Goal: Information Seeking & Learning: Check status

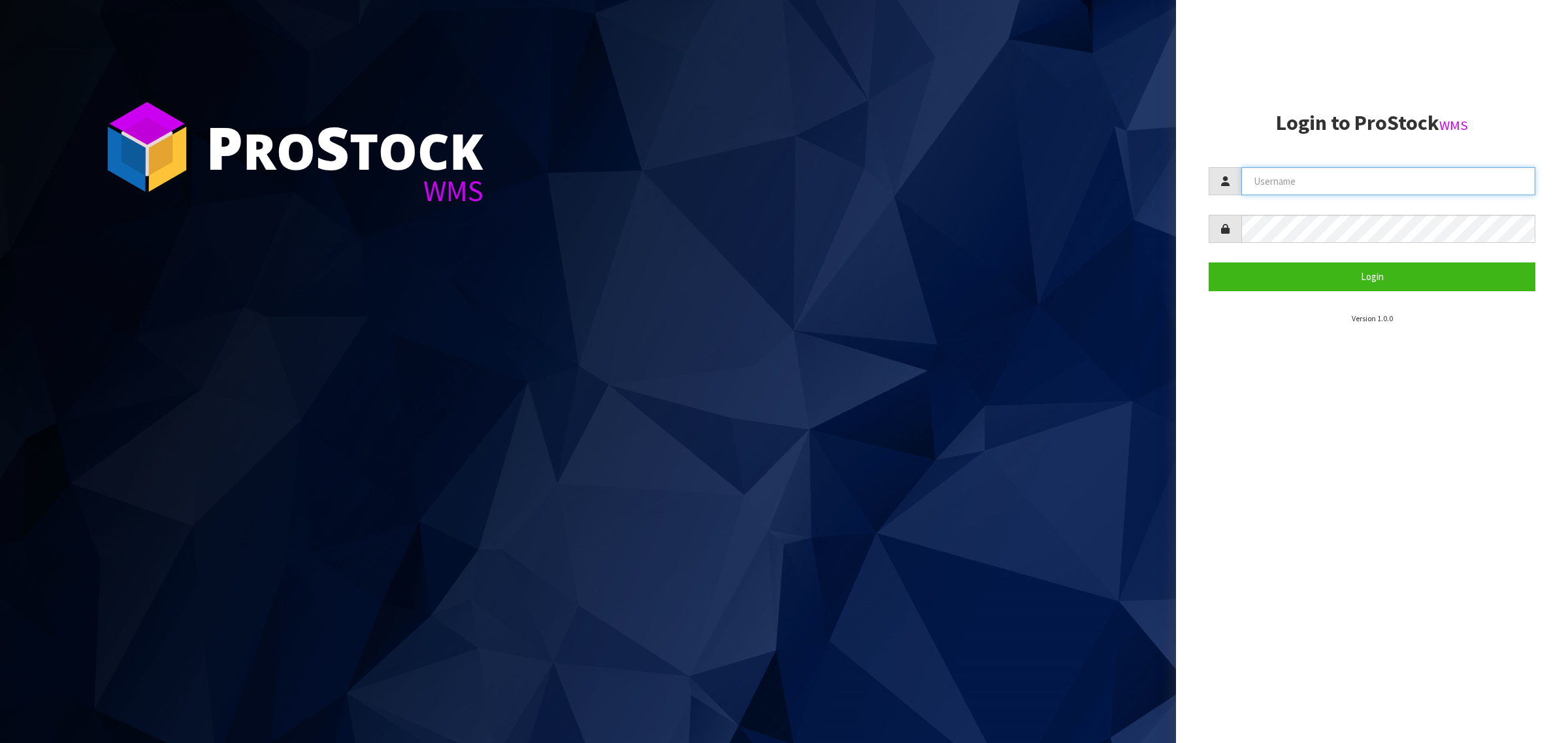
type input "[PERSON_NAME][EMAIL_ADDRESS][DOMAIN_NAME]"
click at [1265, 272] on button "Login" at bounding box center [1372, 277] width 327 height 28
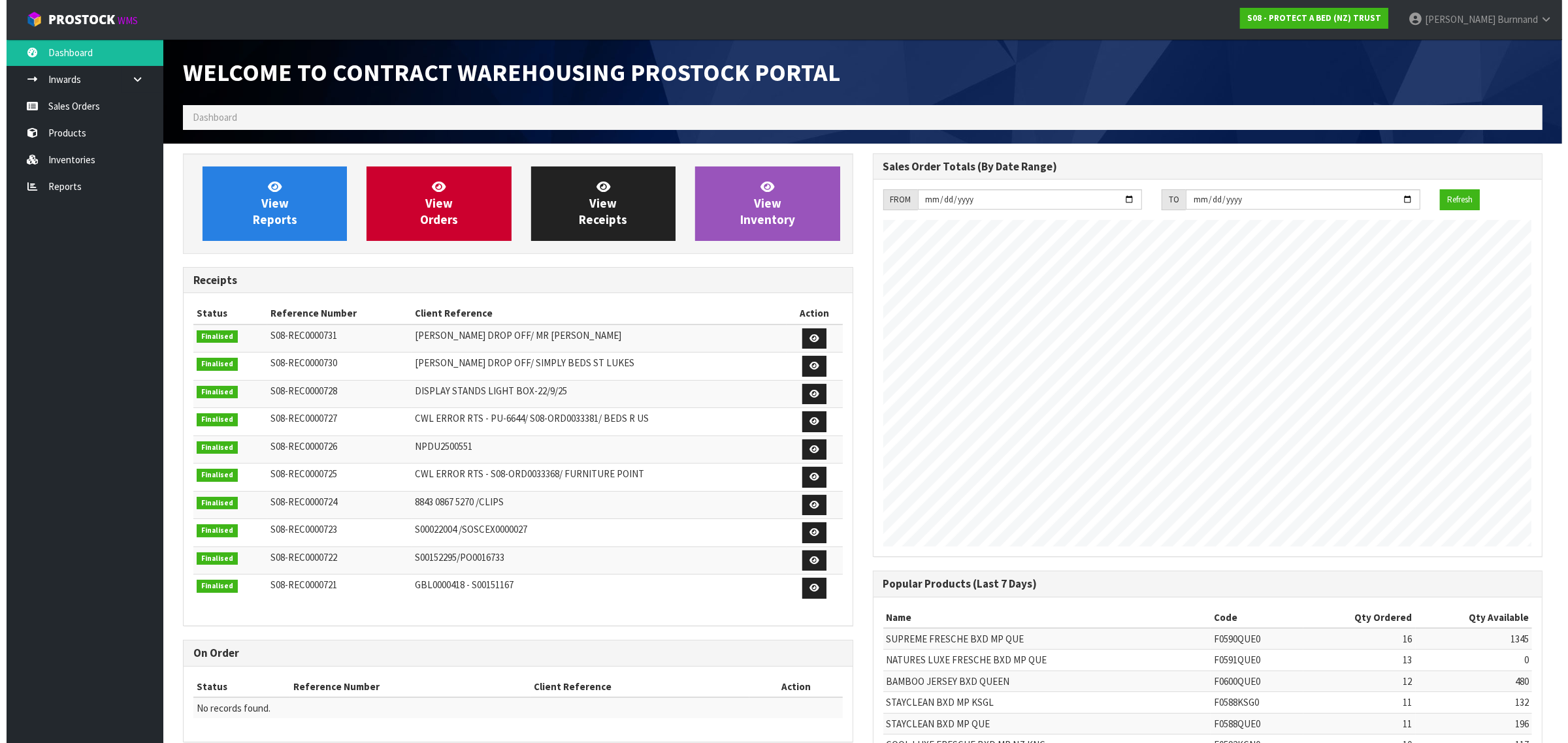
scroll to position [727, 689]
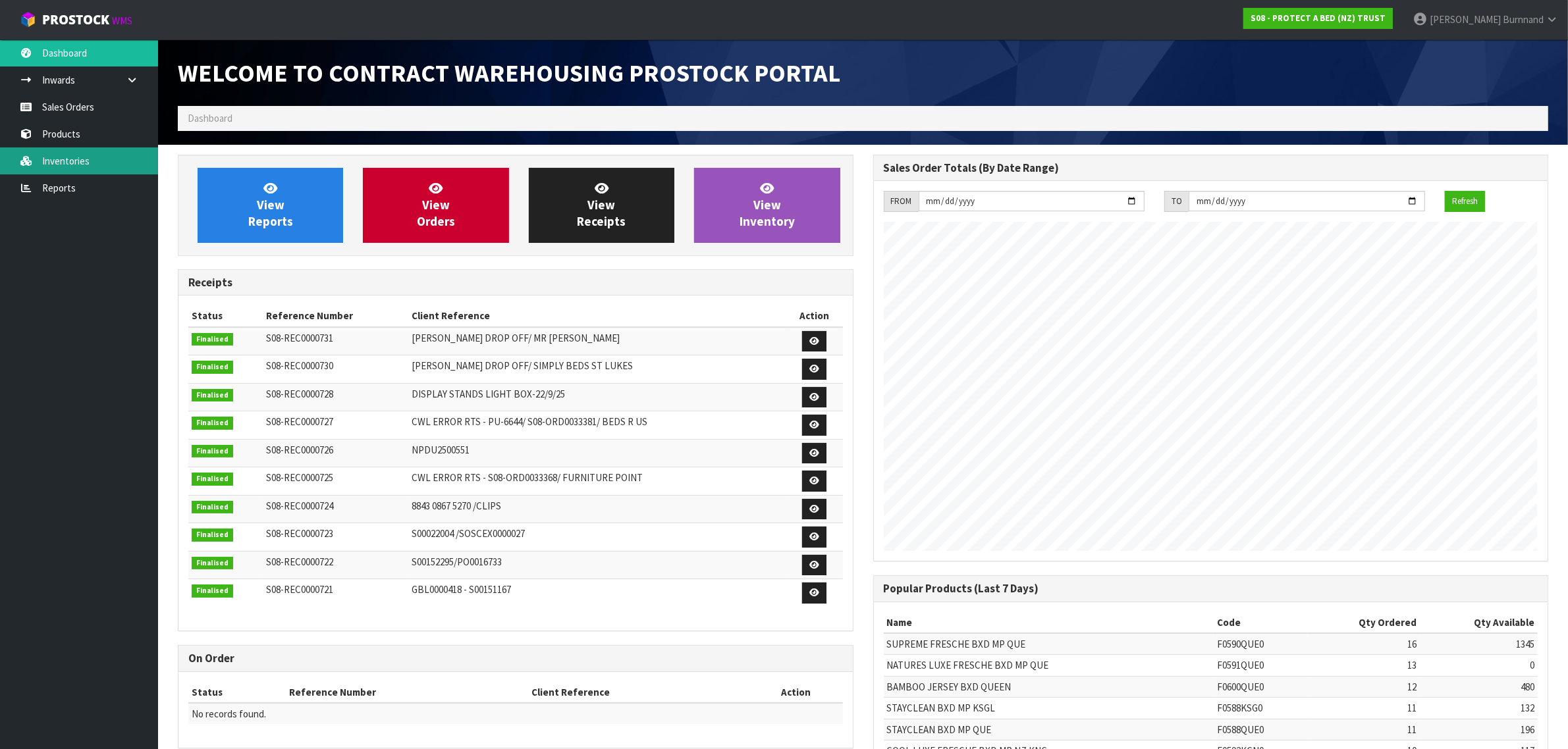
click at [57, 155] on link "Inventories" at bounding box center [79, 160] width 158 height 27
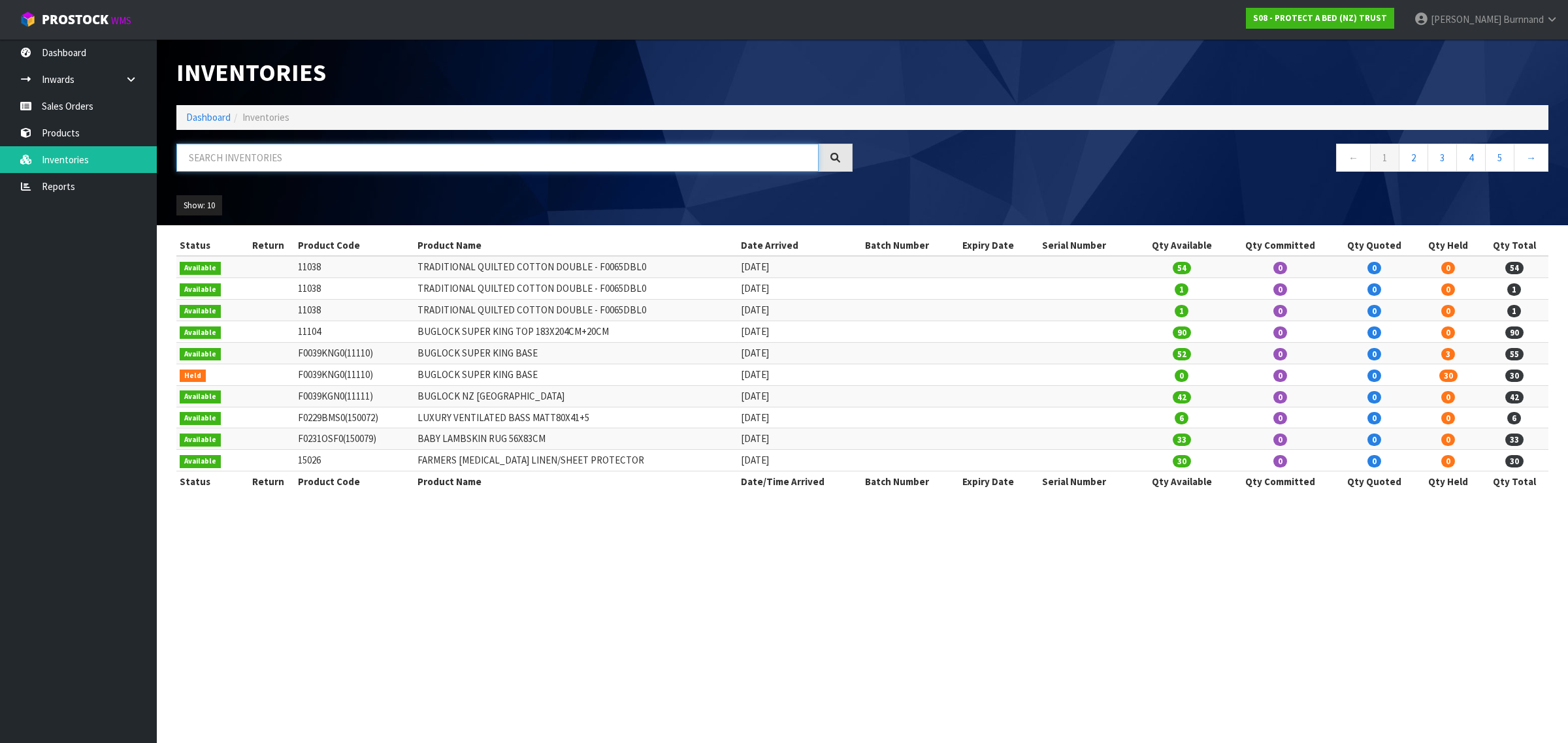
click at [219, 158] on input "text" at bounding box center [497, 158] width 642 height 28
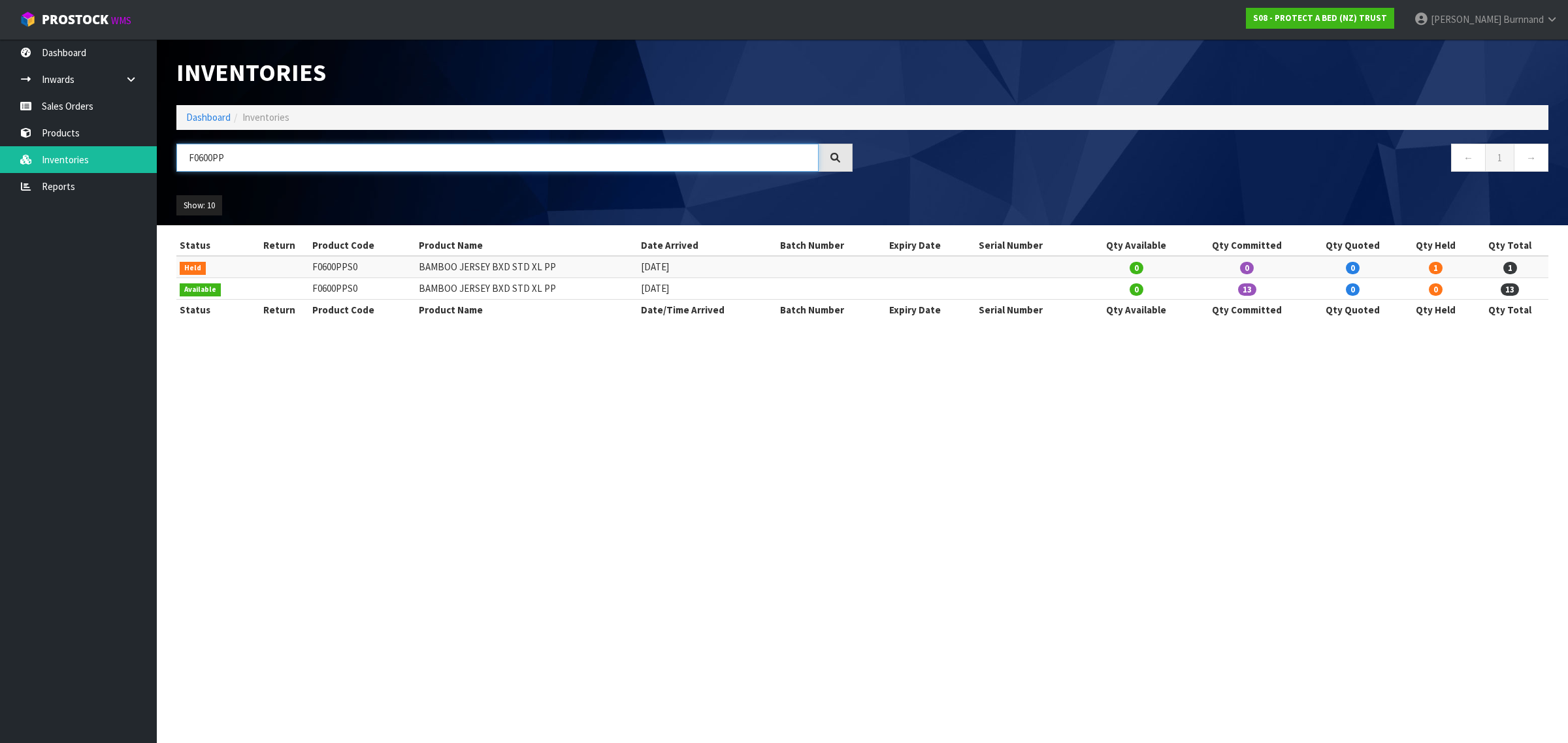
drag, startPoint x: 242, startPoint y: 155, endPoint x: 174, endPoint y: 152, distance: 68.1
click at [174, 152] on div "F0600PP" at bounding box center [515, 162] width 696 height 38
paste input "CM_MKT00384"
drag, startPoint x: 258, startPoint y: 155, endPoint x: 177, endPoint y: 155, distance: 81.0
click at [177, 155] on input "CM_MKT00384" at bounding box center [497, 158] width 642 height 28
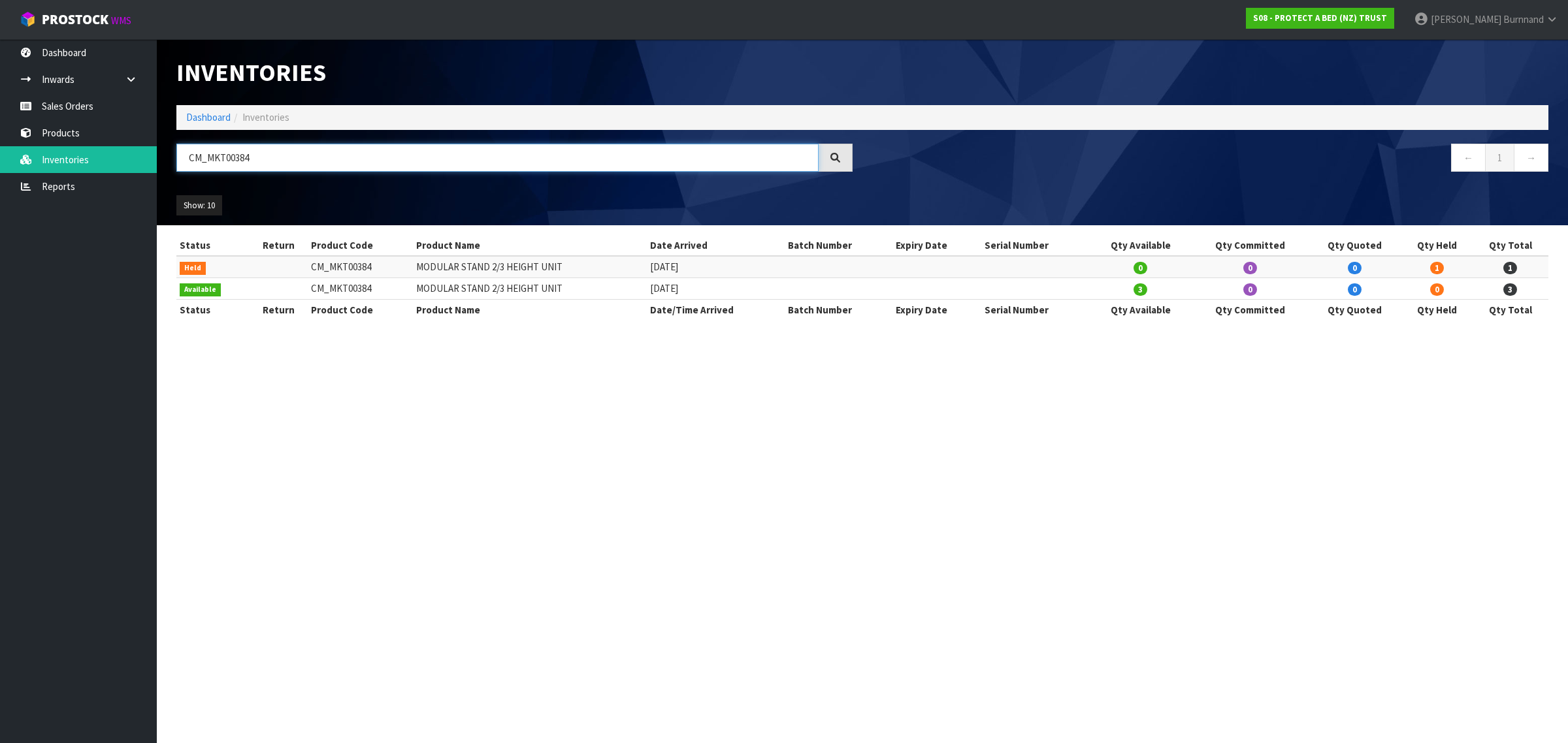
paste input "3"
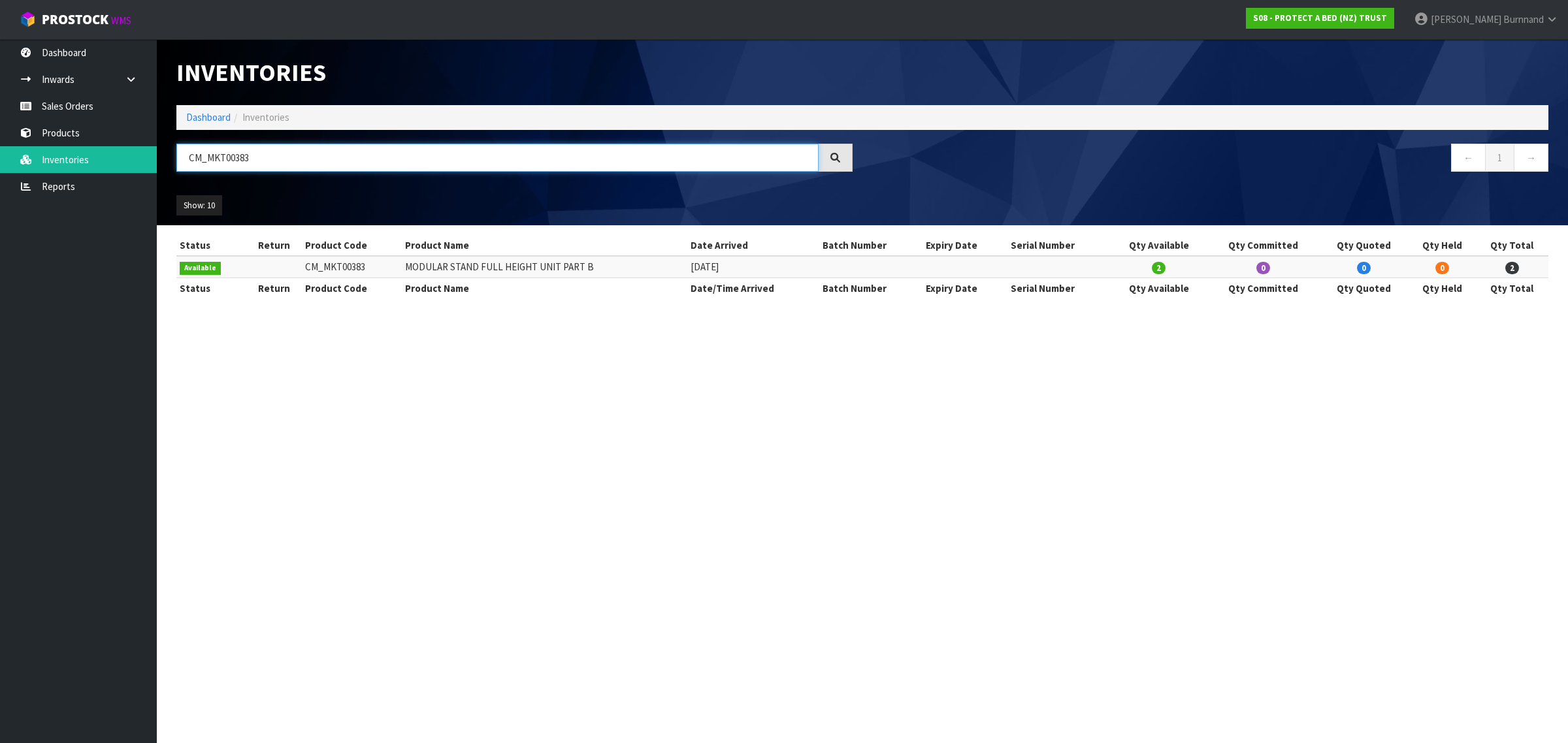
drag, startPoint x: 259, startPoint y: 158, endPoint x: 184, endPoint y: 152, distance: 75.2
click at [184, 152] on input "CM_MKT00383" at bounding box center [497, 158] width 642 height 28
paste input "2"
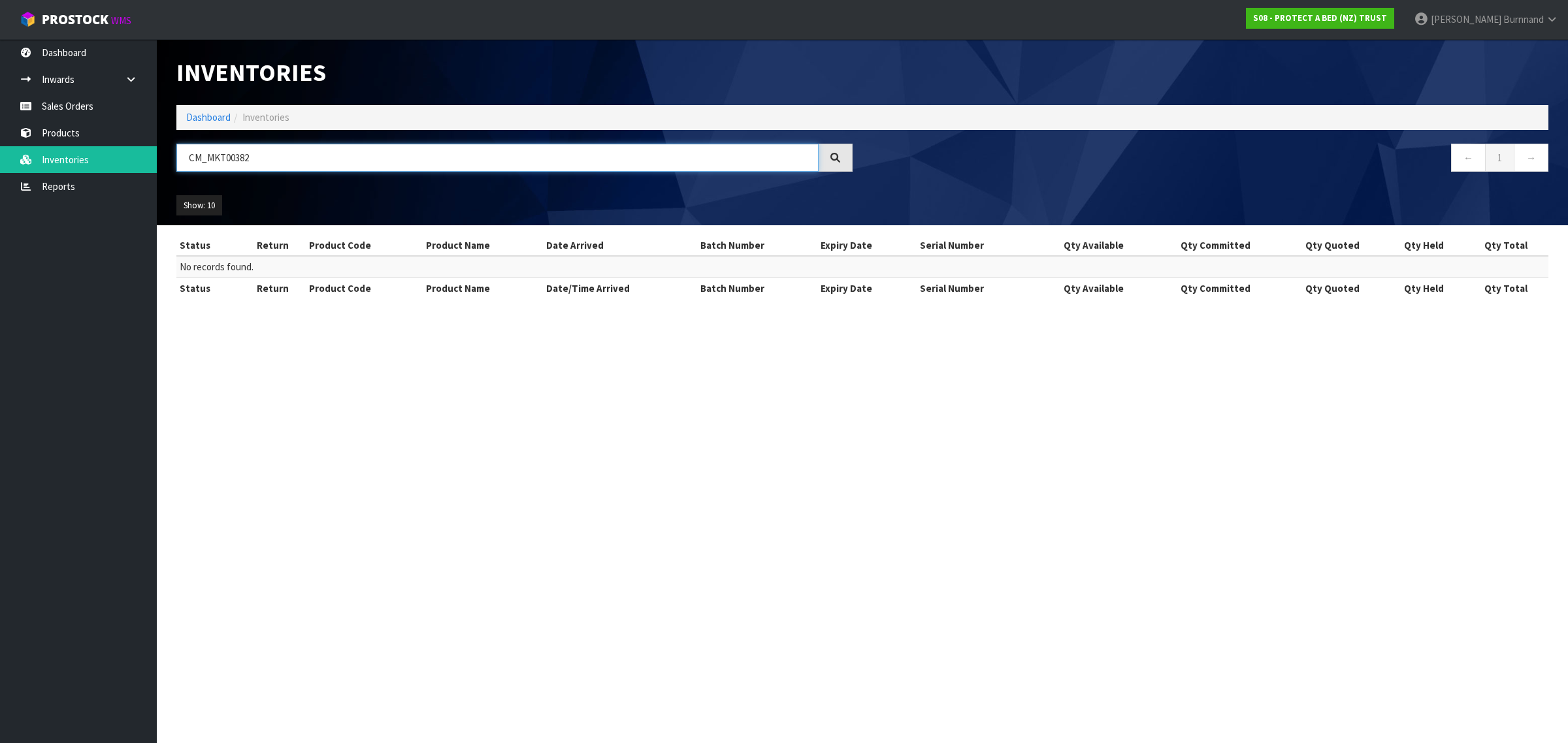
drag, startPoint x: 243, startPoint y: 155, endPoint x: 175, endPoint y: 157, distance: 68.0
click at [175, 157] on div "CM_MKT00382" at bounding box center [515, 162] width 696 height 38
paste input "9"
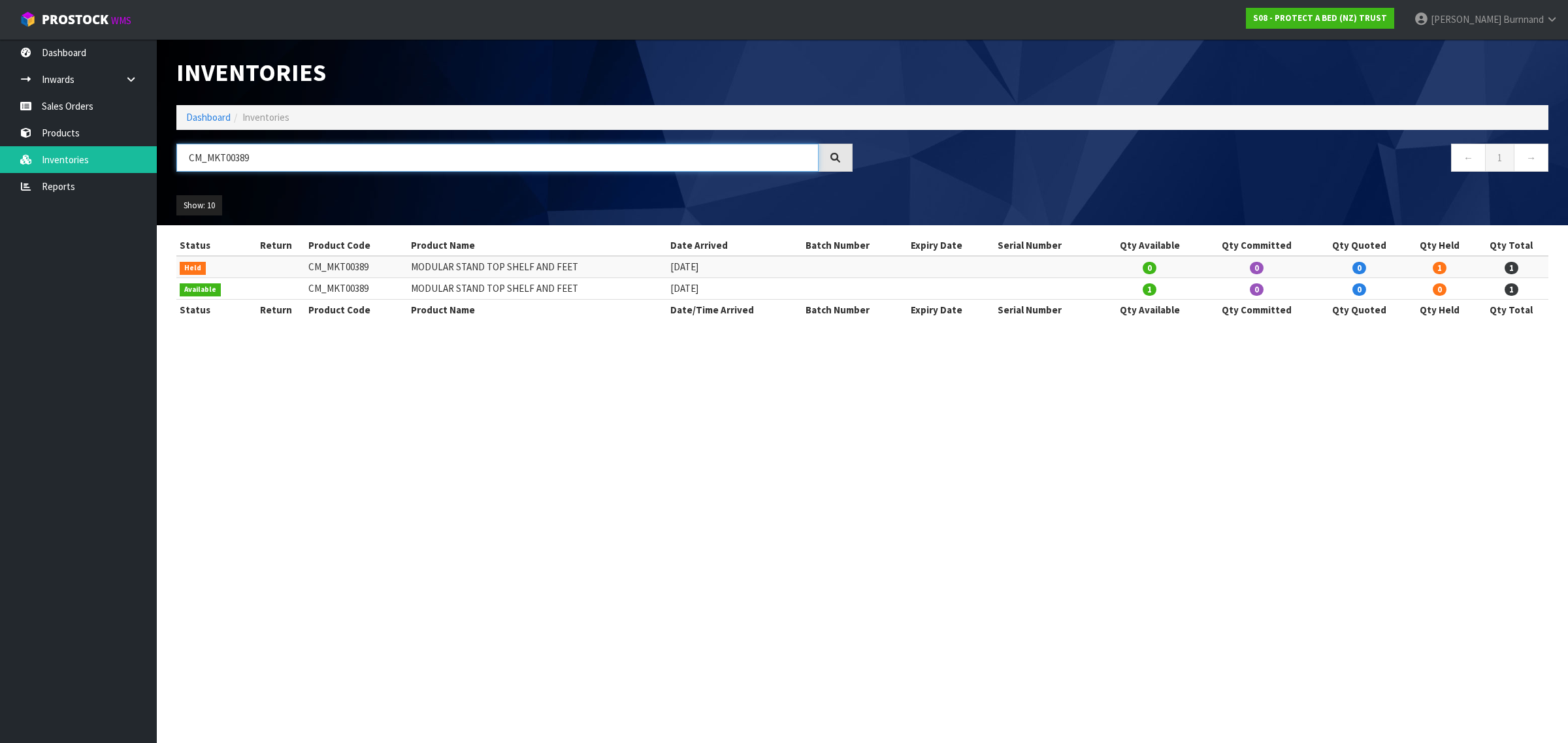
drag, startPoint x: 264, startPoint y: 160, endPoint x: 184, endPoint y: 158, distance: 80.0
click at [184, 158] on input "CM_MKT00389" at bounding box center [497, 158] width 642 height 28
paste input "F0591CLK0"
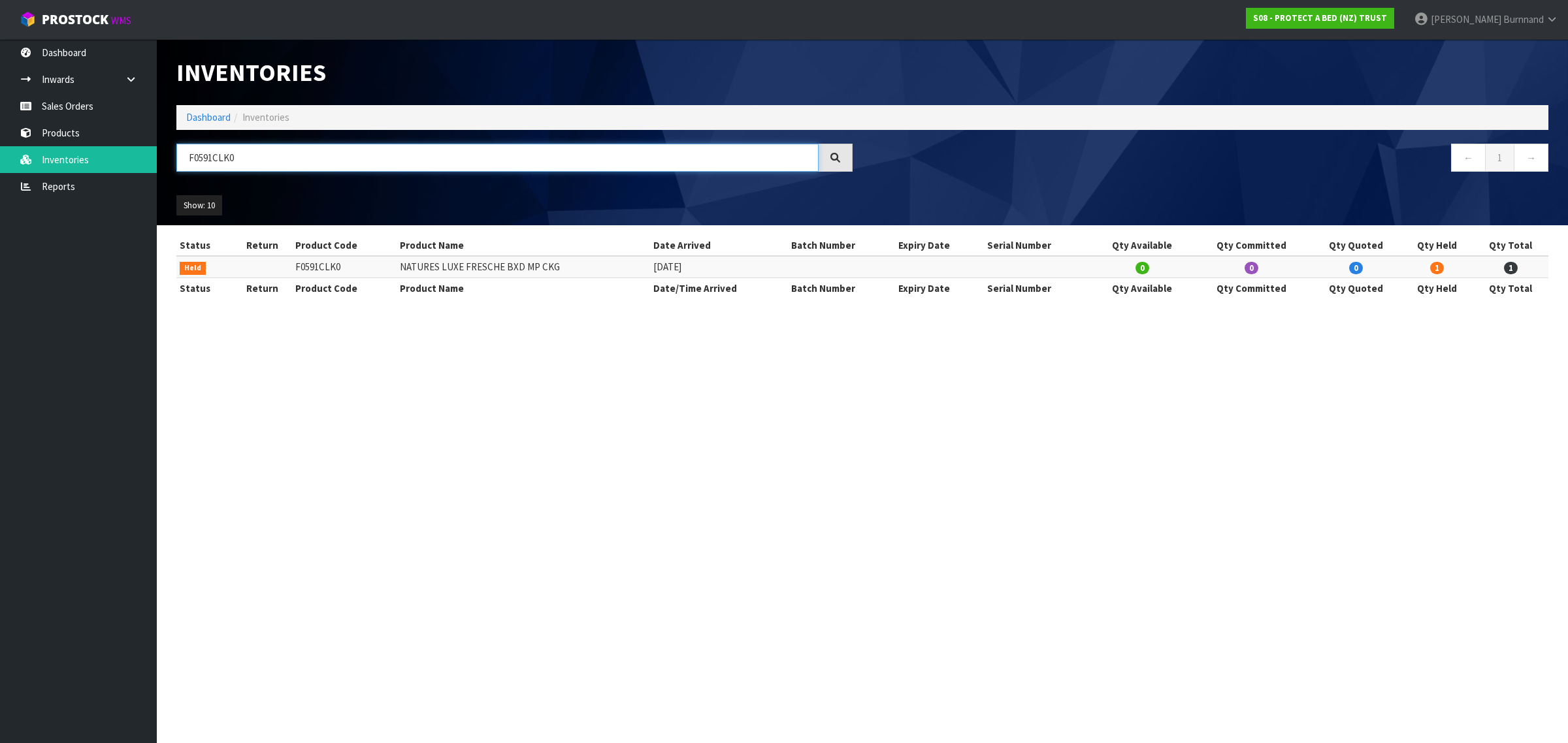
drag, startPoint x: 198, startPoint y: 155, endPoint x: 211, endPoint y: 155, distance: 13.0
click at [211, 155] on input "F0591CLK0" at bounding box center [497, 158] width 642 height 28
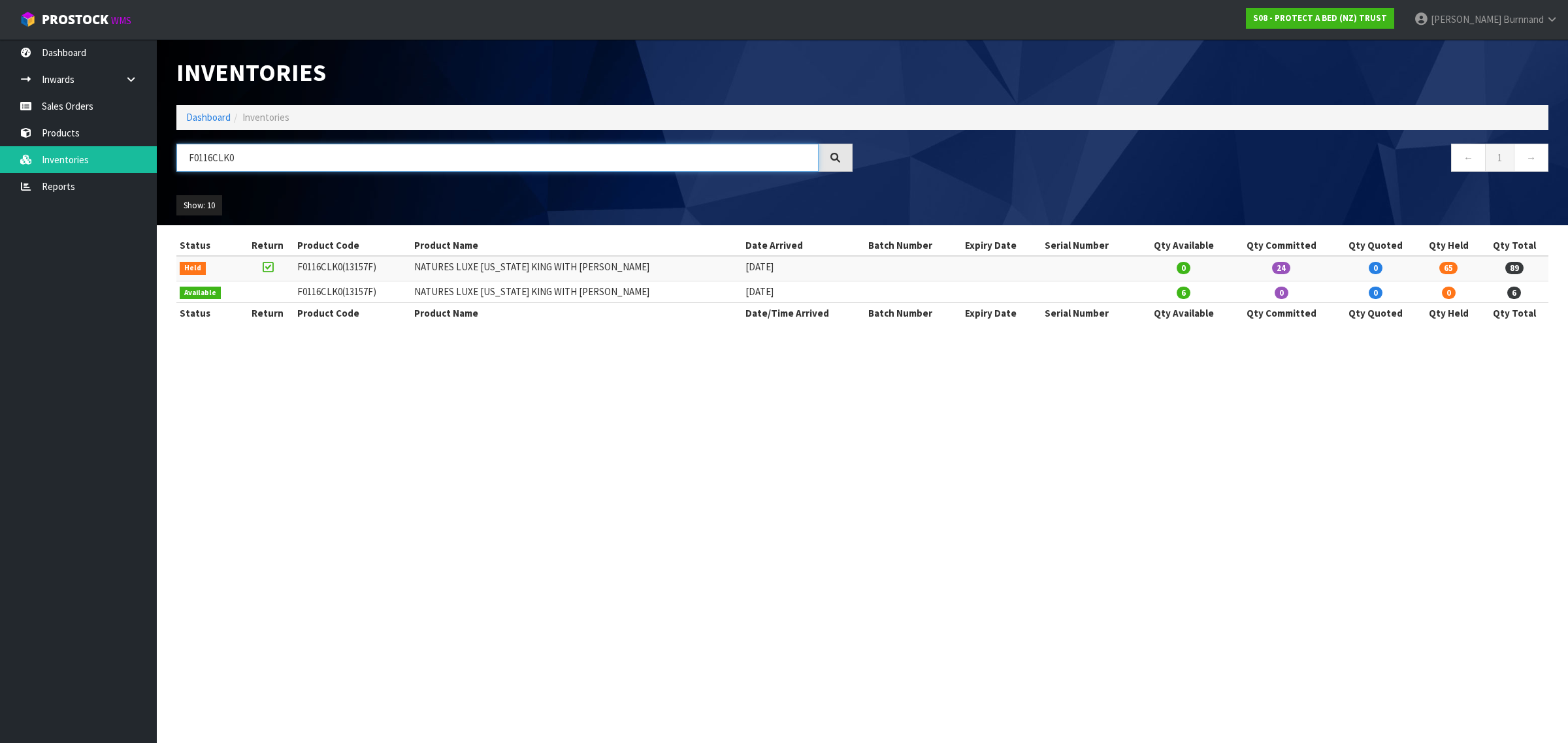
drag, startPoint x: 247, startPoint y: 154, endPoint x: 178, endPoint y: 154, distance: 69.0
click at [178, 154] on input "F0116CLK0" at bounding box center [497, 158] width 642 height 28
paste input "CM_MKT00388"
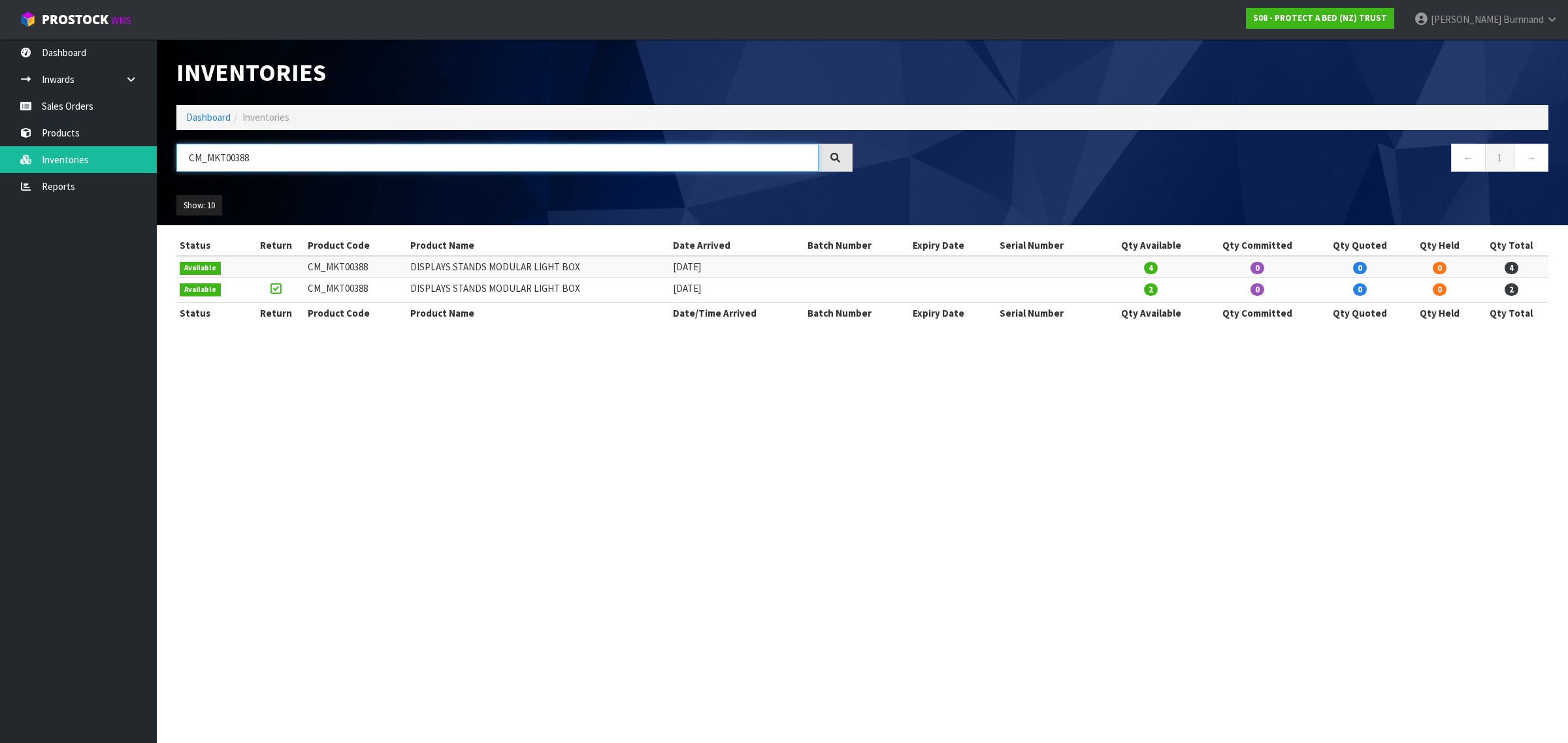
drag, startPoint x: 267, startPoint y: 154, endPoint x: 178, endPoint y: 154, distance: 89.0
click at [180, 154] on input "CM_MKT00388" at bounding box center [497, 158] width 642 height 28
paste input "090"
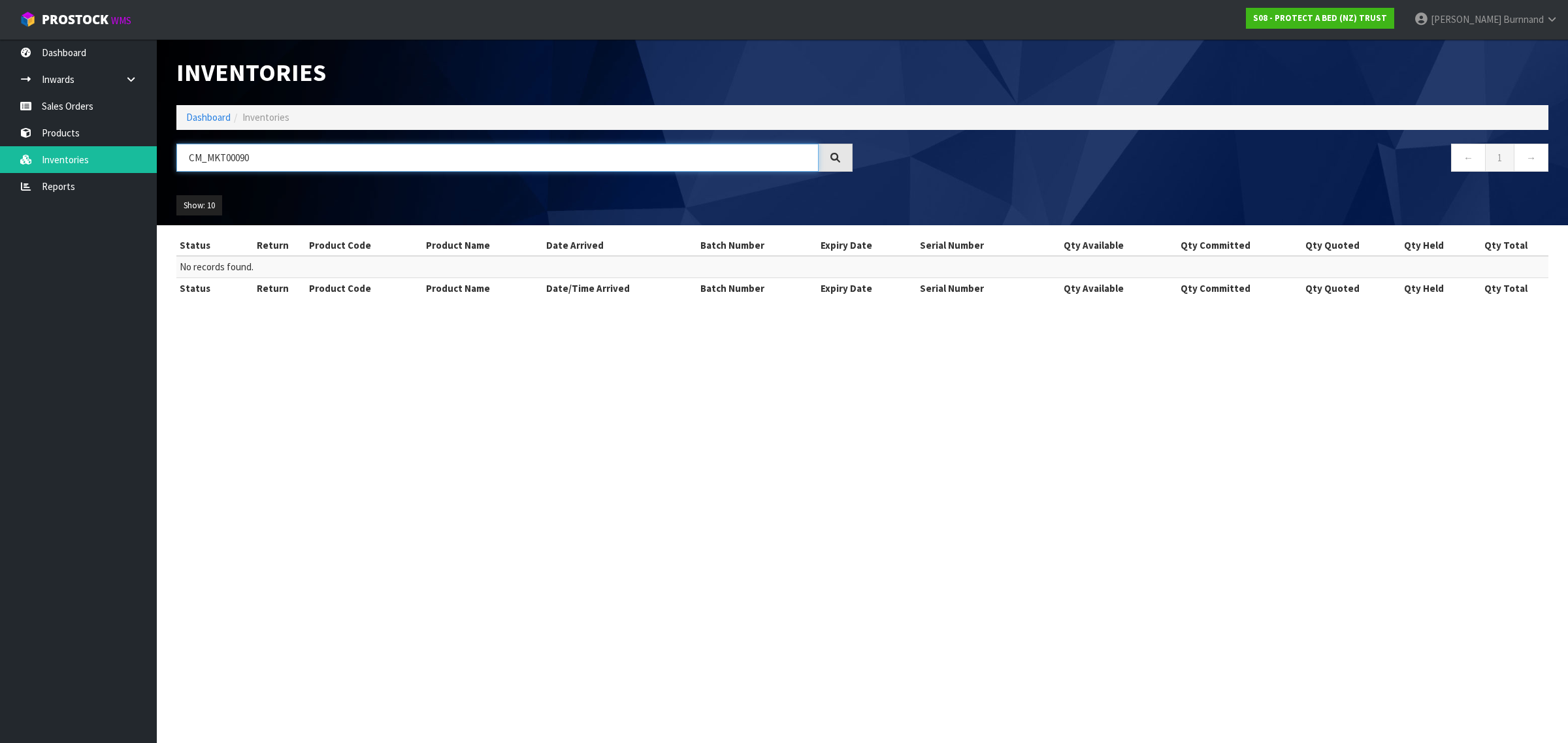
drag, startPoint x: 263, startPoint y: 158, endPoint x: 179, endPoint y: 158, distance: 84.0
click at [179, 158] on input "CM_MKT00090" at bounding box center [497, 158] width 642 height 28
paste input "87"
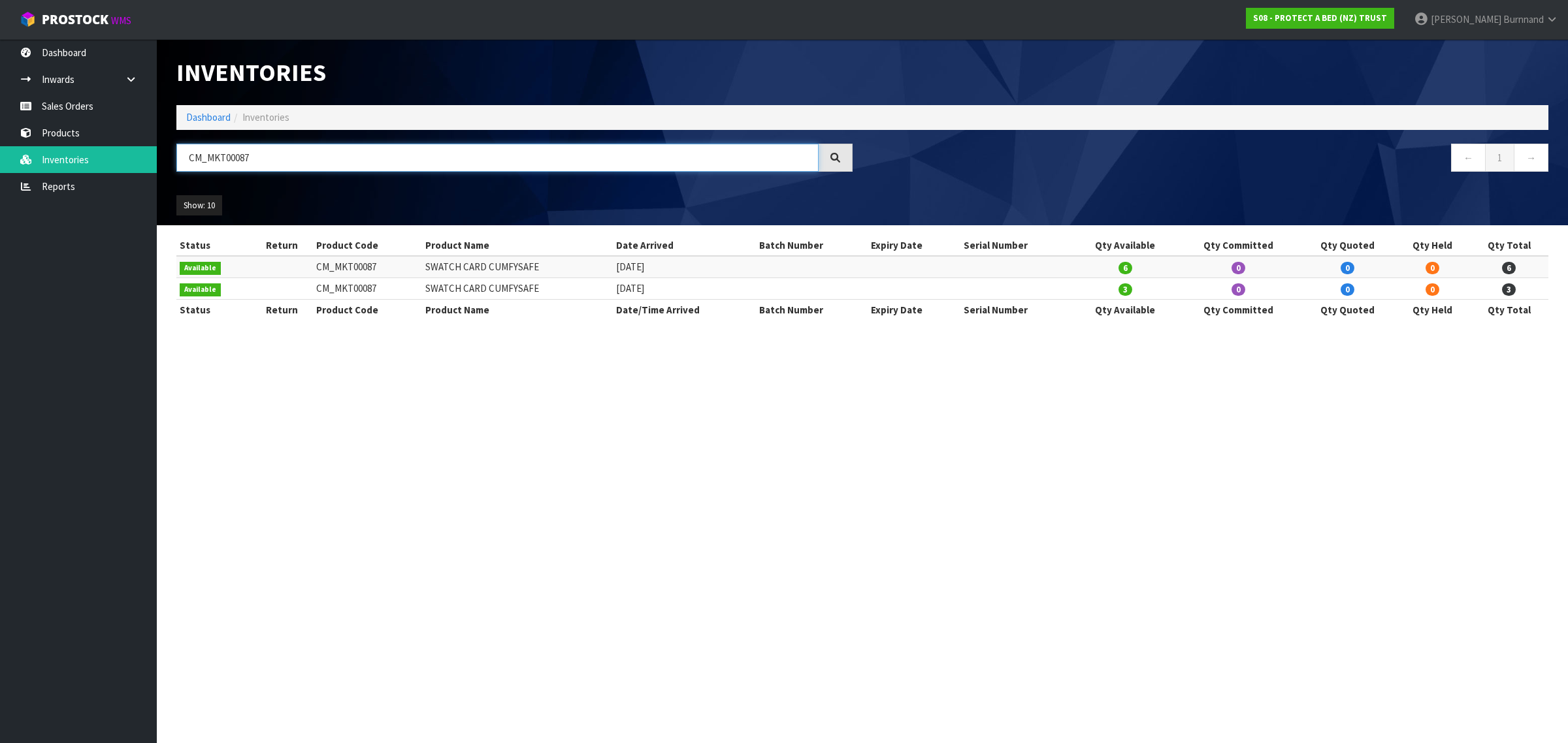
drag, startPoint x: 258, startPoint y: 158, endPoint x: 182, endPoint y: 158, distance: 76.0
click at [182, 158] on input "CM_MKT00087" at bounding box center [497, 158] width 642 height 28
paste input "4"
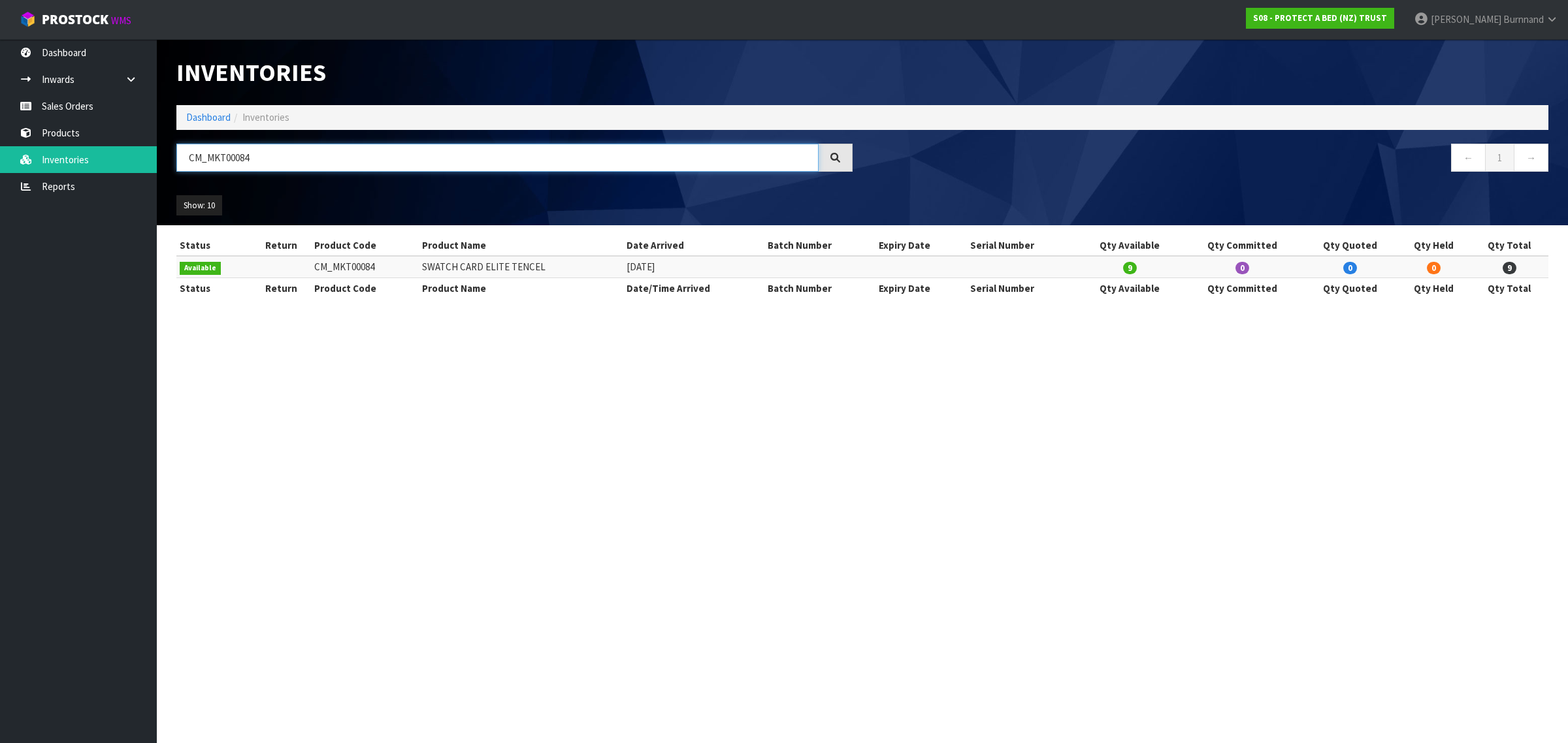
drag, startPoint x: 267, startPoint y: 158, endPoint x: 179, endPoint y: 158, distance: 88.0
click at [179, 158] on input "CM_MKT00084" at bounding box center [497, 158] width 642 height 28
paste input "F0601PPN0"
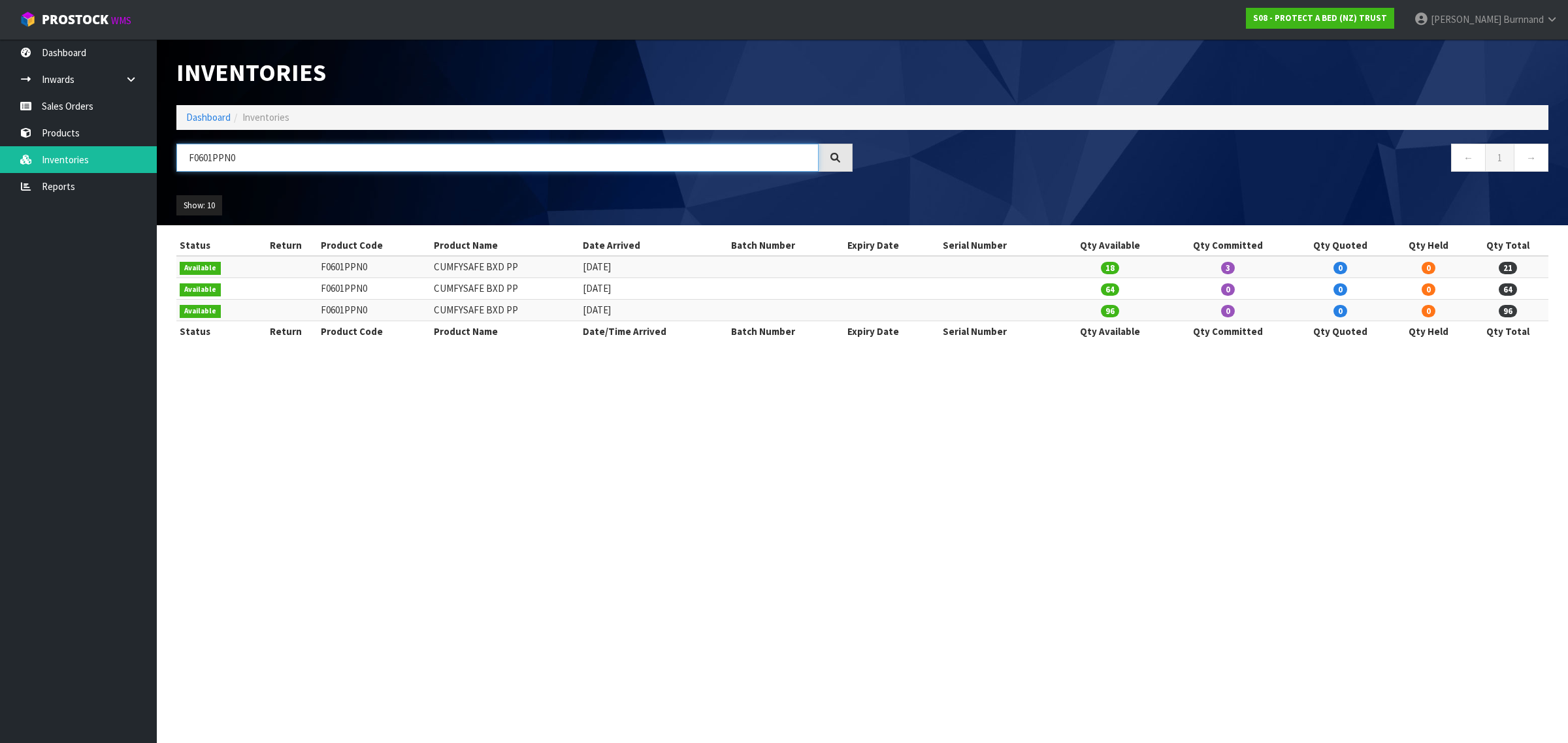
drag, startPoint x: 247, startPoint y: 157, endPoint x: 173, endPoint y: 157, distance: 74.0
click at [173, 157] on div "F0601PPN0" at bounding box center [515, 162] width 696 height 38
paste input "0CLK"
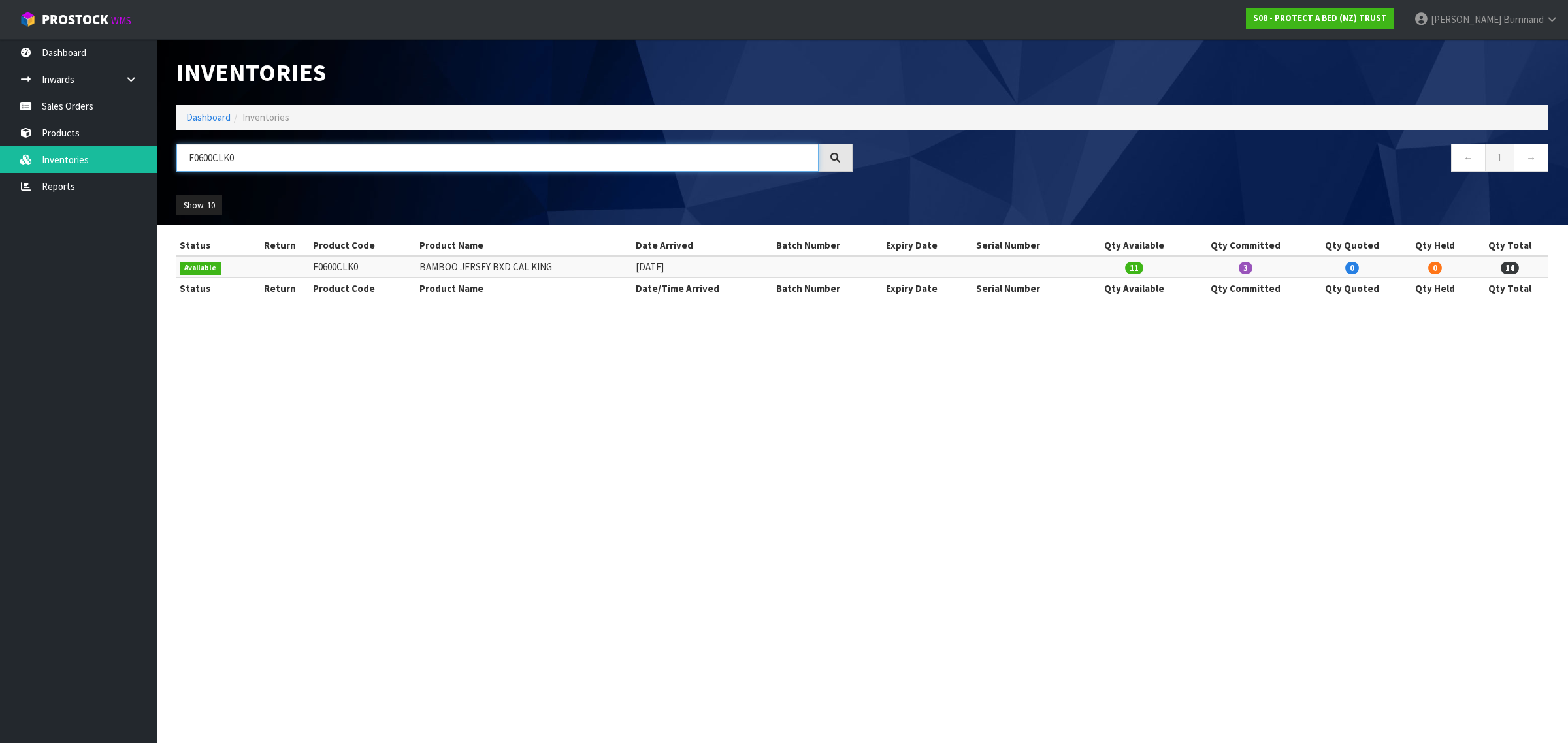
drag, startPoint x: 213, startPoint y: 157, endPoint x: 230, endPoint y: 157, distance: 17.0
click at [230, 157] on input "F0600CLK0" at bounding box center [497, 158] width 642 height 28
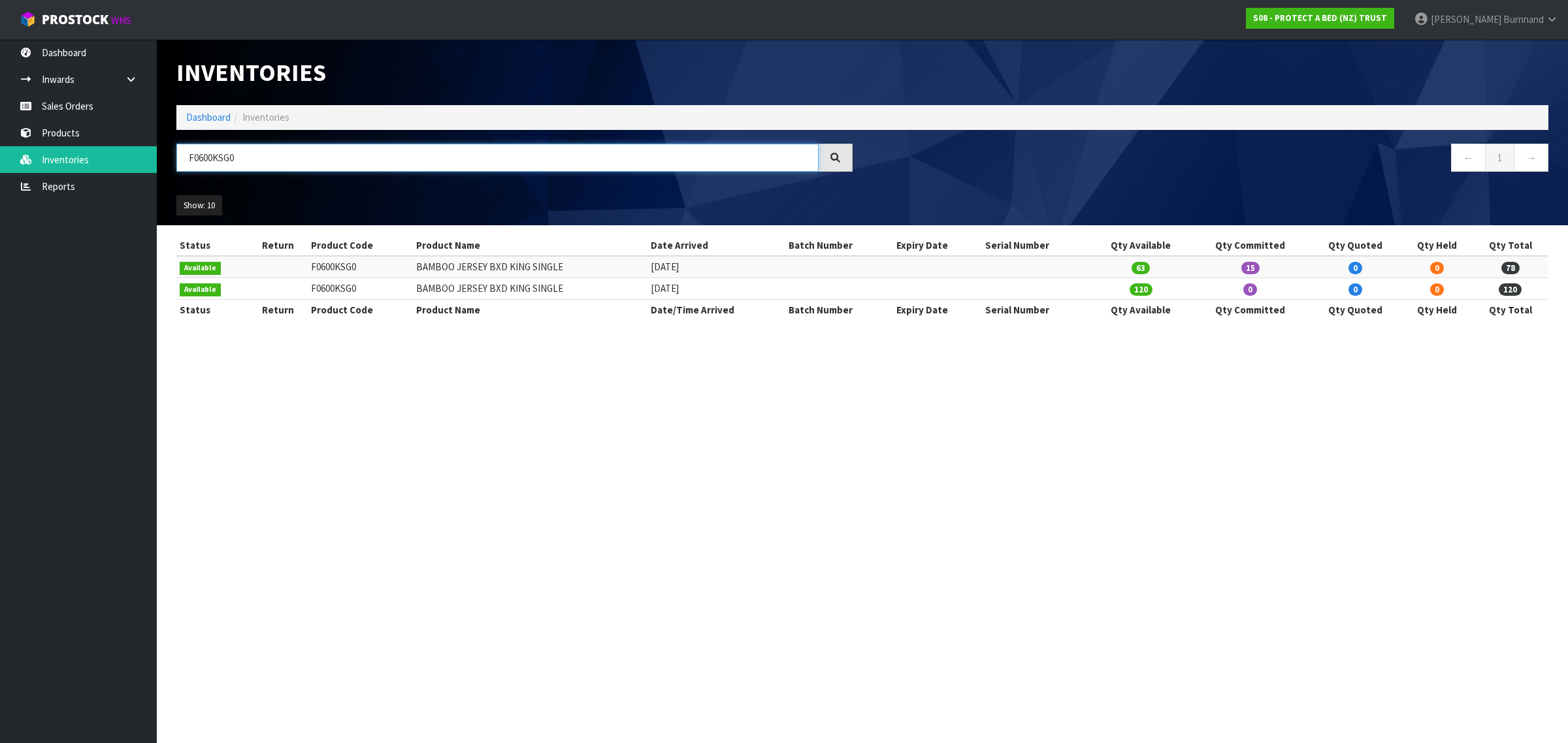
drag, startPoint x: 221, startPoint y: 154, endPoint x: 229, endPoint y: 158, distance: 8.9
click at [229, 158] on input "F0600KSG0" at bounding box center [497, 158] width 642 height 28
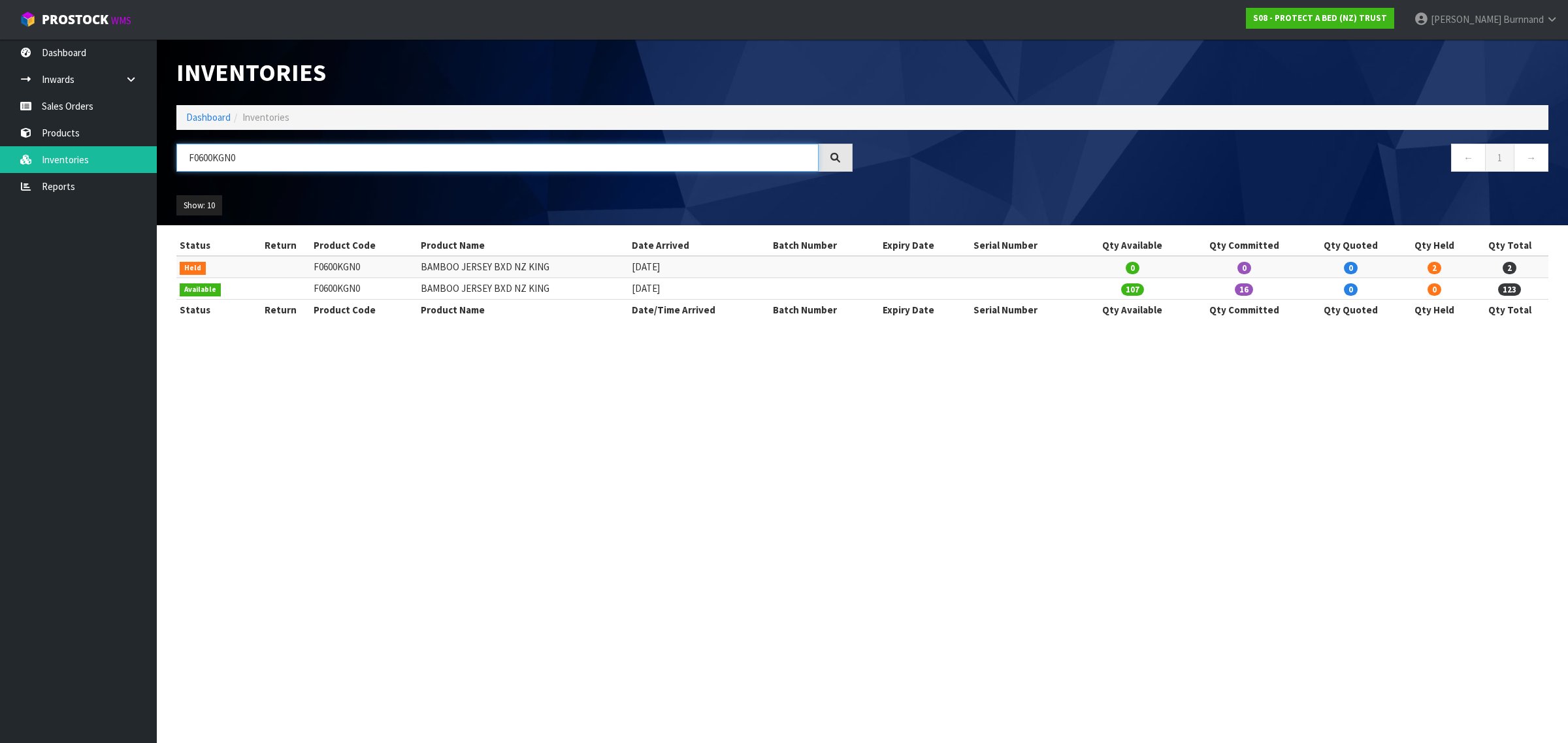
drag, startPoint x: 213, startPoint y: 154, endPoint x: 230, endPoint y: 157, distance: 17.3
click at [230, 157] on input "F0600KGN0" at bounding box center [497, 158] width 642 height 28
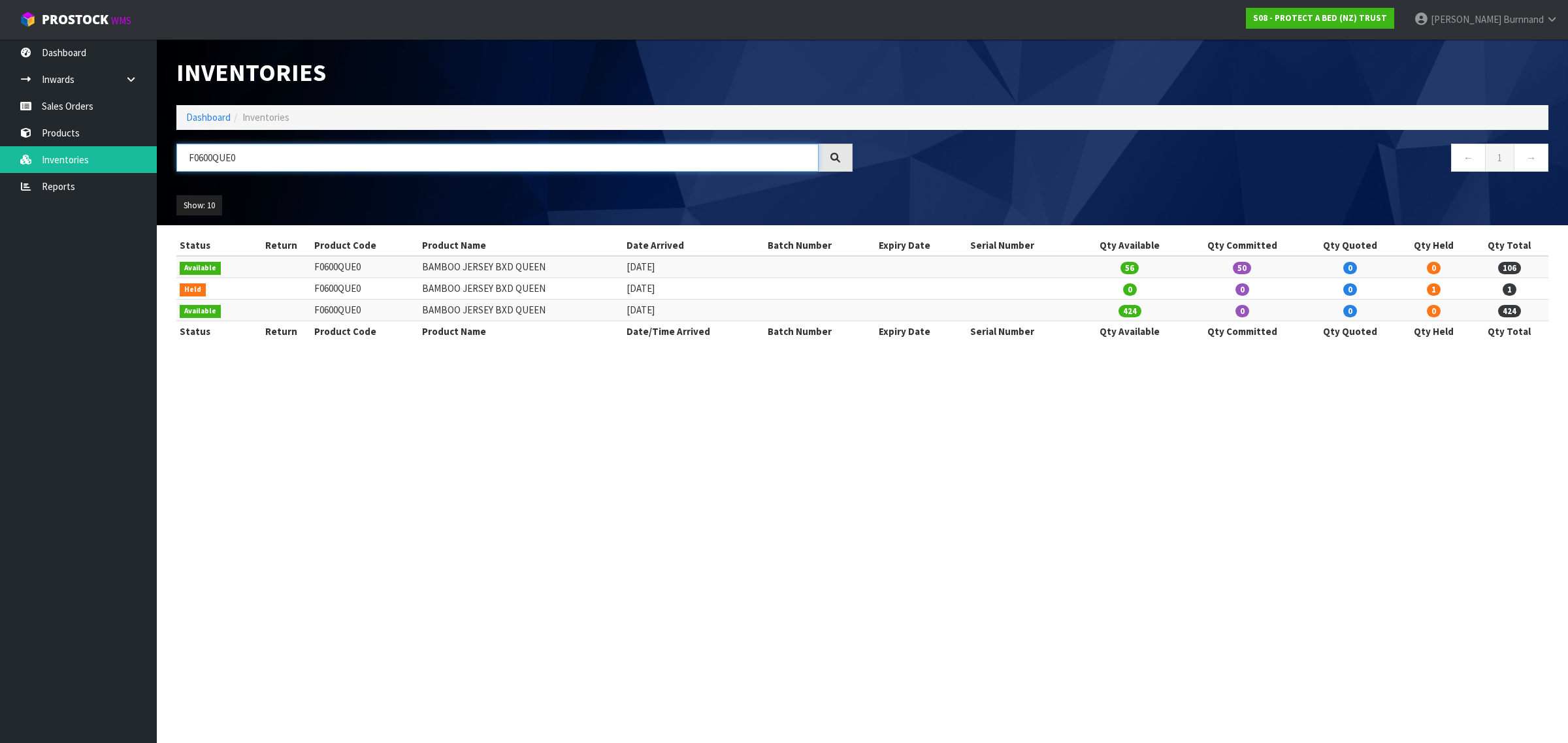
drag, startPoint x: 214, startPoint y: 154, endPoint x: 230, endPoint y: 158, distance: 16.5
click at [230, 158] on input "F0600QUE0" at bounding box center [497, 158] width 642 height 28
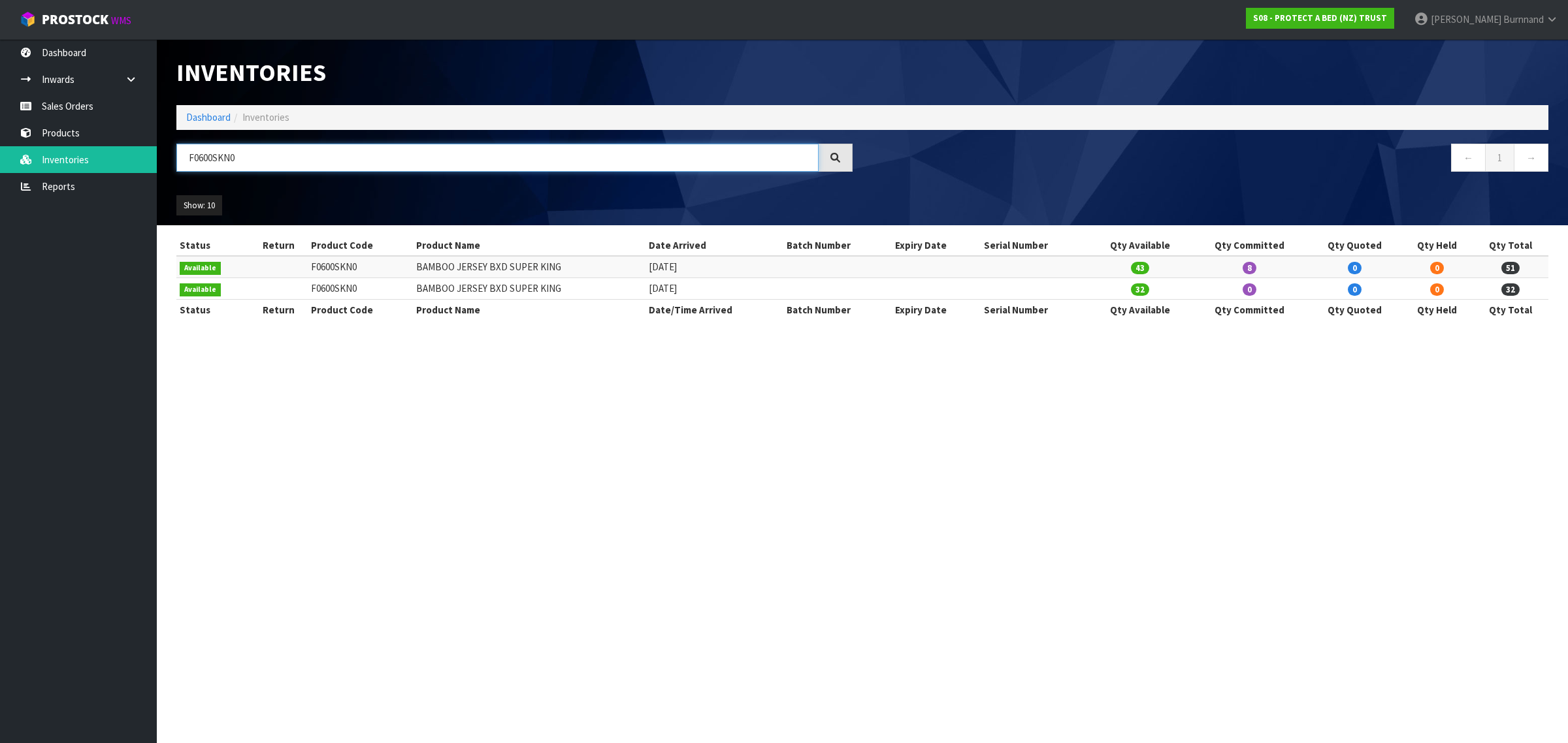
drag, startPoint x: 213, startPoint y: 157, endPoint x: 232, endPoint y: 158, distance: 19.0
click at [232, 158] on input "F0600SKN0" at bounding box center [497, 158] width 642 height 28
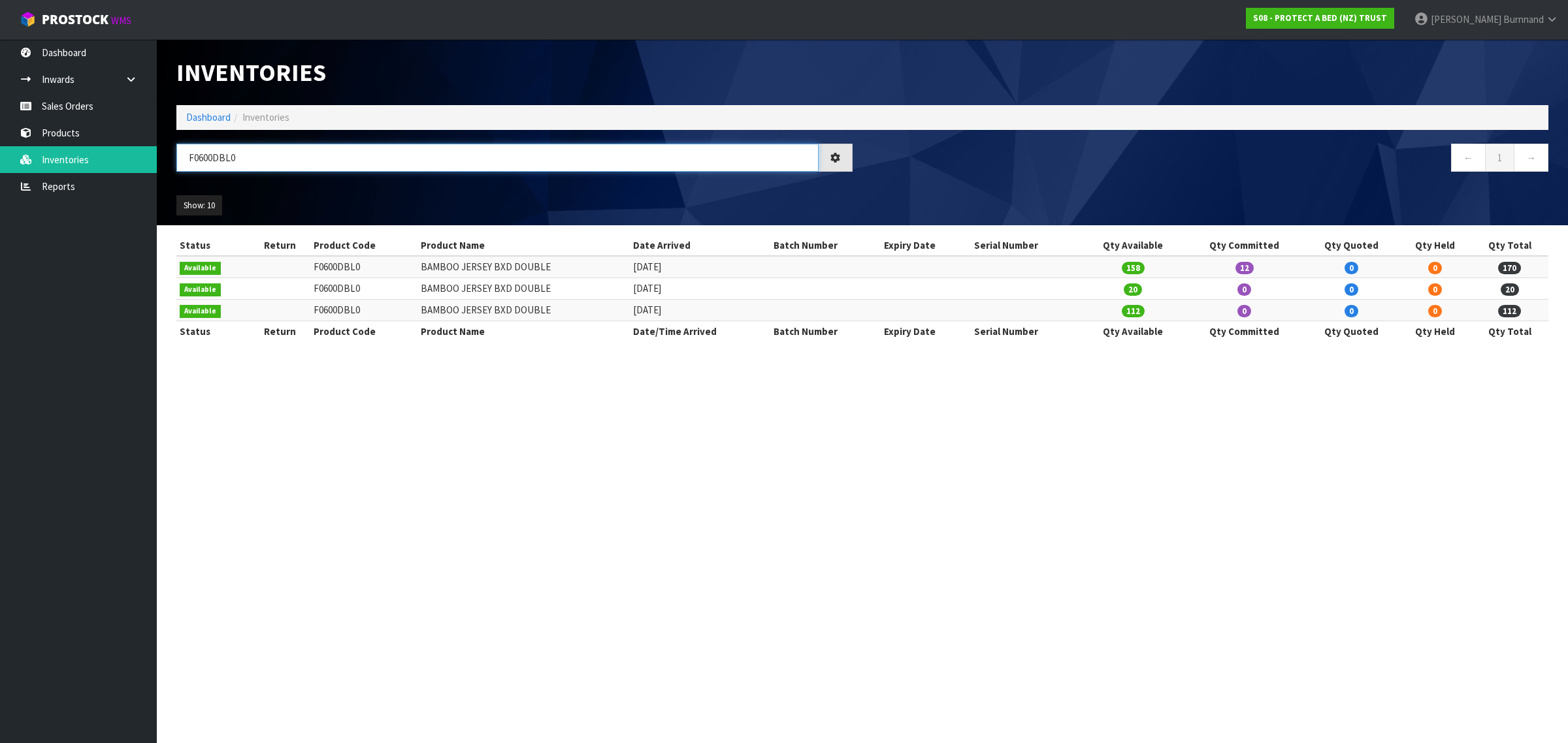
drag, startPoint x: 213, startPoint y: 157, endPoint x: 229, endPoint y: 157, distance: 16.0
click at [229, 157] on input "F0600DBL0" at bounding box center [497, 158] width 642 height 28
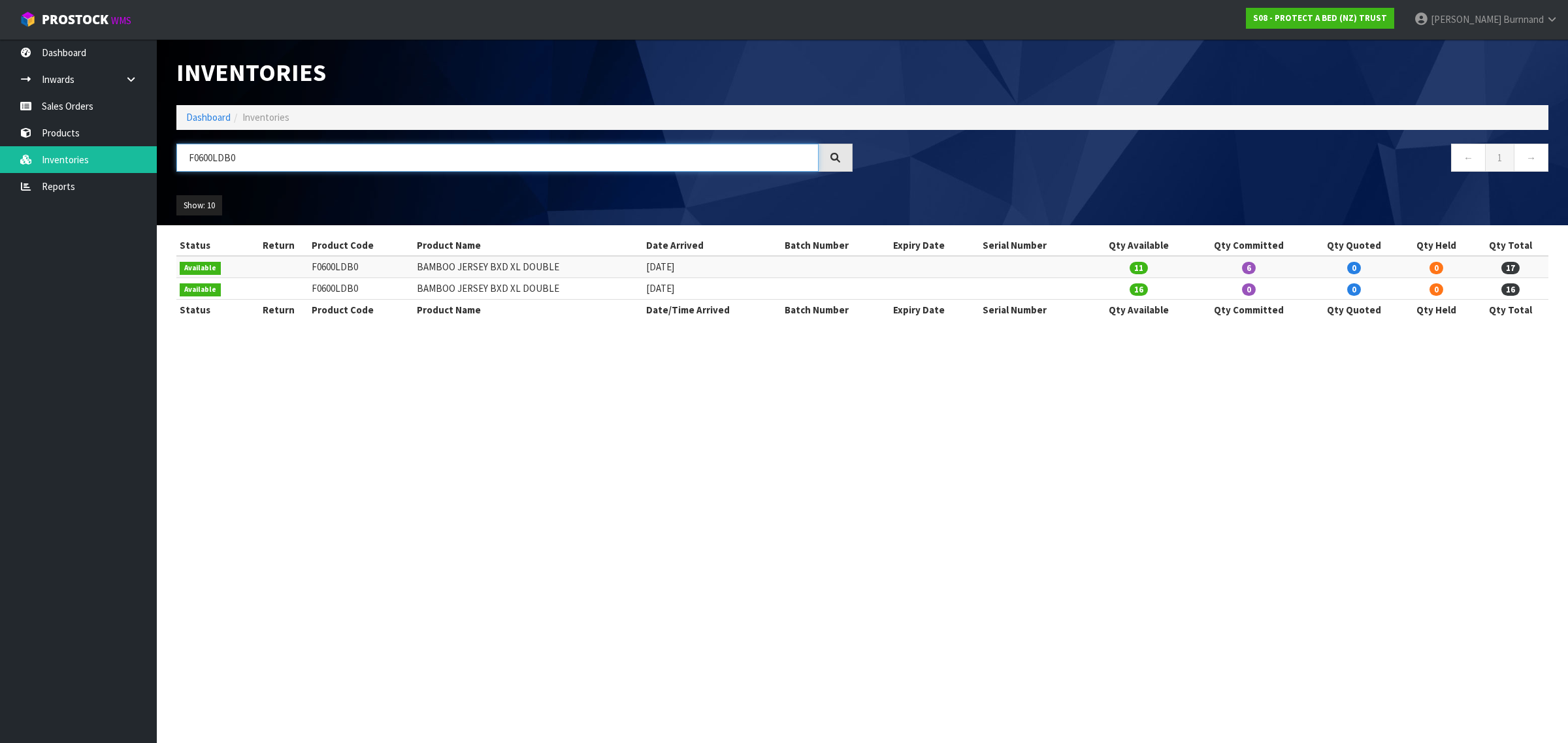
drag, startPoint x: 219, startPoint y: 155, endPoint x: 230, endPoint y: 158, distance: 11.4
click at [230, 158] on input "F0600LDB0" at bounding box center [497, 158] width 642 height 28
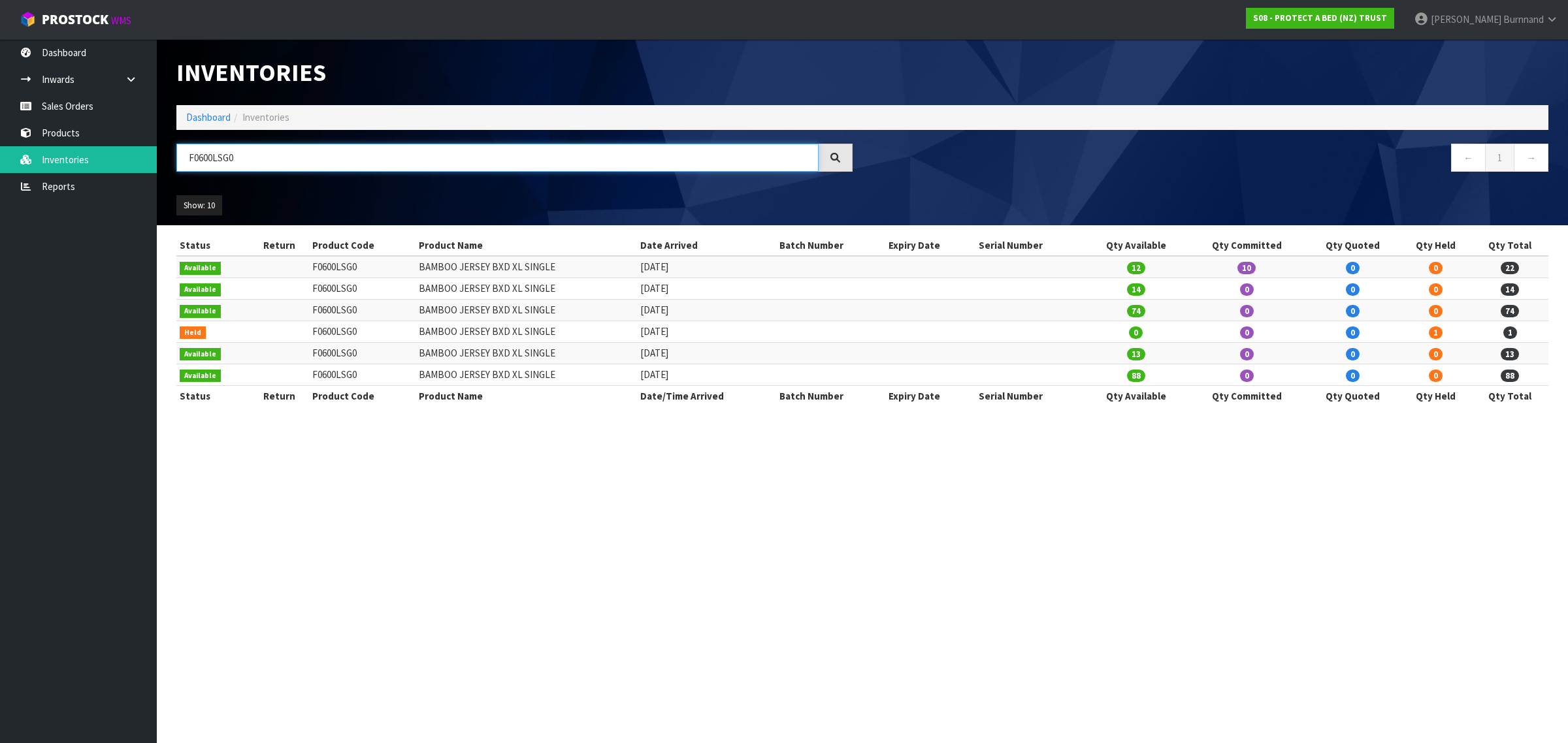
drag, startPoint x: 248, startPoint y: 161, endPoint x: 183, endPoint y: 154, distance: 65.4
click at [183, 154] on input "F0600LSG0" at bounding box center [497, 158] width 642 height 28
paste input "222BSS4"
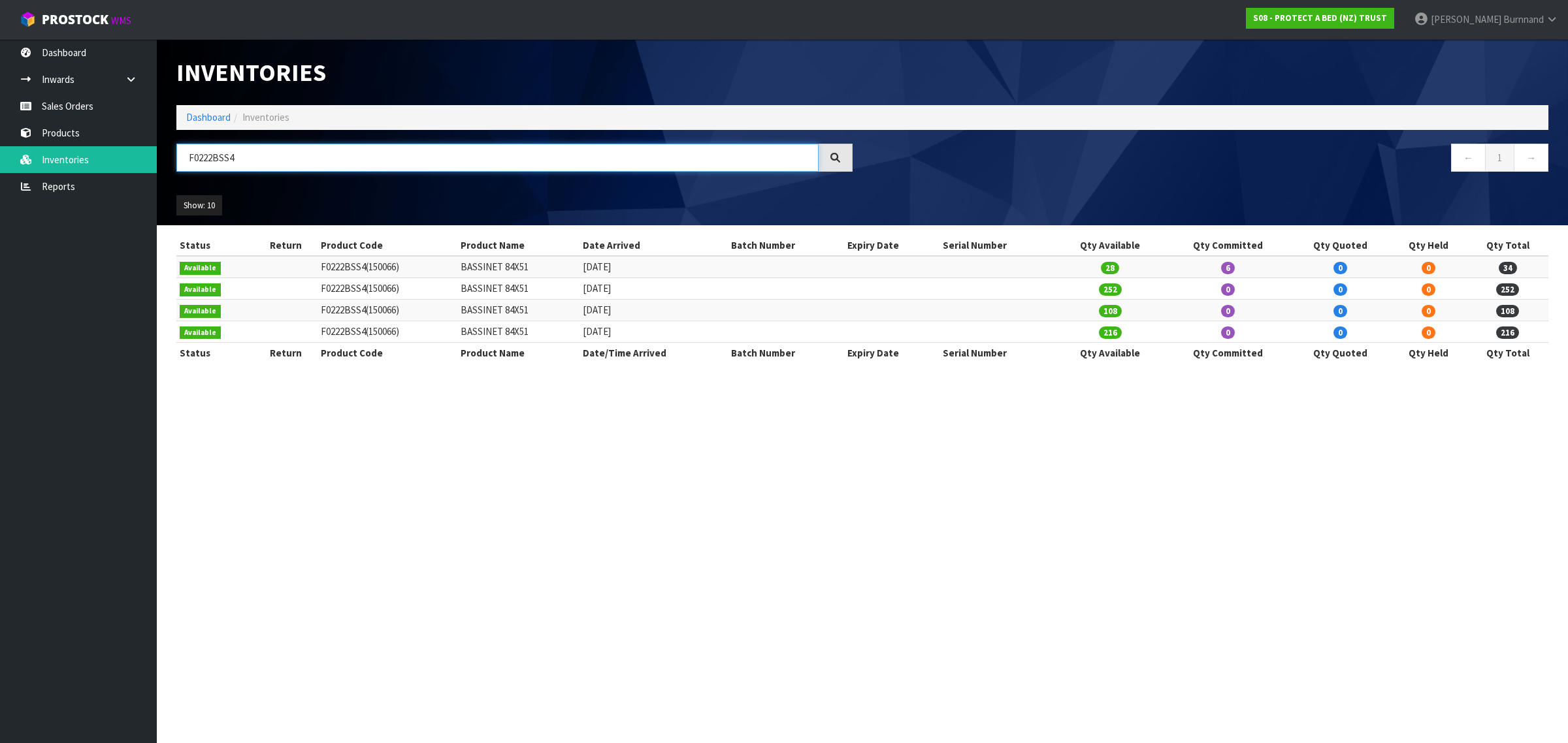
drag, startPoint x: 199, startPoint y: 158, endPoint x: 260, endPoint y: 163, distance: 61.2
click at [260, 158] on input "F0222BSS4" at bounding box center [497, 158] width 642 height 28
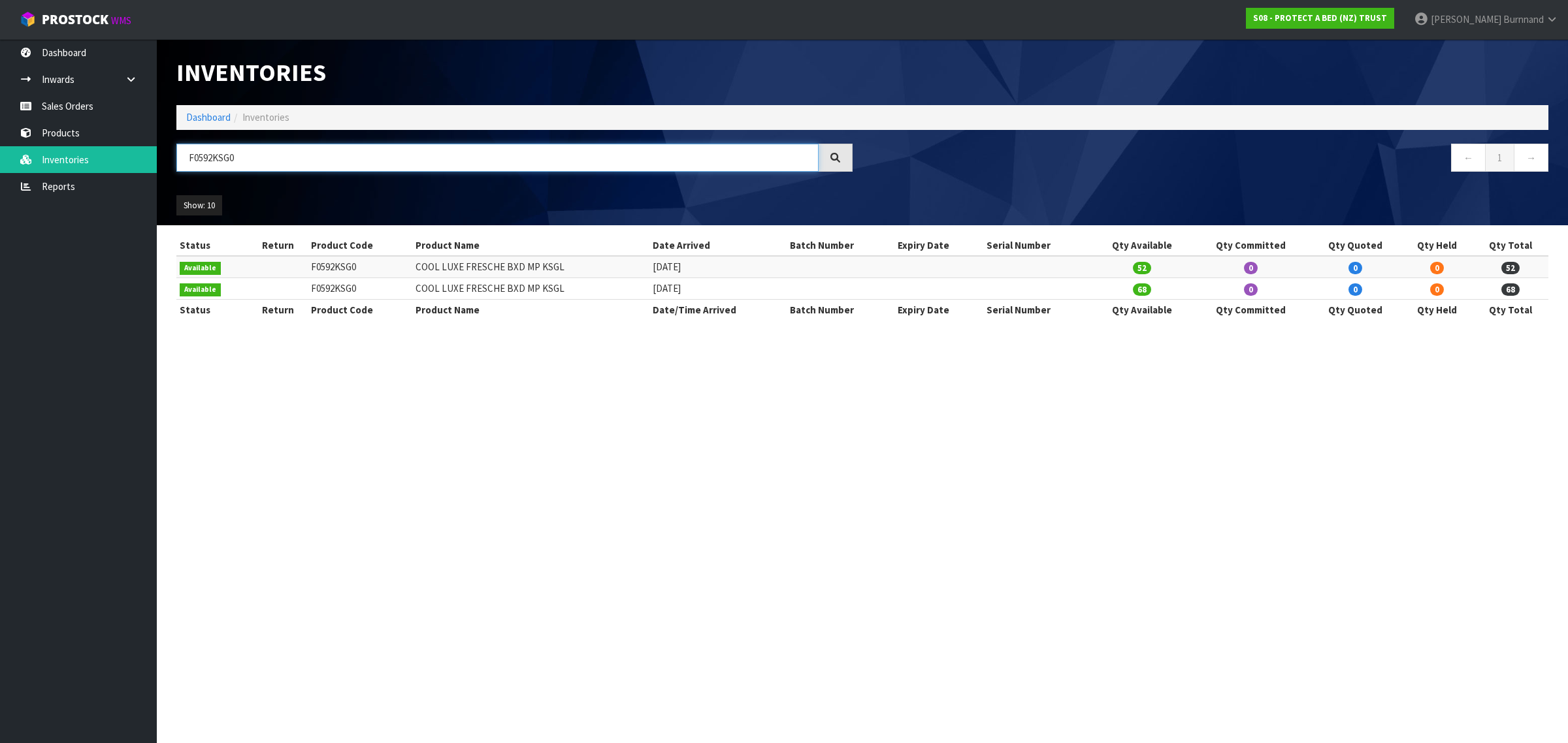
click at [224, 158] on input "F0592KSG0" at bounding box center [497, 158] width 642 height 28
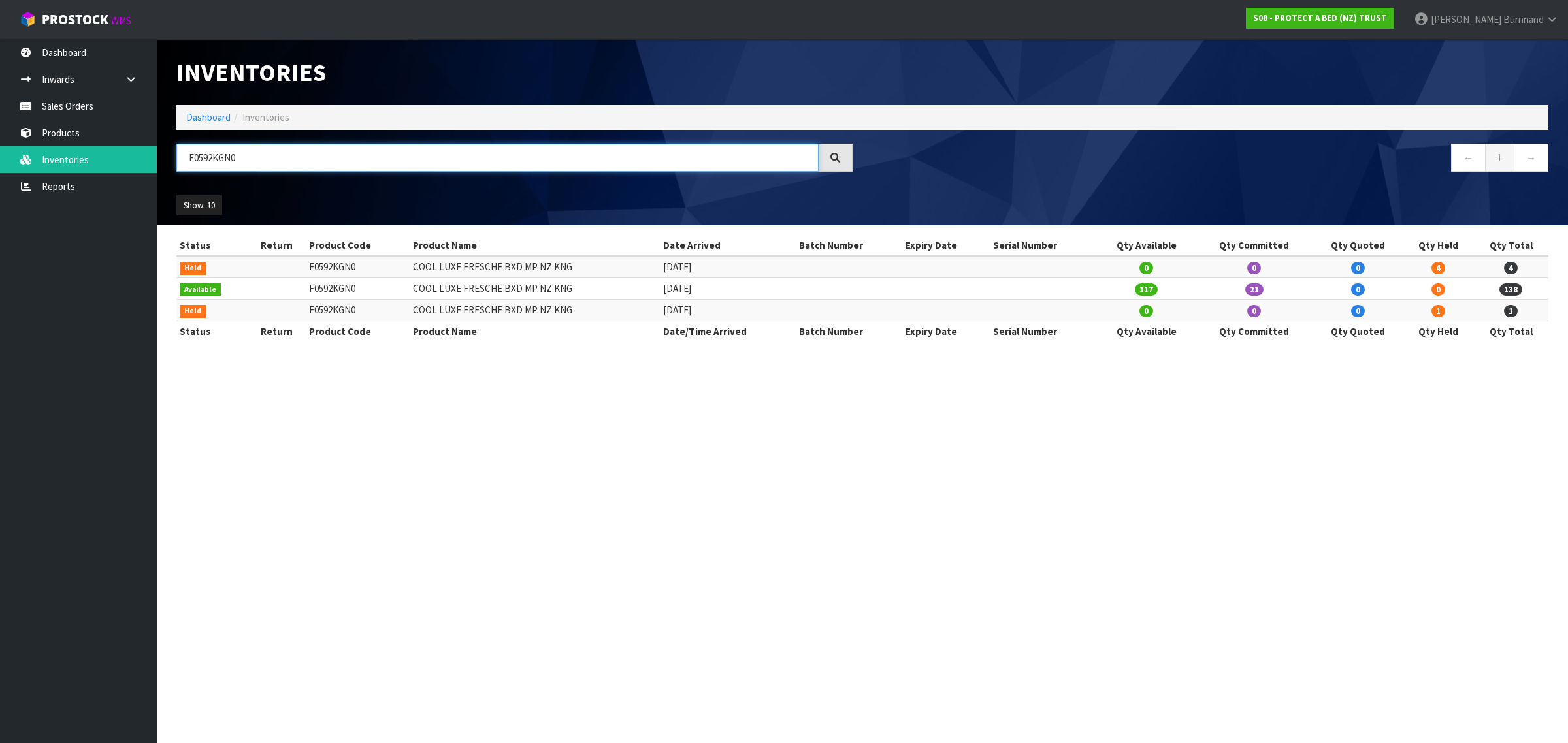
drag, startPoint x: 213, startPoint y: 155, endPoint x: 236, endPoint y: 155, distance: 23.0
click at [236, 155] on input "F0592KGN0" at bounding box center [497, 158] width 642 height 28
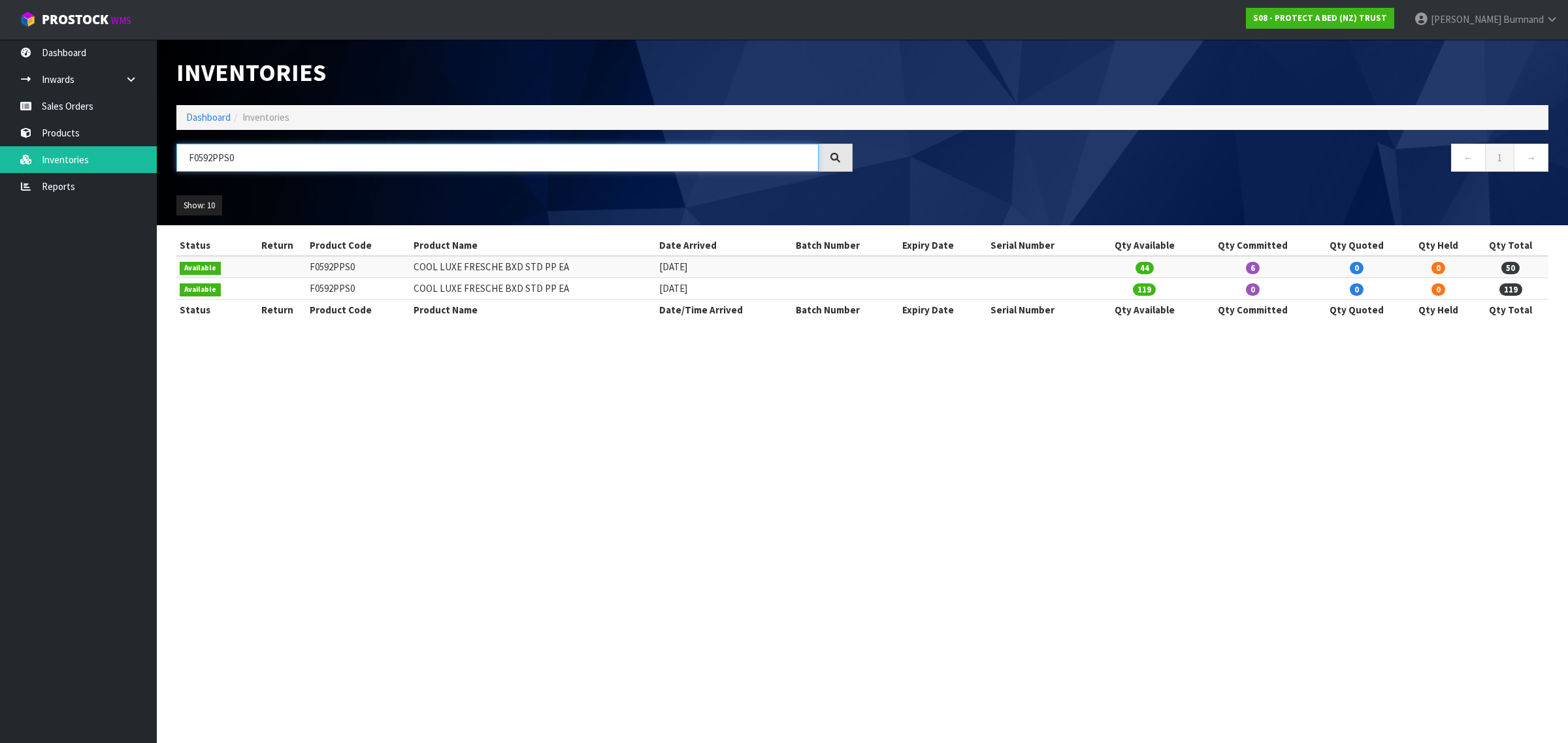
drag, startPoint x: 213, startPoint y: 155, endPoint x: 229, endPoint y: 155, distance: 16.0
click at [229, 155] on input "F0592PPS0" at bounding box center [497, 158] width 642 height 28
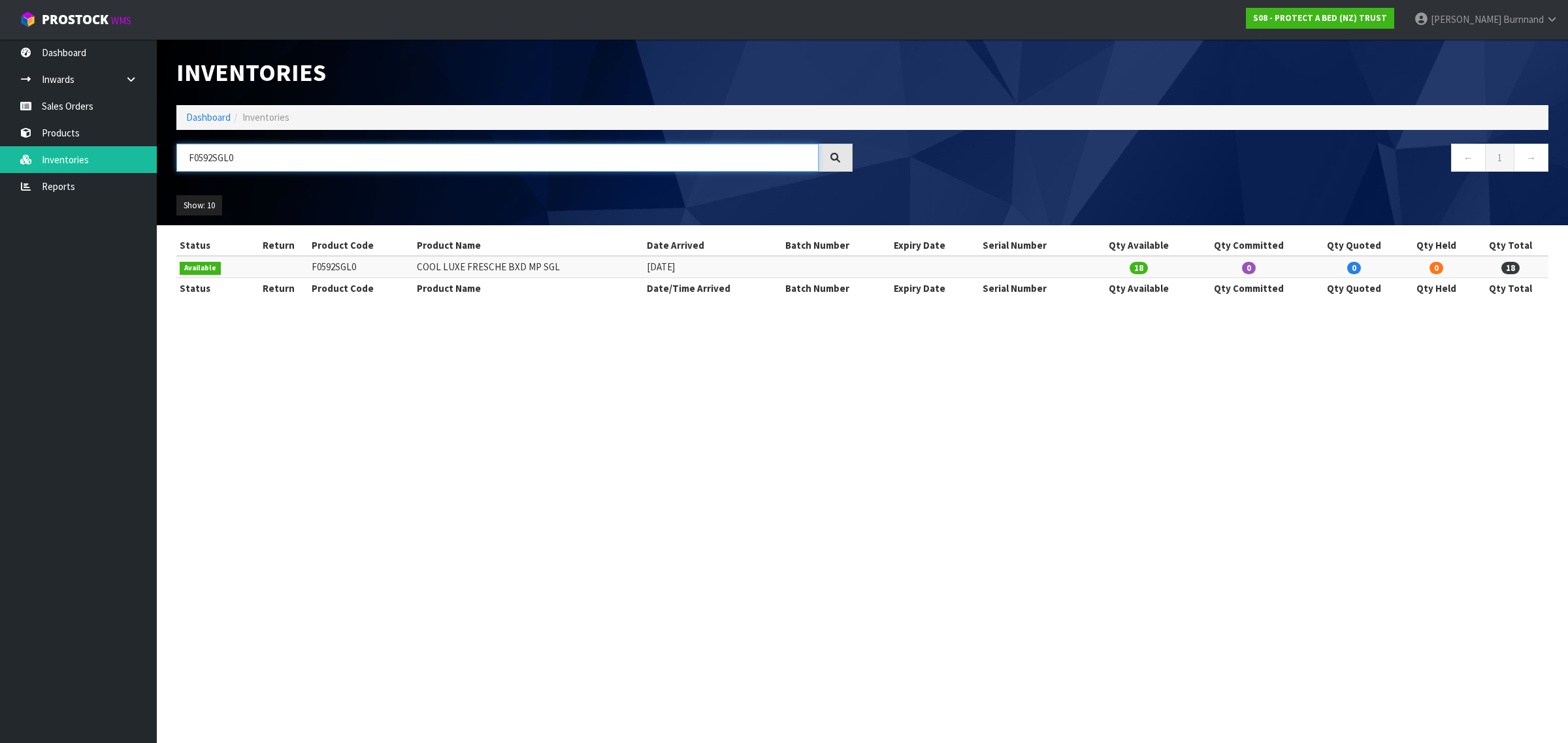
drag, startPoint x: 220, startPoint y: 157, endPoint x: 227, endPoint y: 158, distance: 7.1
click at [227, 158] on input "F0592SGL0" at bounding box center [497, 158] width 642 height 28
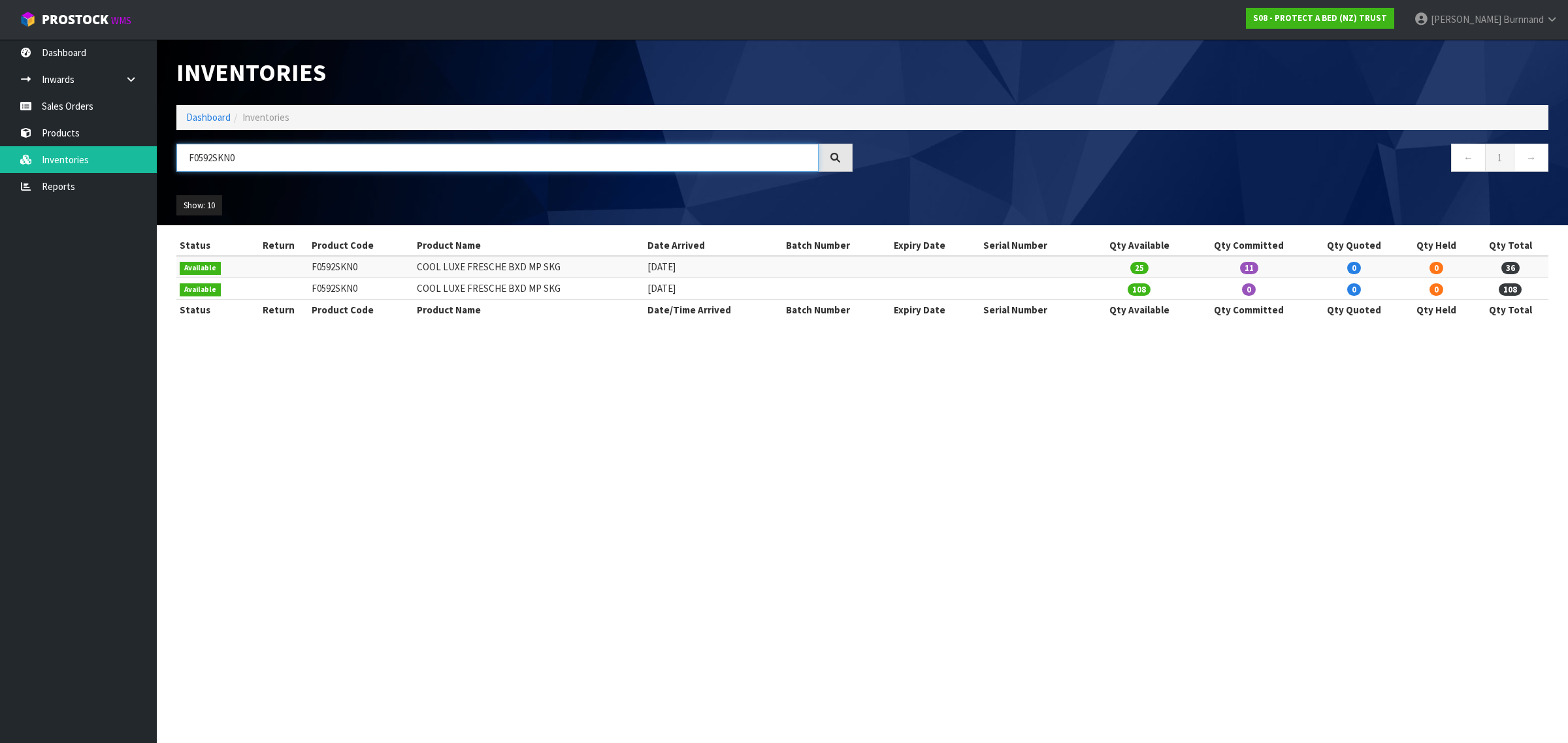
click at [213, 158] on input "F0592SKN0" at bounding box center [497, 158] width 642 height 28
drag, startPoint x: 247, startPoint y: 151, endPoint x: 185, endPoint y: 150, distance: 62.0
click at [185, 150] on input "F0591SKN0" at bounding box center [497, 158] width 642 height 28
paste input "88QUE"
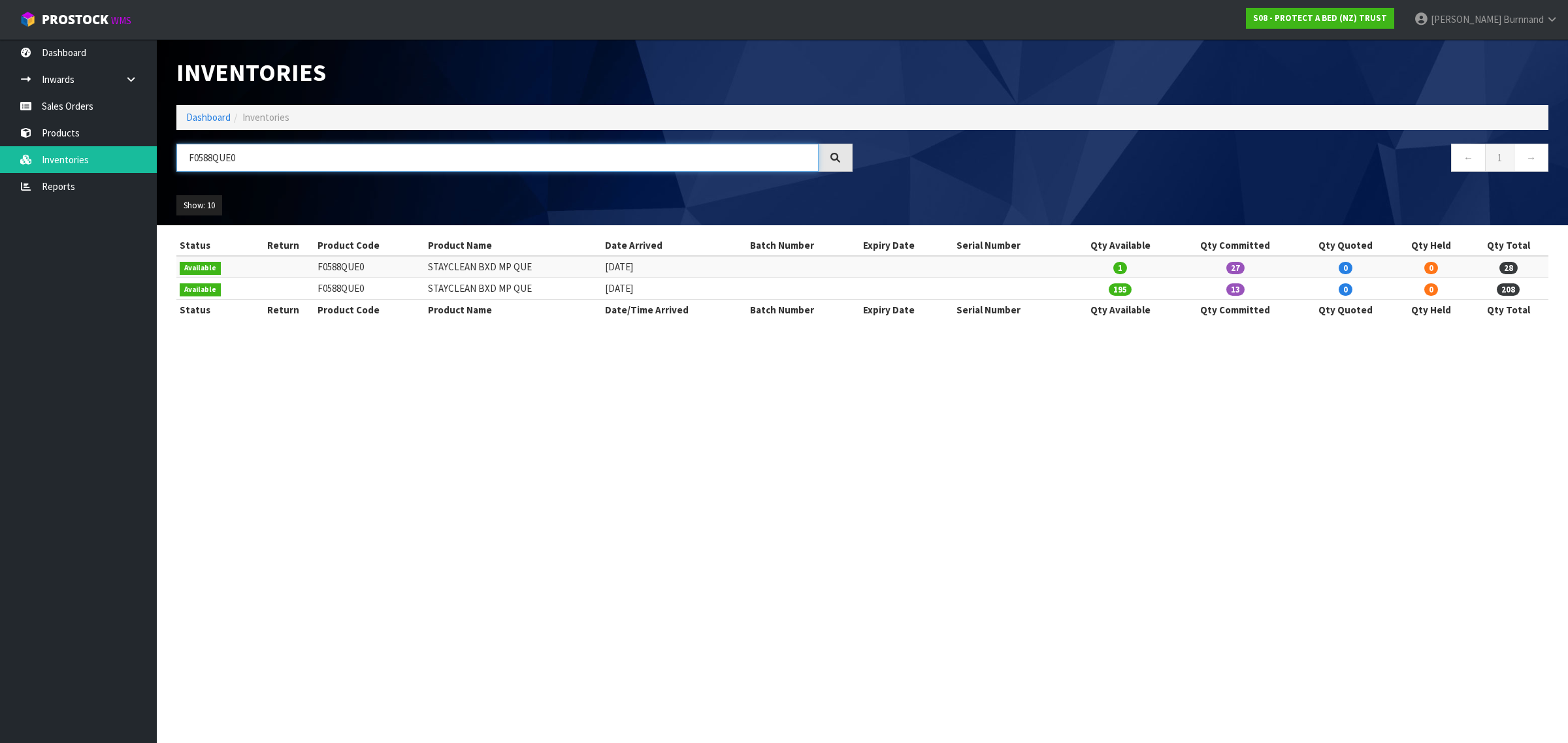
drag, startPoint x: 213, startPoint y: 154, endPoint x: 230, endPoint y: 157, distance: 17.3
click at [230, 157] on input "F0588QUE0" at bounding box center [497, 158] width 642 height 28
drag, startPoint x: 219, startPoint y: 154, endPoint x: 230, endPoint y: 158, distance: 11.7
click at [230, 158] on input "F0588KSG0" at bounding box center [497, 158] width 642 height 28
drag, startPoint x: 213, startPoint y: 157, endPoint x: 253, endPoint y: 158, distance: 40.0
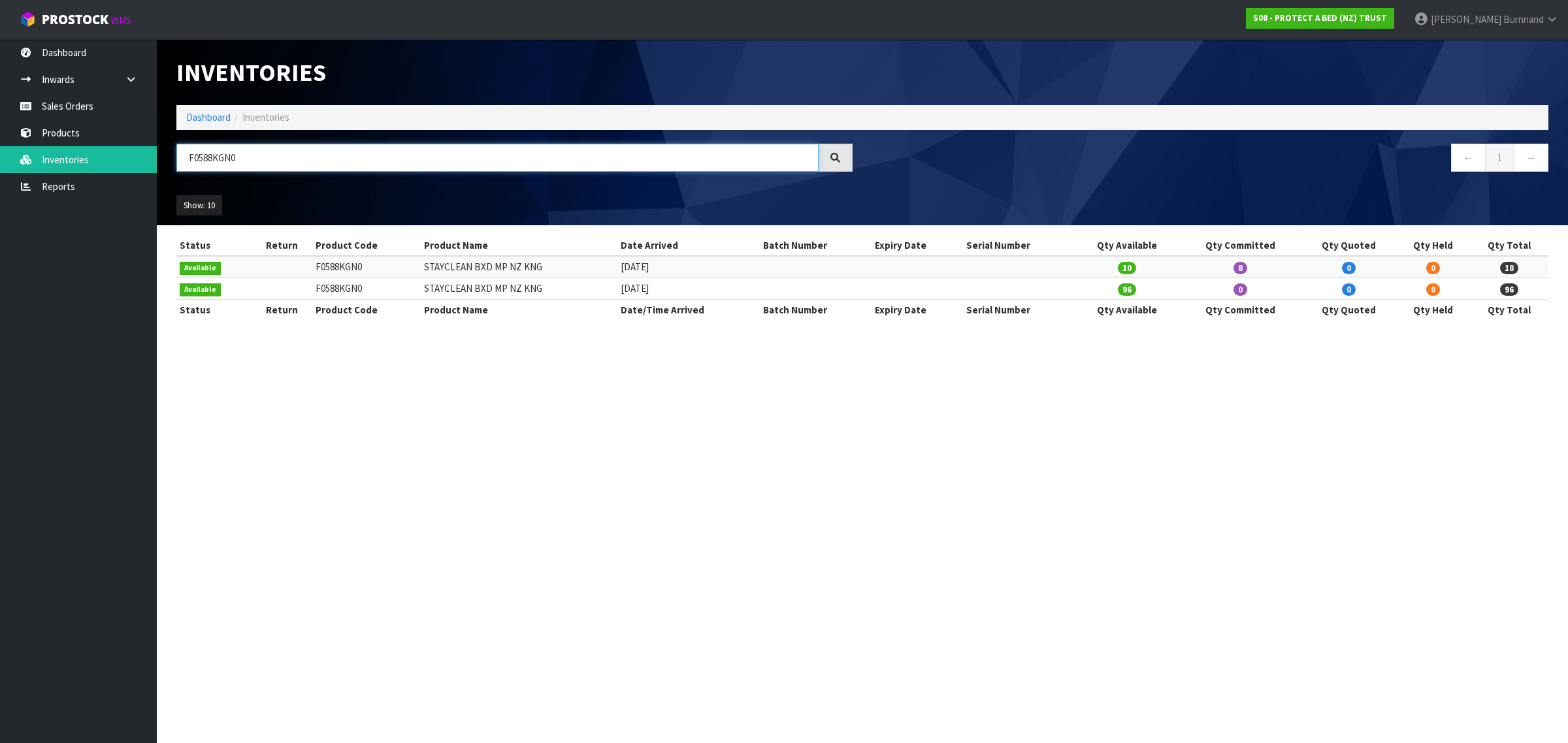
click at [253, 158] on input "F0588KGN0" at bounding box center [497, 158] width 642 height 28
drag, startPoint x: 213, startPoint y: 158, endPoint x: 257, endPoint y: 161, distance: 44.1
click at [257, 158] on input "F0588PPST" at bounding box center [497, 158] width 642 height 28
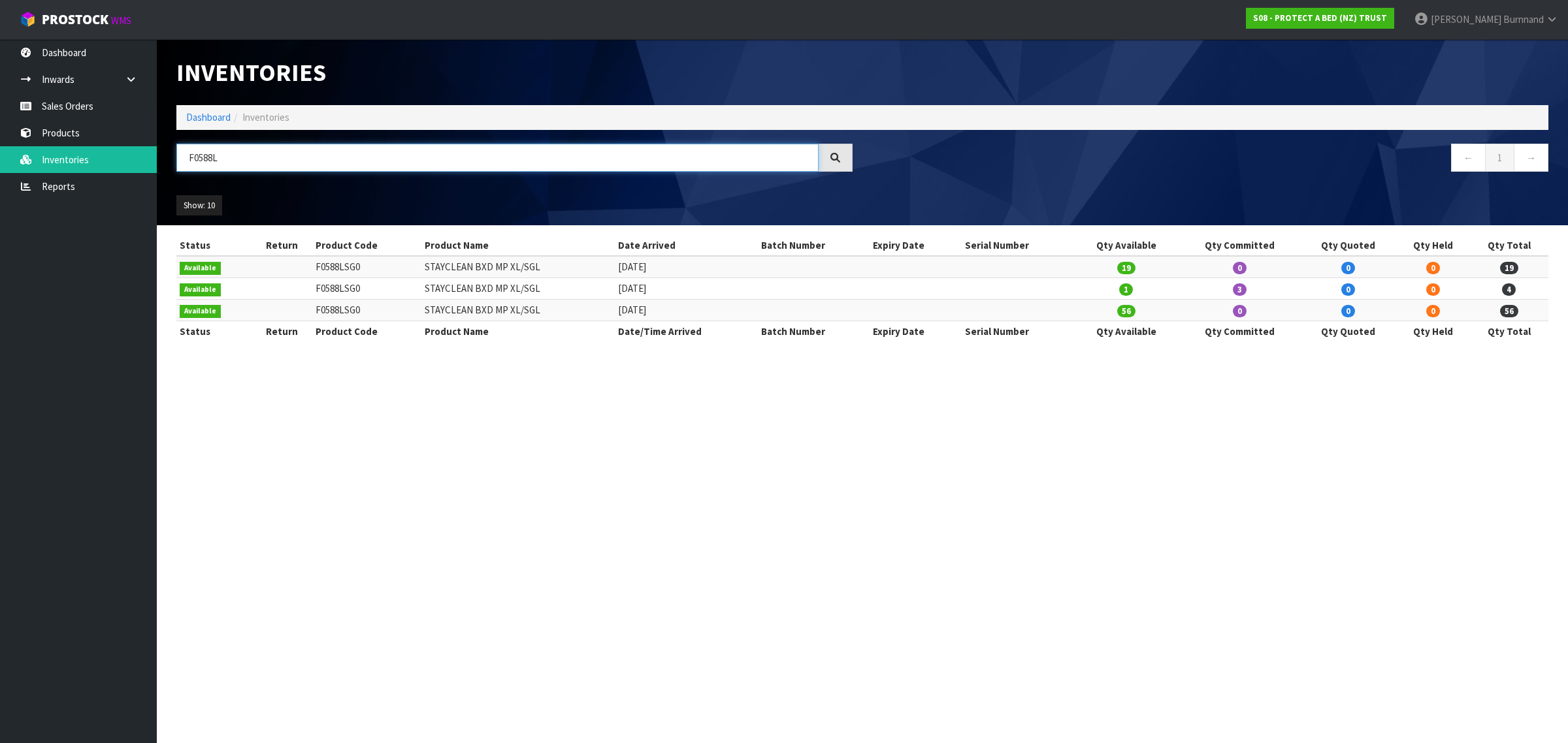
drag, startPoint x: 213, startPoint y: 157, endPoint x: 220, endPoint y: 157, distance: 7.0
click at [220, 157] on input "F0588L" at bounding box center [497, 158] width 642 height 28
drag, startPoint x: 197, startPoint y: 158, endPoint x: 273, endPoint y: 165, distance: 76.3
click at [270, 160] on input "F0588SGL" at bounding box center [497, 158] width 642 height 28
click at [415, 521] on section "Inventories Dashboard Inventories F0600Q ← 1 → Show: 10 5 10 25 50 All Show Sto…" at bounding box center [784, 372] width 1568 height 743
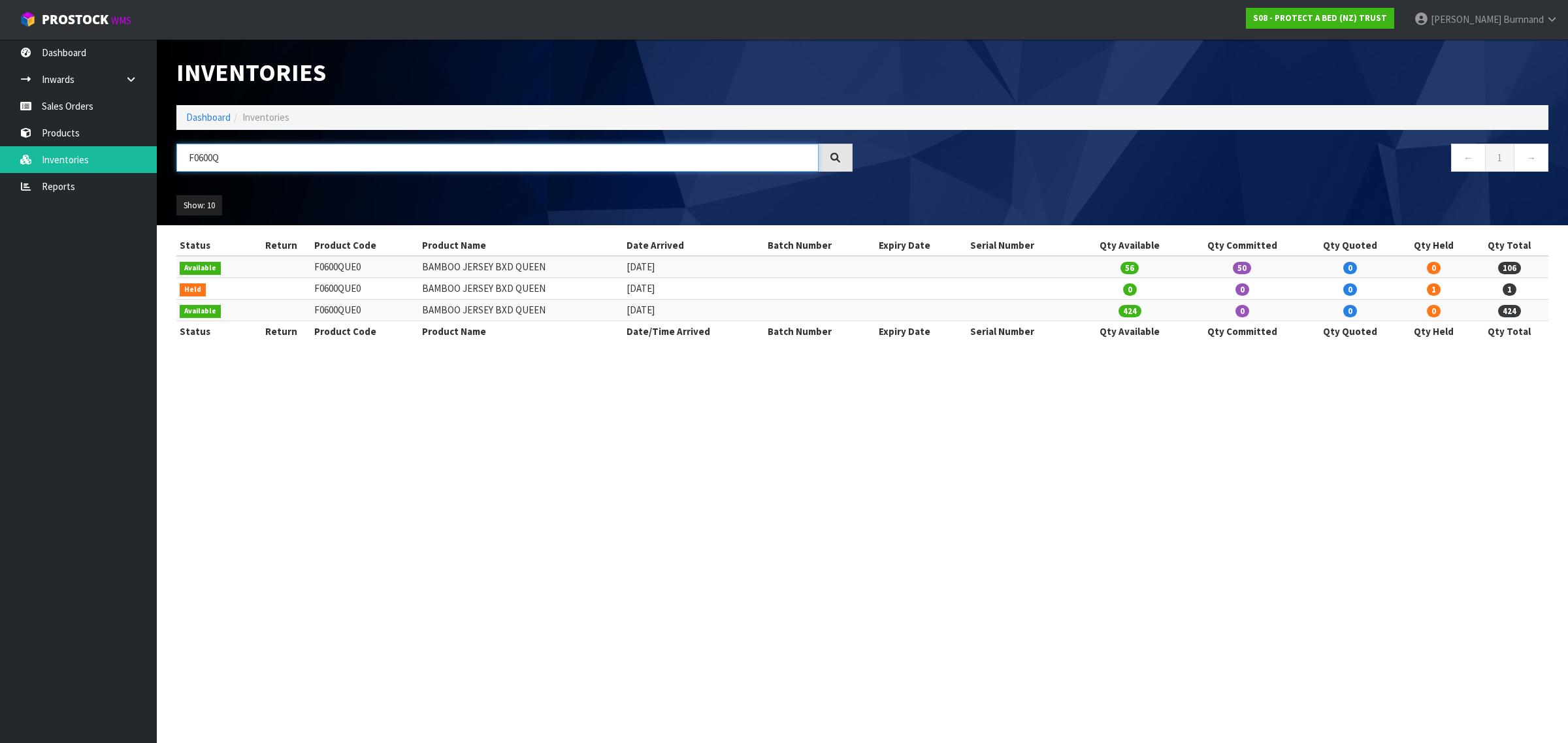
drag, startPoint x: 206, startPoint y: 160, endPoint x: 173, endPoint y: 158, distance: 33.1
click at [173, 158] on div "F0600Q" at bounding box center [515, 162] width 696 height 38
paste input "402QUE2"
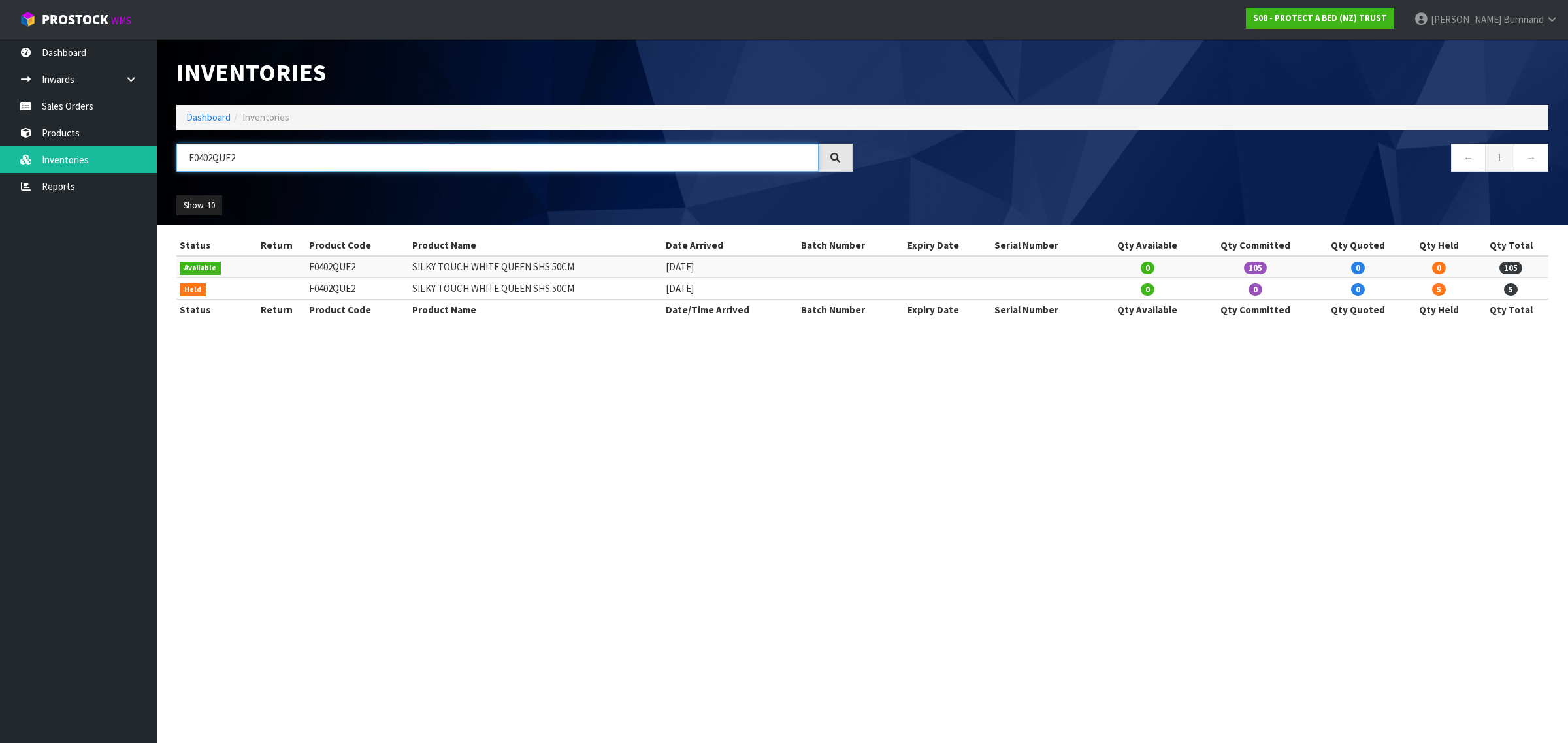
drag, startPoint x: 257, startPoint y: 158, endPoint x: 182, endPoint y: 155, distance: 75.1
click at [182, 155] on input "F0402QUE2" at bounding box center [497, 158] width 642 height 28
paste input "KGN"
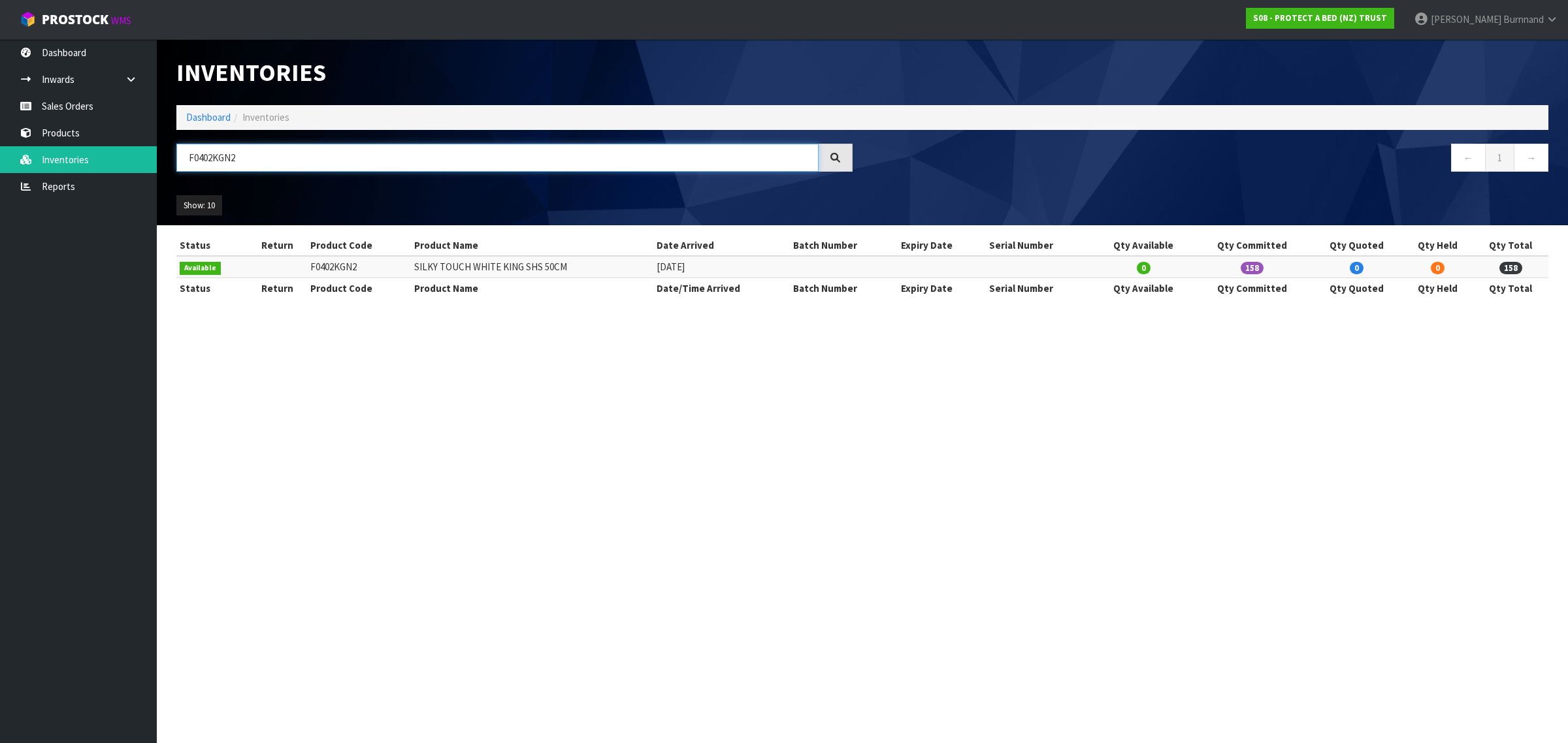
drag, startPoint x: 247, startPoint y: 157, endPoint x: 172, endPoint y: 154, distance: 75.1
click at [172, 154] on div "F0402KGN2" at bounding box center [515, 162] width 696 height 38
paste input "SK"
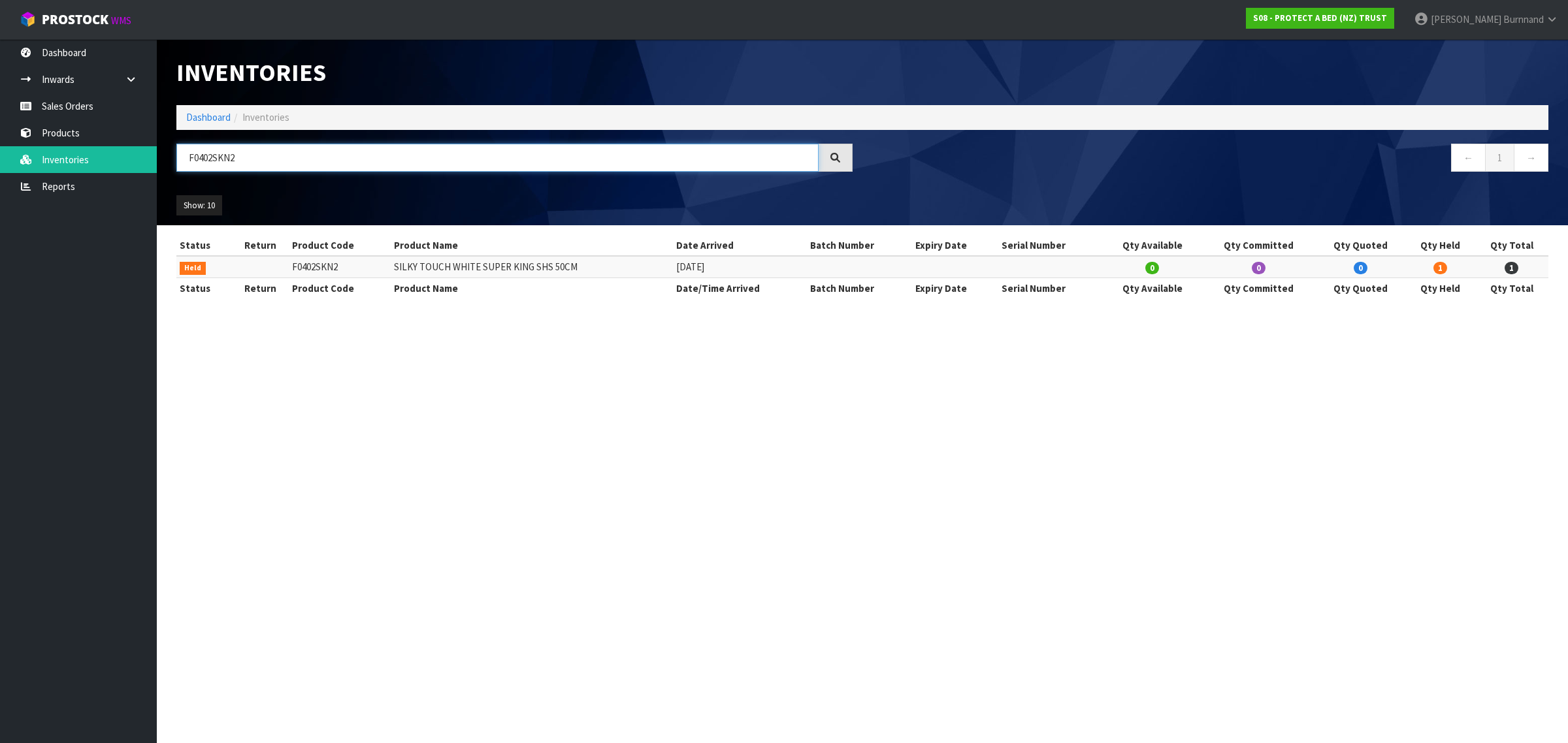
drag, startPoint x: 243, startPoint y: 155, endPoint x: 179, endPoint y: 154, distance: 64.0
click at [179, 154] on input "F0402SKN2" at bounding box center [497, 158] width 642 height 28
paste input "KGN0"
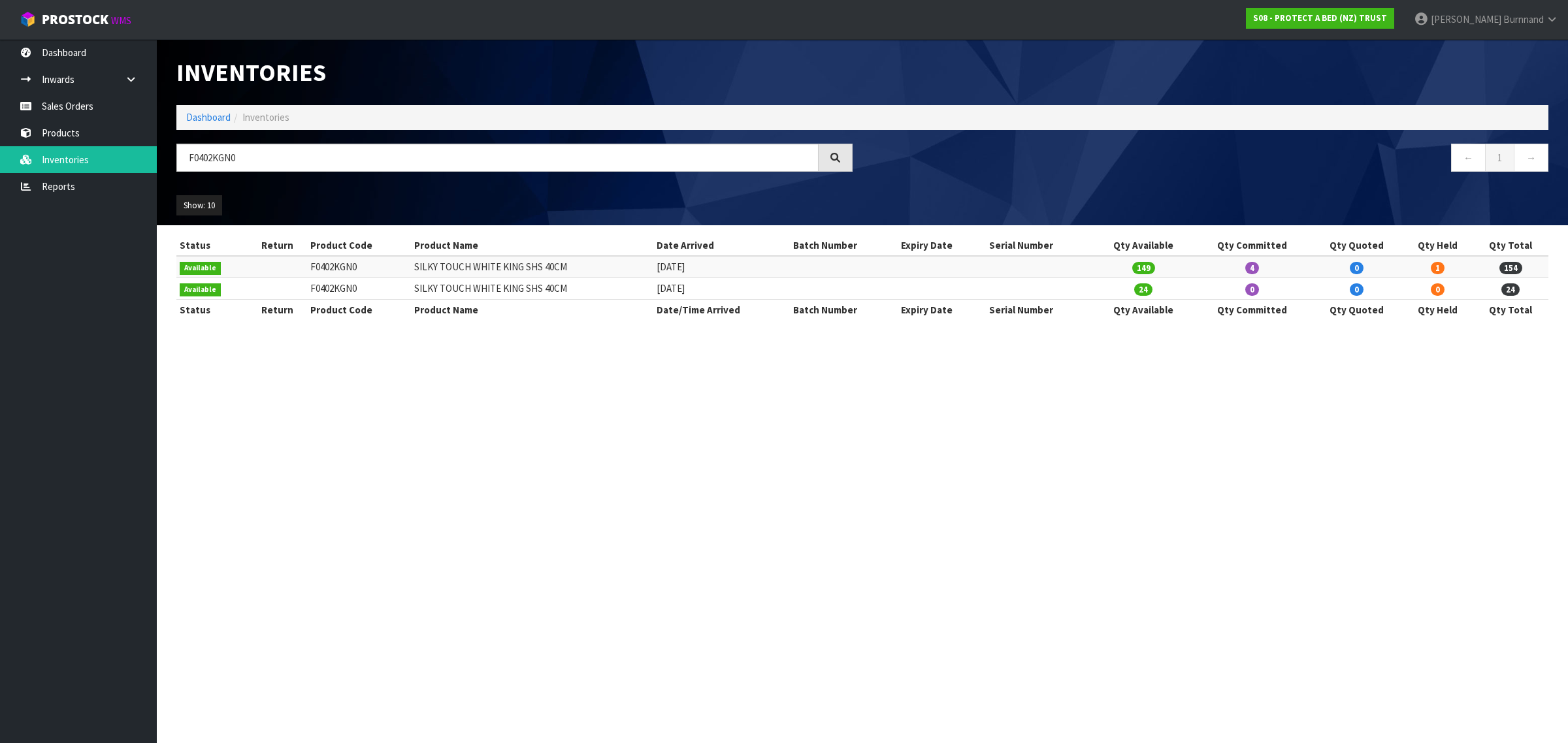
click at [450, 365] on section "Inventories Dashboard Inventories F0402KGN0 ← 1 → Show: 10 5 10 25 50 All Show …" at bounding box center [784, 372] width 1568 height 743
drag, startPoint x: 259, startPoint y: 158, endPoint x: 175, endPoint y: 158, distance: 84.0
click at [175, 158] on div "F0402KGN0" at bounding box center [515, 162] width 696 height 38
paste input "SK"
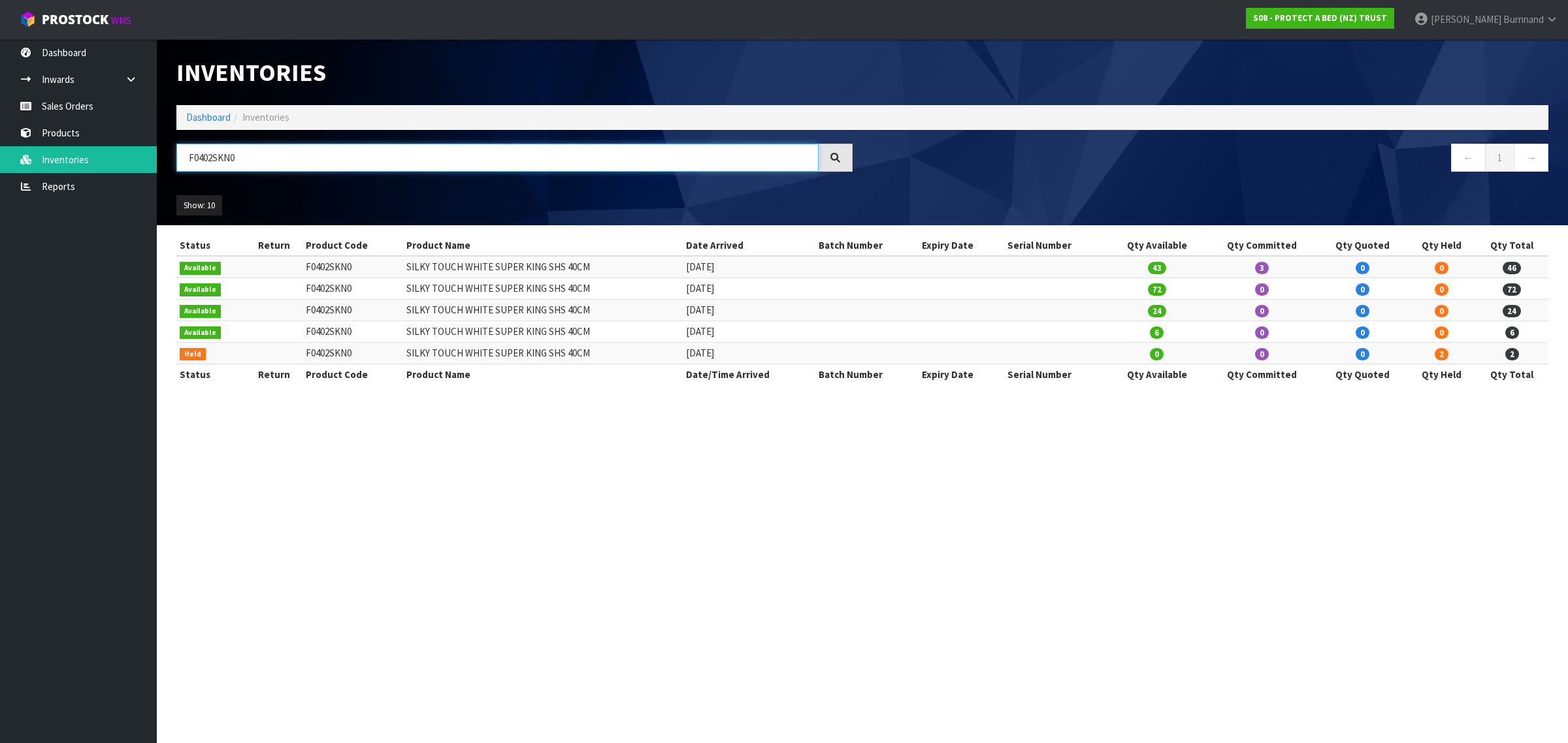
drag, startPoint x: 227, startPoint y: 157, endPoint x: 172, endPoint y: 157, distance: 55.0
click at [172, 157] on div "F0402SKN0" at bounding box center [515, 162] width 696 height 38
paste input "8"
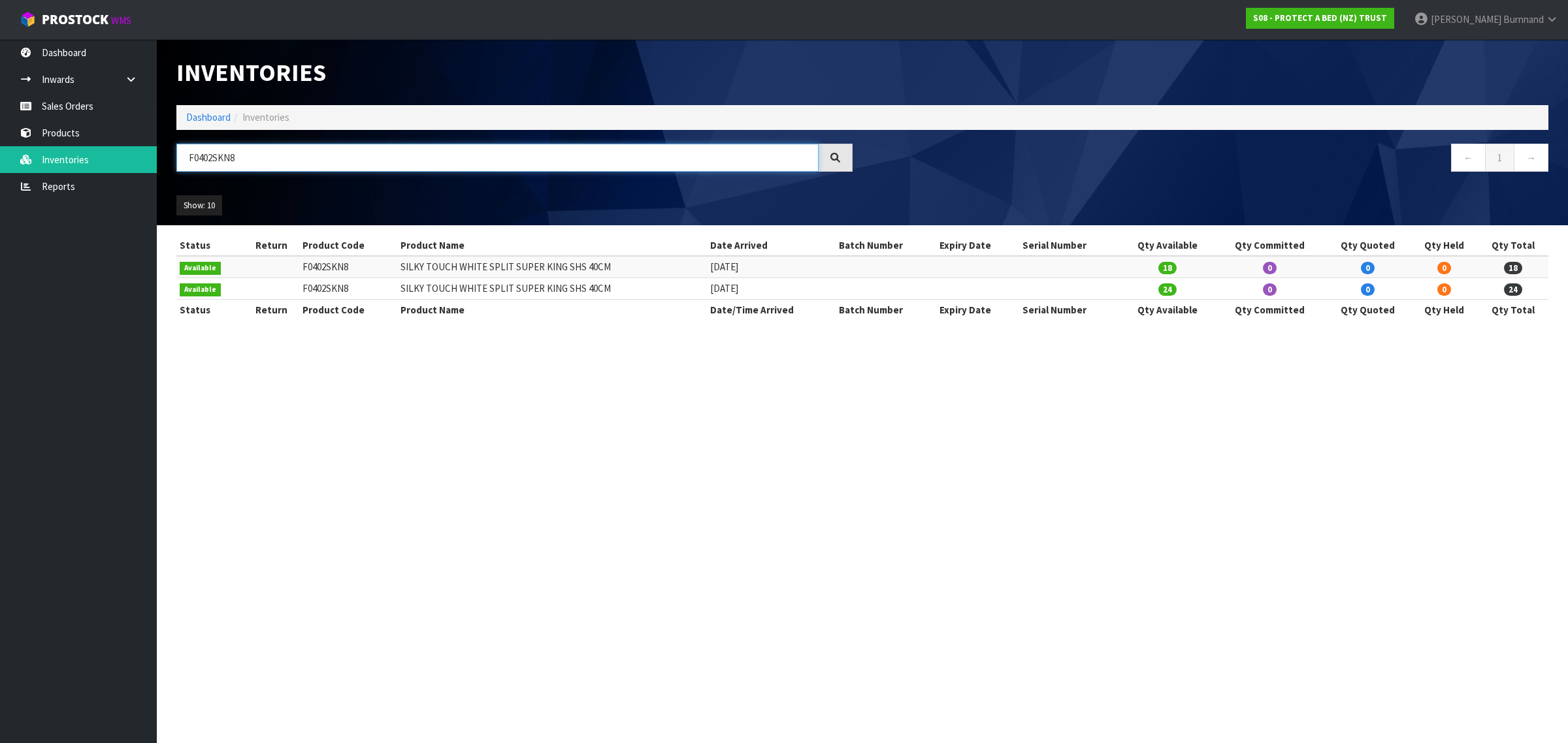
drag, startPoint x: 246, startPoint y: 154, endPoint x: 180, endPoint y: 154, distance: 66.0
click at [180, 154] on input "F0402SKN8" at bounding box center [497, 158] width 642 height 28
paste input "GL0"
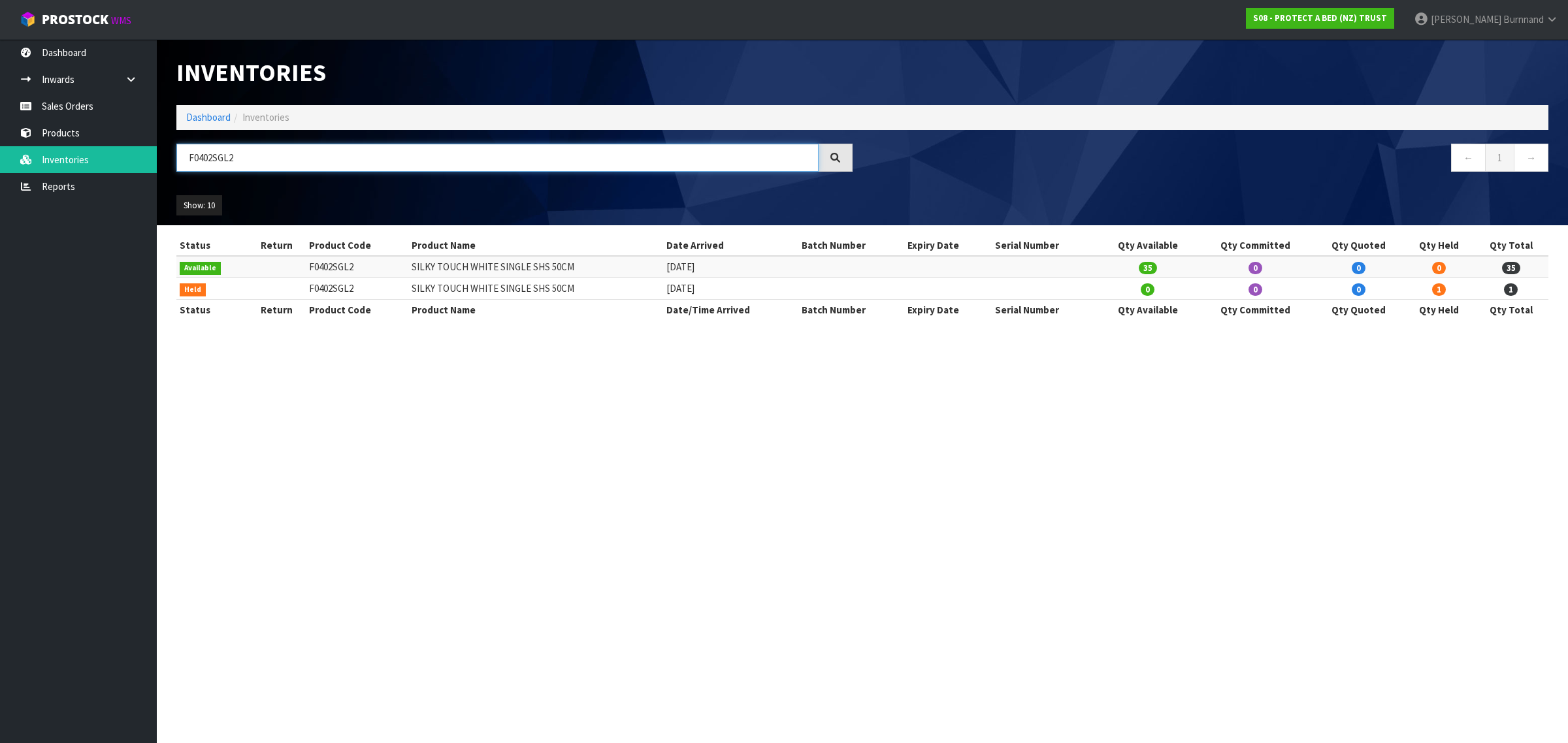
drag, startPoint x: 213, startPoint y: 158, endPoint x: 237, endPoint y: 158, distance: 24.0
click at [237, 158] on input "F0402SGL2" at bounding box center [497, 158] width 642 height 28
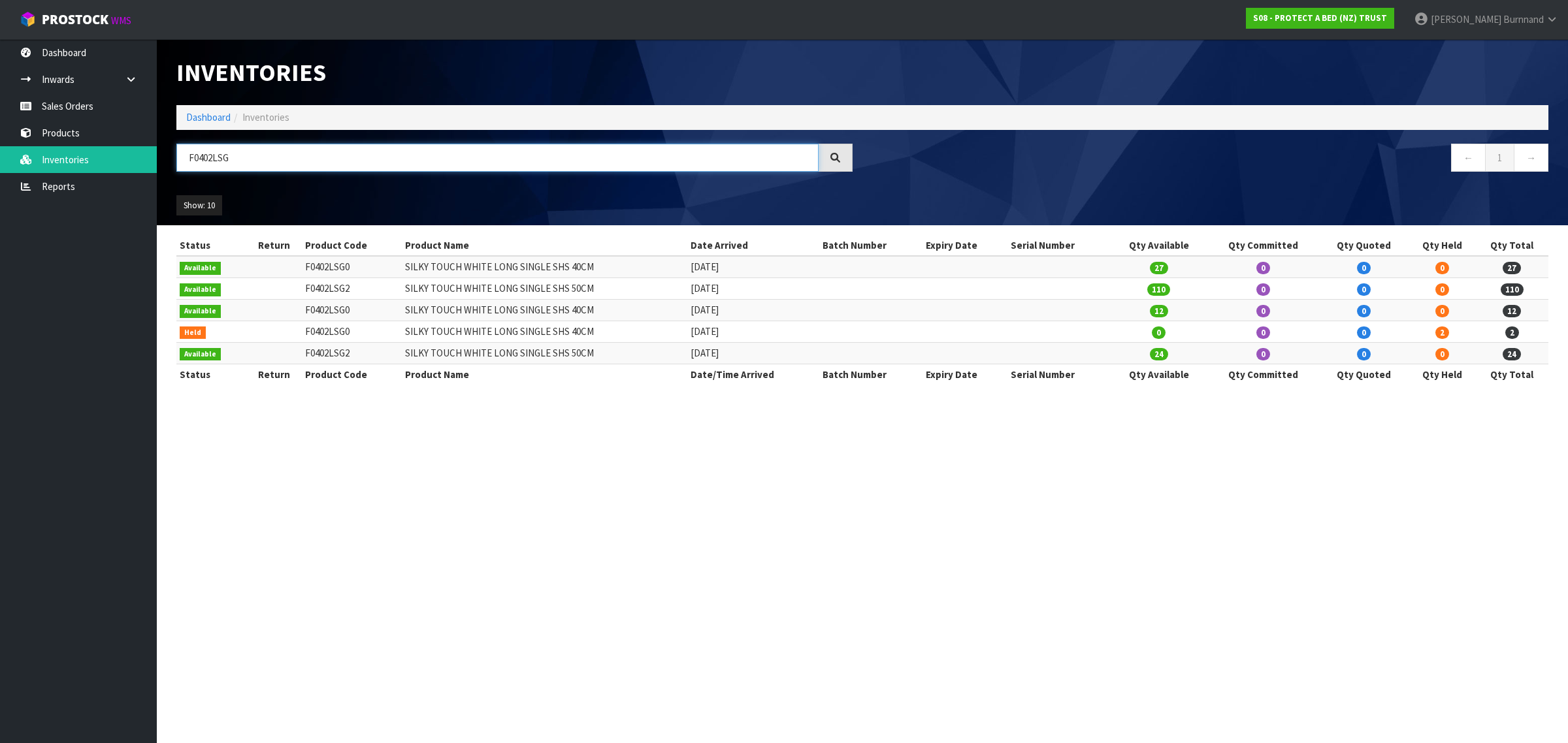
click at [217, 161] on input "F0402LSG" at bounding box center [497, 158] width 642 height 28
drag, startPoint x: 240, startPoint y: 158, endPoint x: 185, endPoint y: 158, distance: 55.0
click at [185, 158] on input "F0402KSG" at bounding box center [497, 158] width 642 height 28
paste input "DBL0"
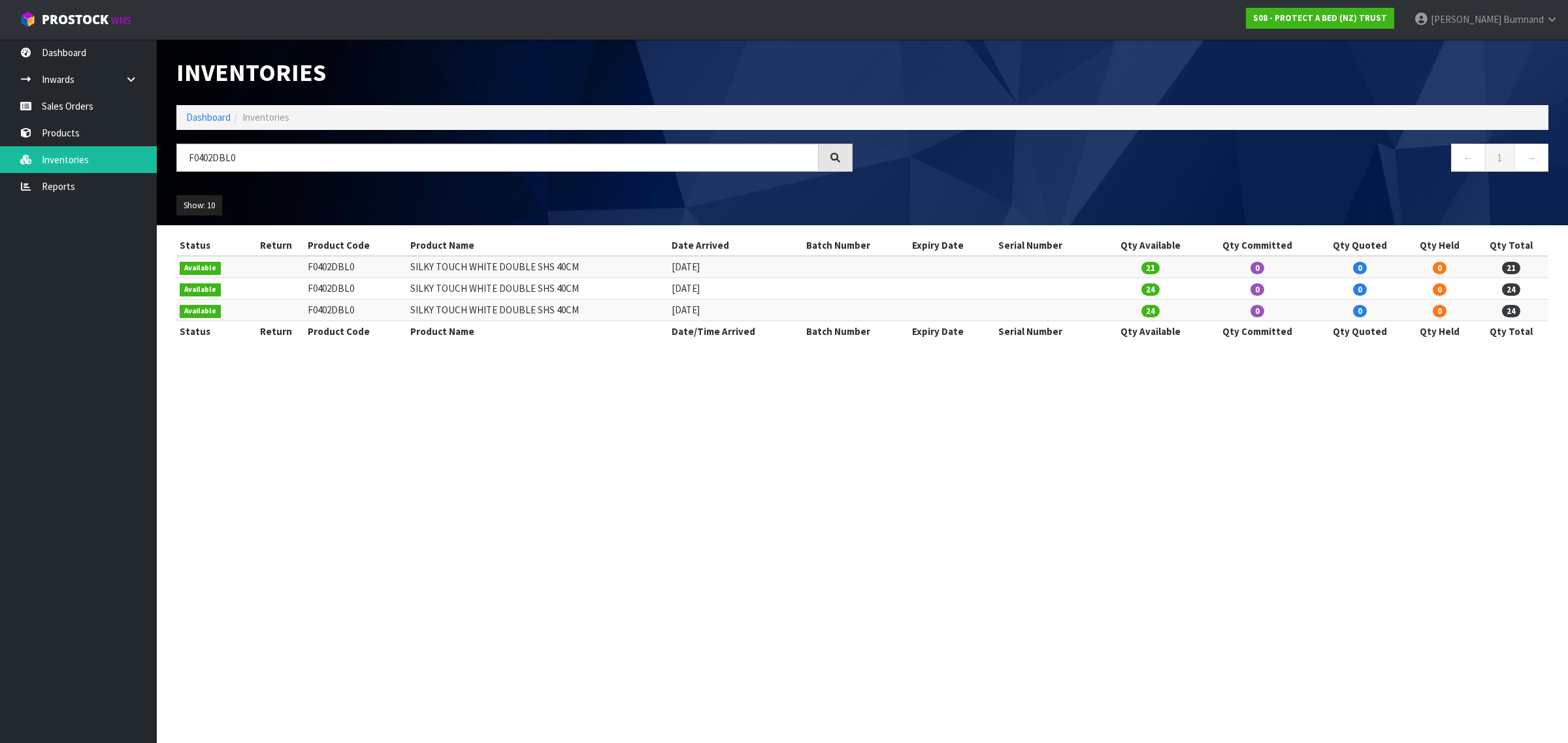
click at [412, 438] on section "Inventories Dashboard Inventories F0402DBL0 ← 1 → Show: 10 5 10 25 50 All Show …" at bounding box center [784, 372] width 1568 height 743
drag, startPoint x: 213, startPoint y: 158, endPoint x: 273, endPoint y: 161, distance: 60.1
click at [273, 160] on input "F0402DBL0" at bounding box center [497, 158] width 642 height 28
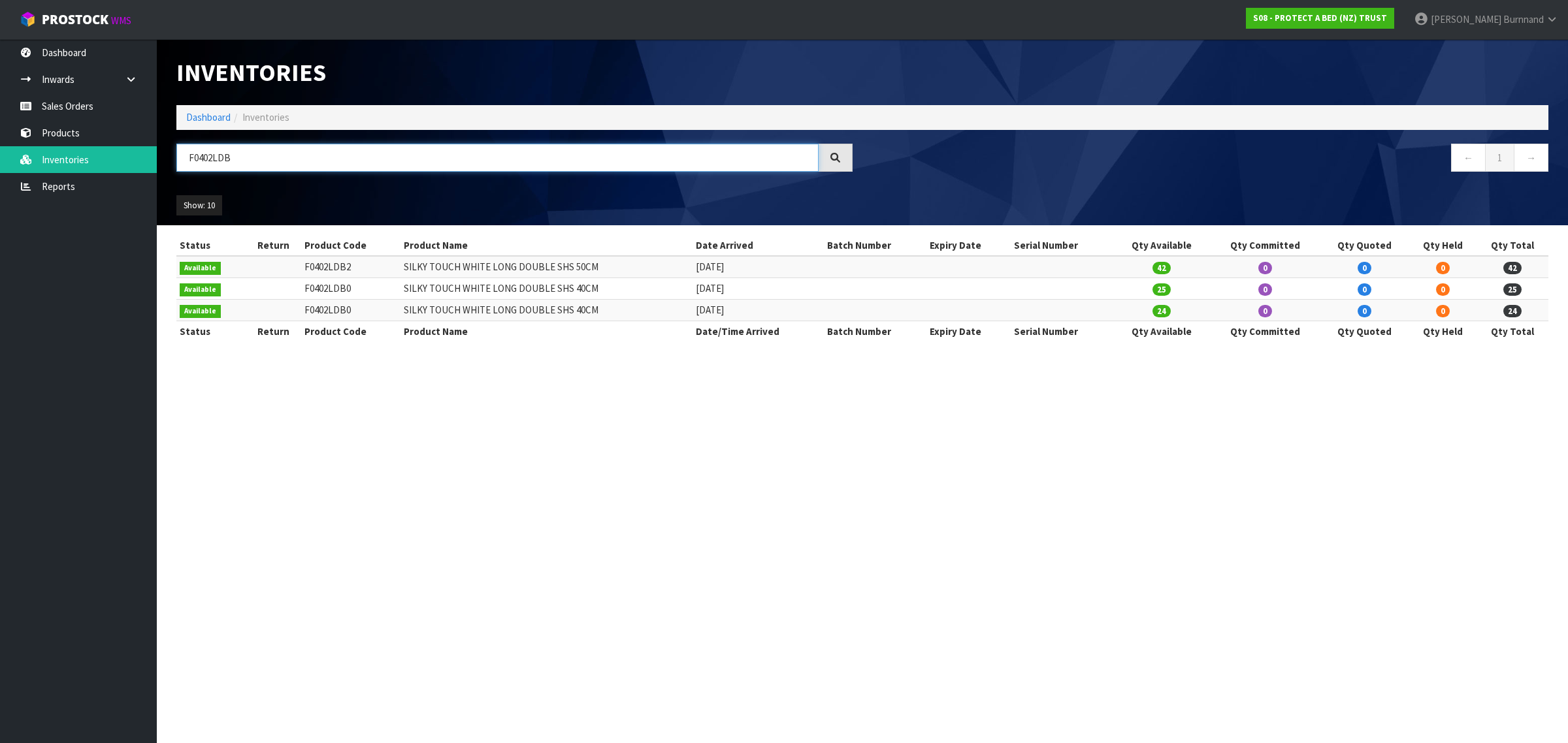
drag, startPoint x: 213, startPoint y: 154, endPoint x: 255, endPoint y: 155, distance: 42.0
click at [255, 155] on input "F0402LDB" at bounding box center [497, 158] width 642 height 28
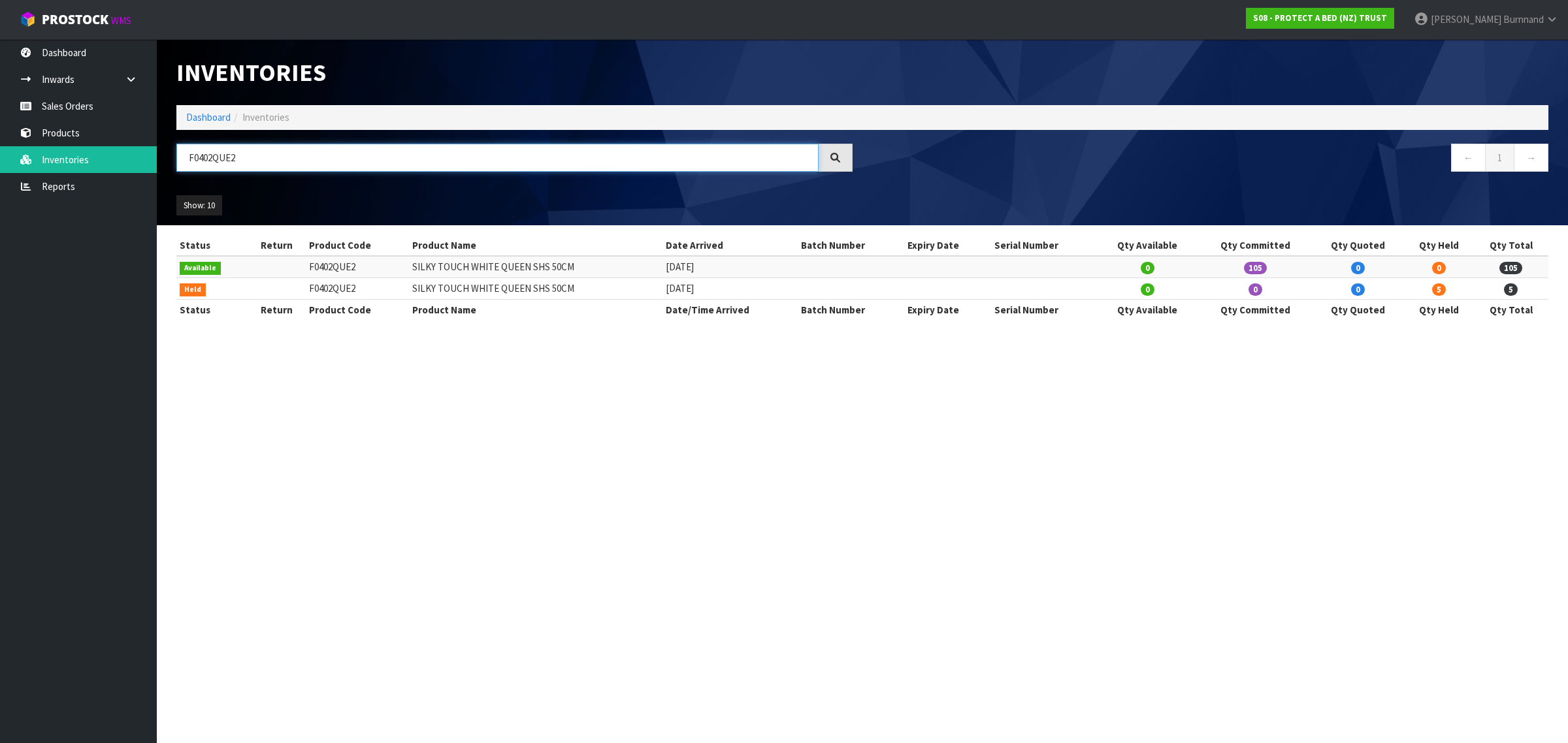
click at [236, 158] on input "F0402QUE2" at bounding box center [497, 158] width 642 height 28
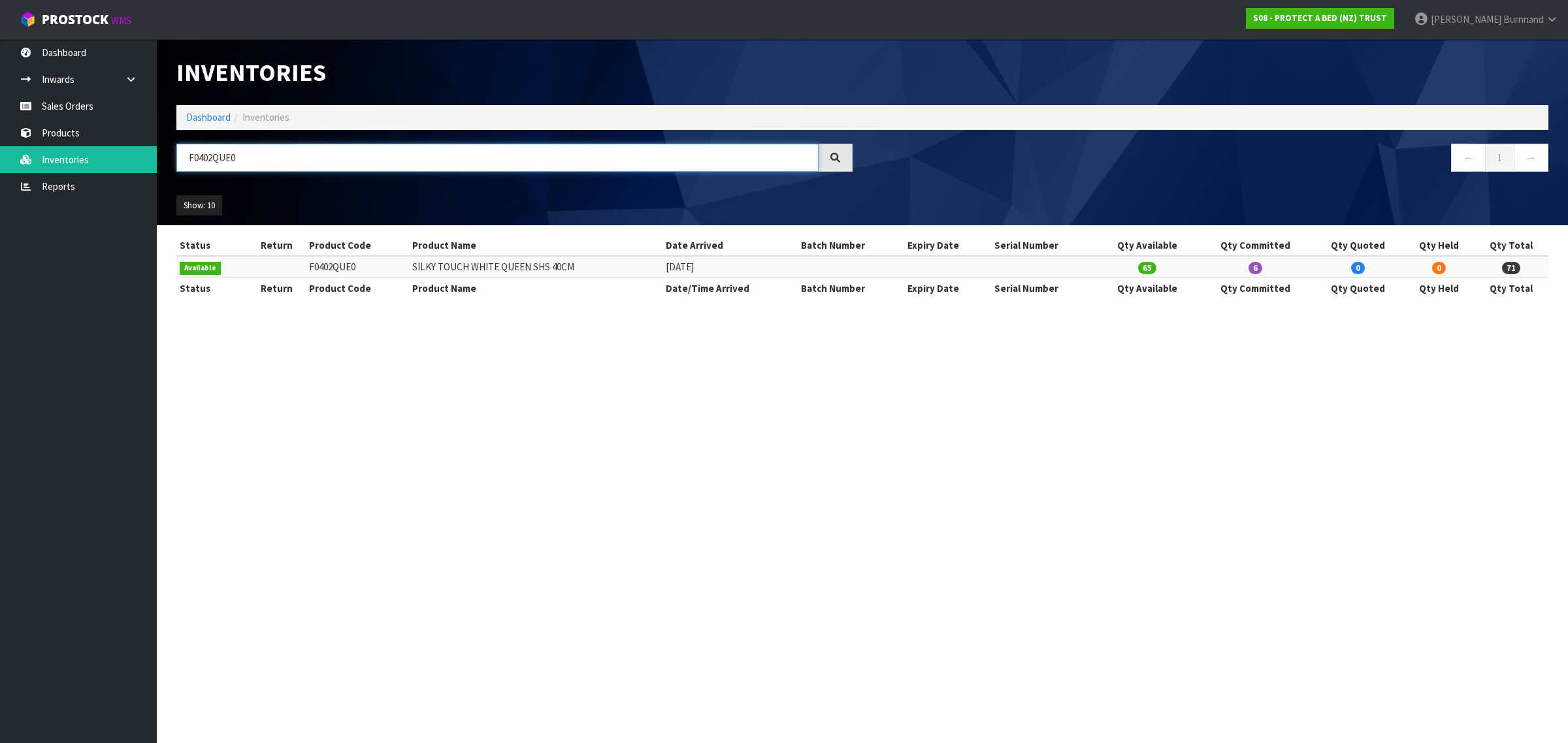
drag, startPoint x: 219, startPoint y: 158, endPoint x: 230, endPoint y: 158, distance: 11.0
click at [230, 158] on input "F0402QUE0" at bounding box center [497, 158] width 642 height 28
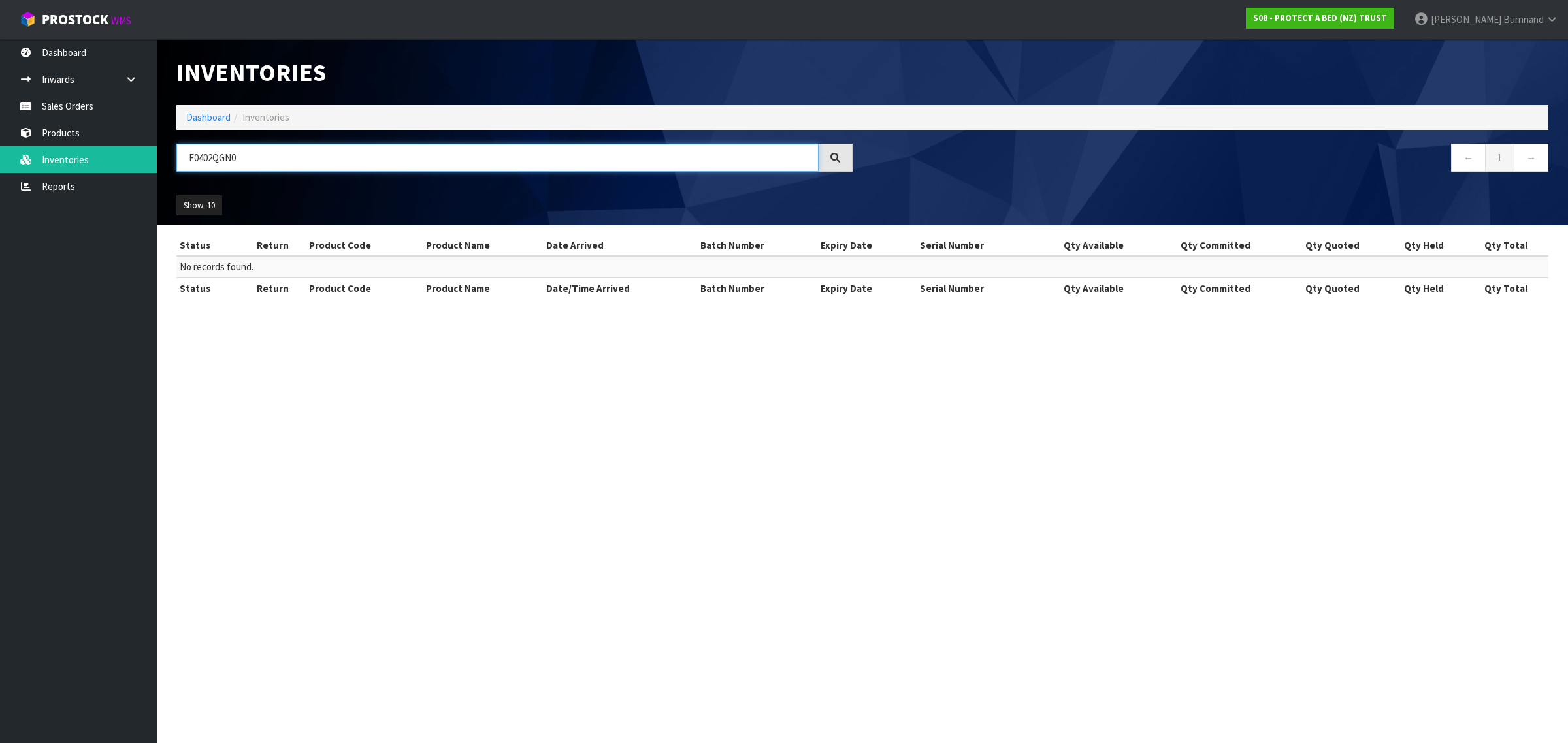
click at [219, 158] on input "F0402QGN0" at bounding box center [497, 158] width 642 height 28
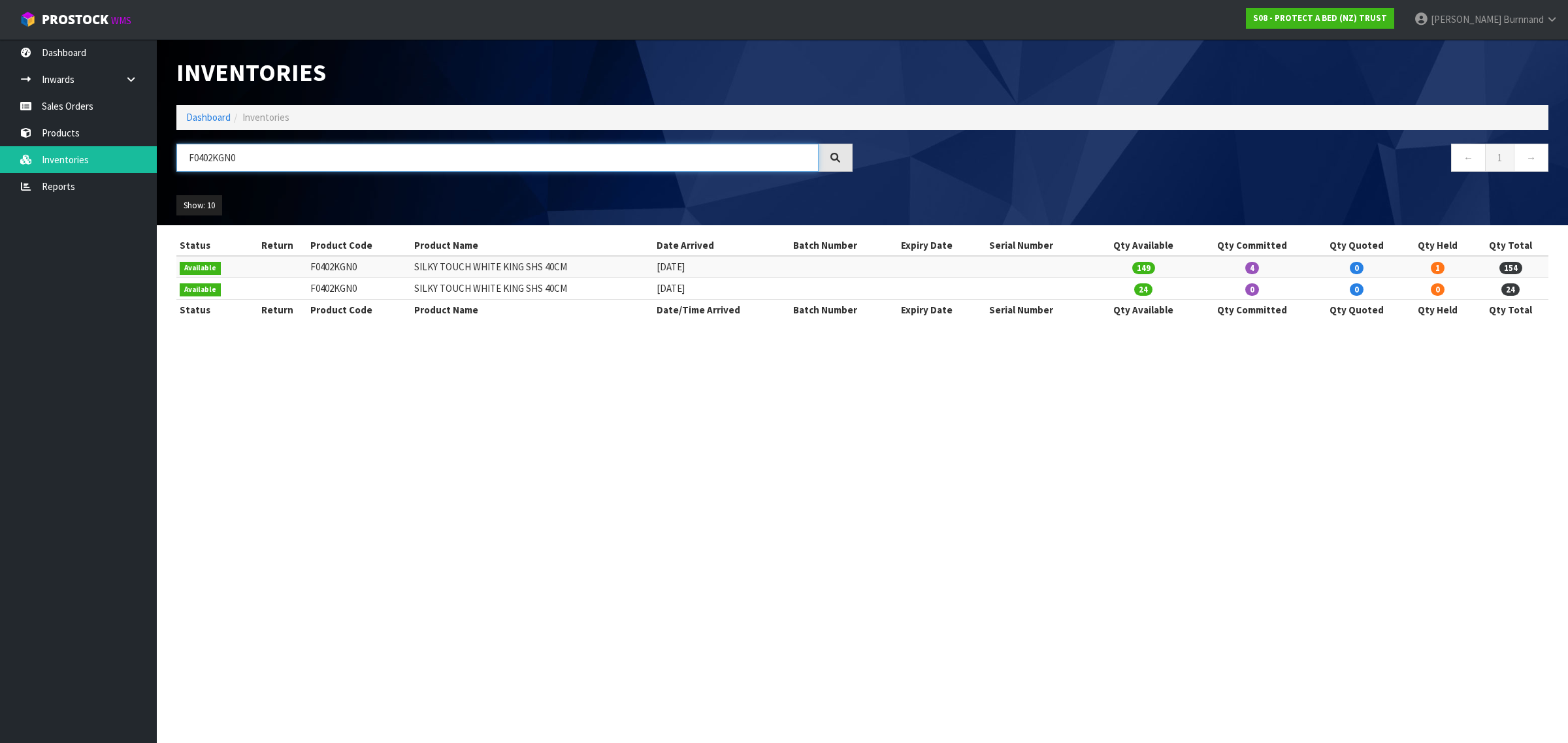
drag, startPoint x: 213, startPoint y: 157, endPoint x: 227, endPoint y: 161, distance: 14.6
click at [229, 158] on input "F0402KGN0" at bounding box center [497, 158] width 642 height 28
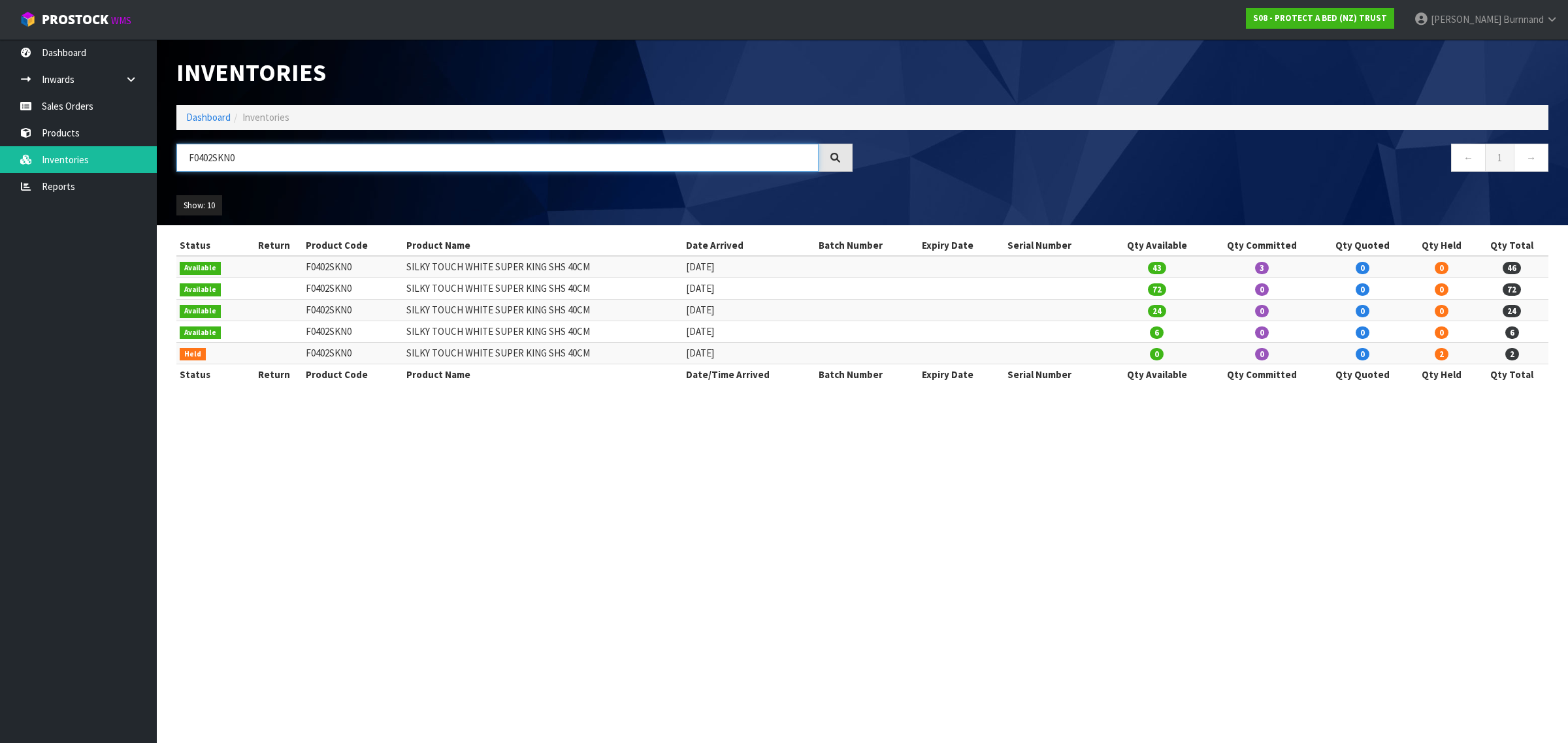
drag, startPoint x: 245, startPoint y: 158, endPoint x: 177, endPoint y: 158, distance: 68.0
click at [177, 158] on input "F0402SKN0" at bounding box center [497, 158] width 642 height 28
paste input "12QUE2"
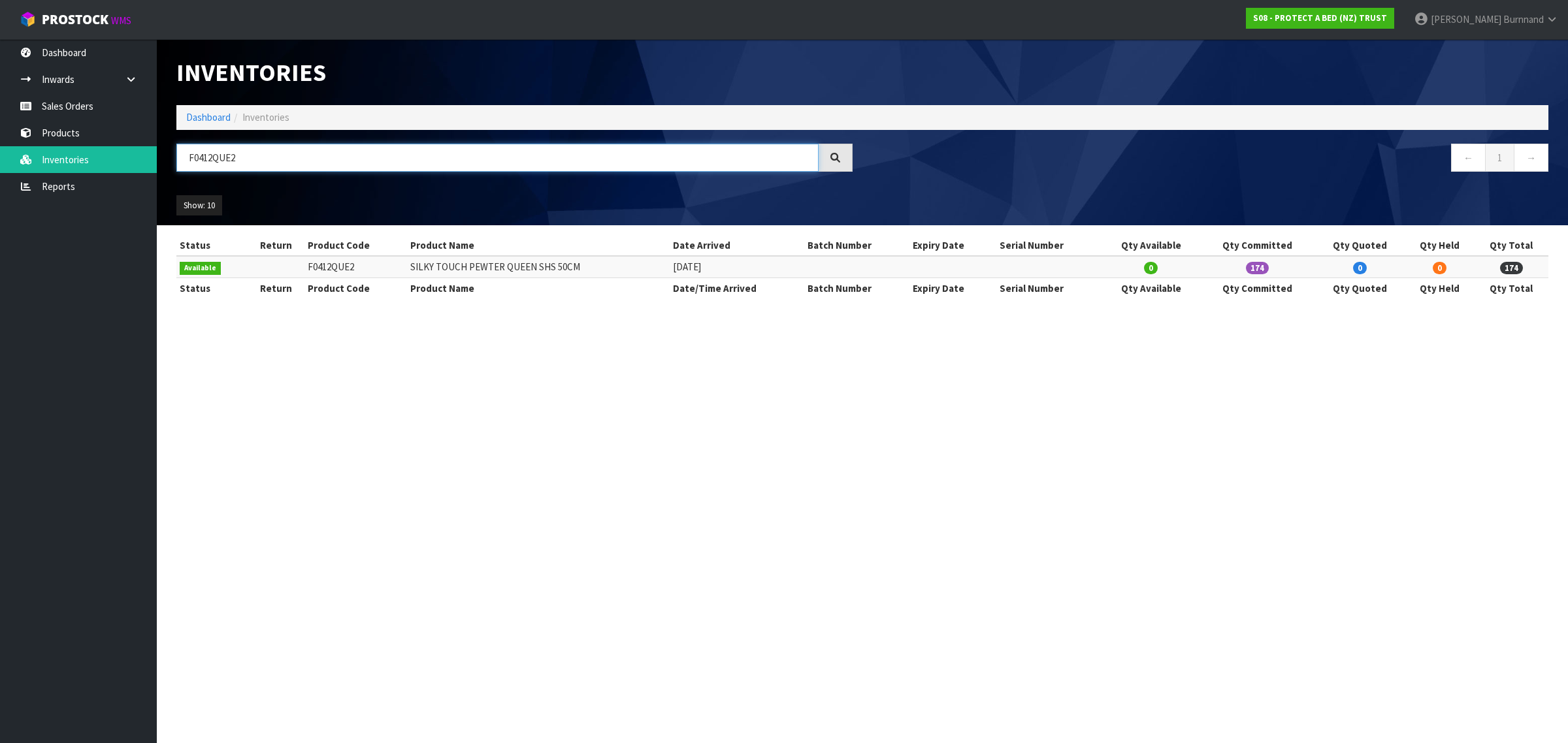
drag, startPoint x: 247, startPoint y: 157, endPoint x: 179, endPoint y: 158, distance: 68.0
click at [179, 158] on input "F0412QUE2" at bounding box center [497, 158] width 642 height 28
paste input "KGN"
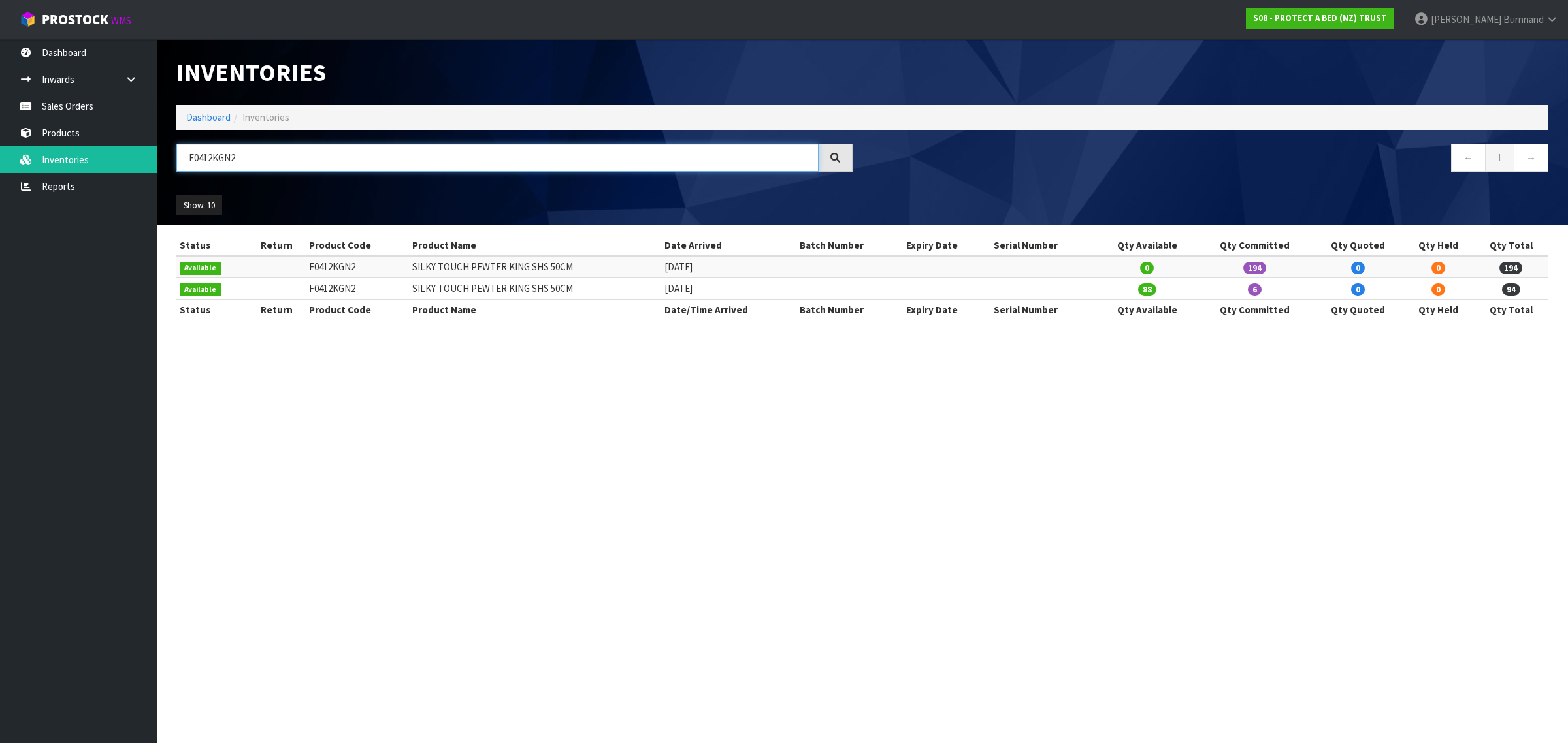
drag, startPoint x: 249, startPoint y: 157, endPoint x: 182, endPoint y: 157, distance: 67.0
click at [182, 157] on input "F0412KGN2" at bounding box center [497, 158] width 642 height 28
paste input "0"
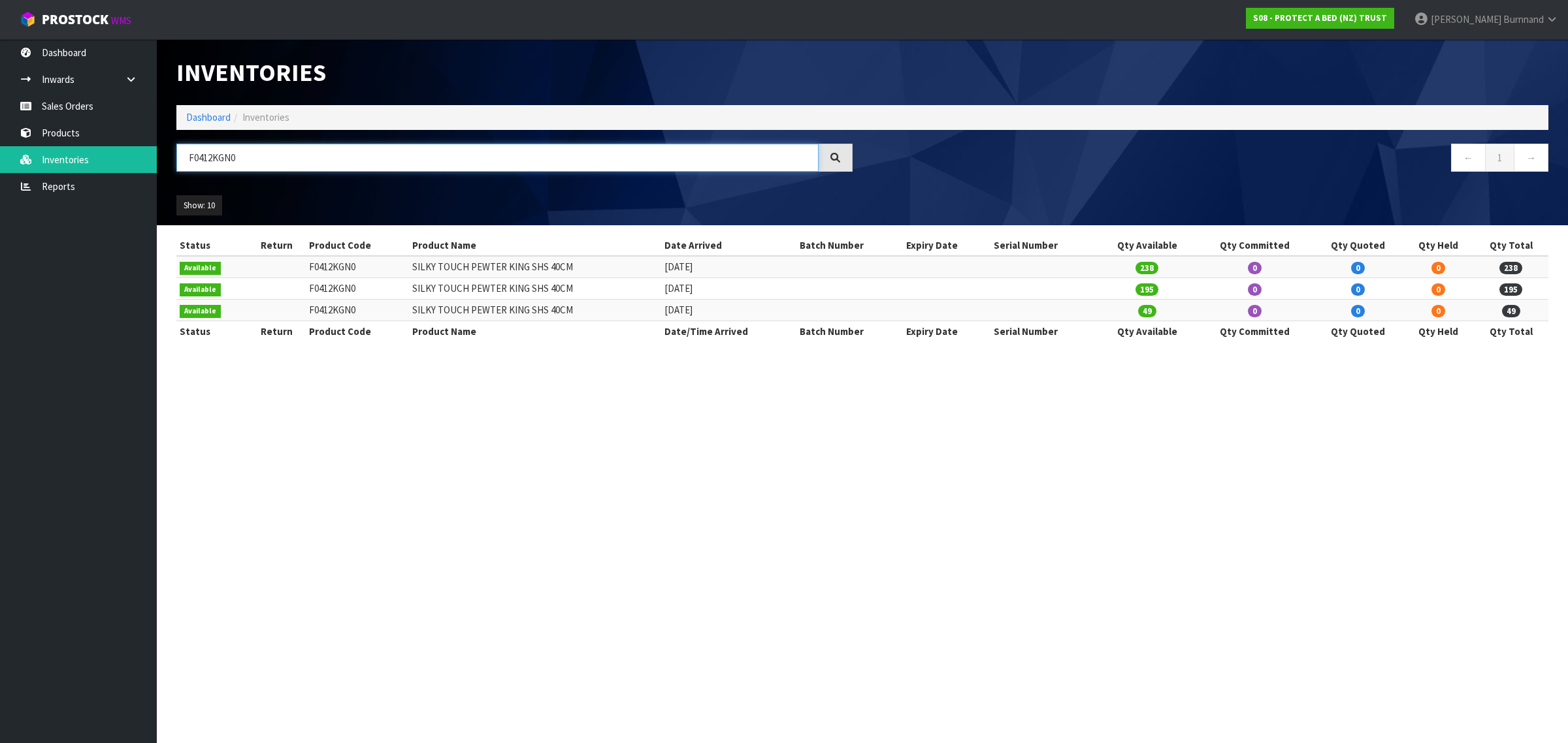
drag, startPoint x: 249, startPoint y: 157, endPoint x: 175, endPoint y: 155, distance: 74.0
click at [175, 155] on div "F0412KGN0" at bounding box center [515, 162] width 696 height 38
paste input "QUE"
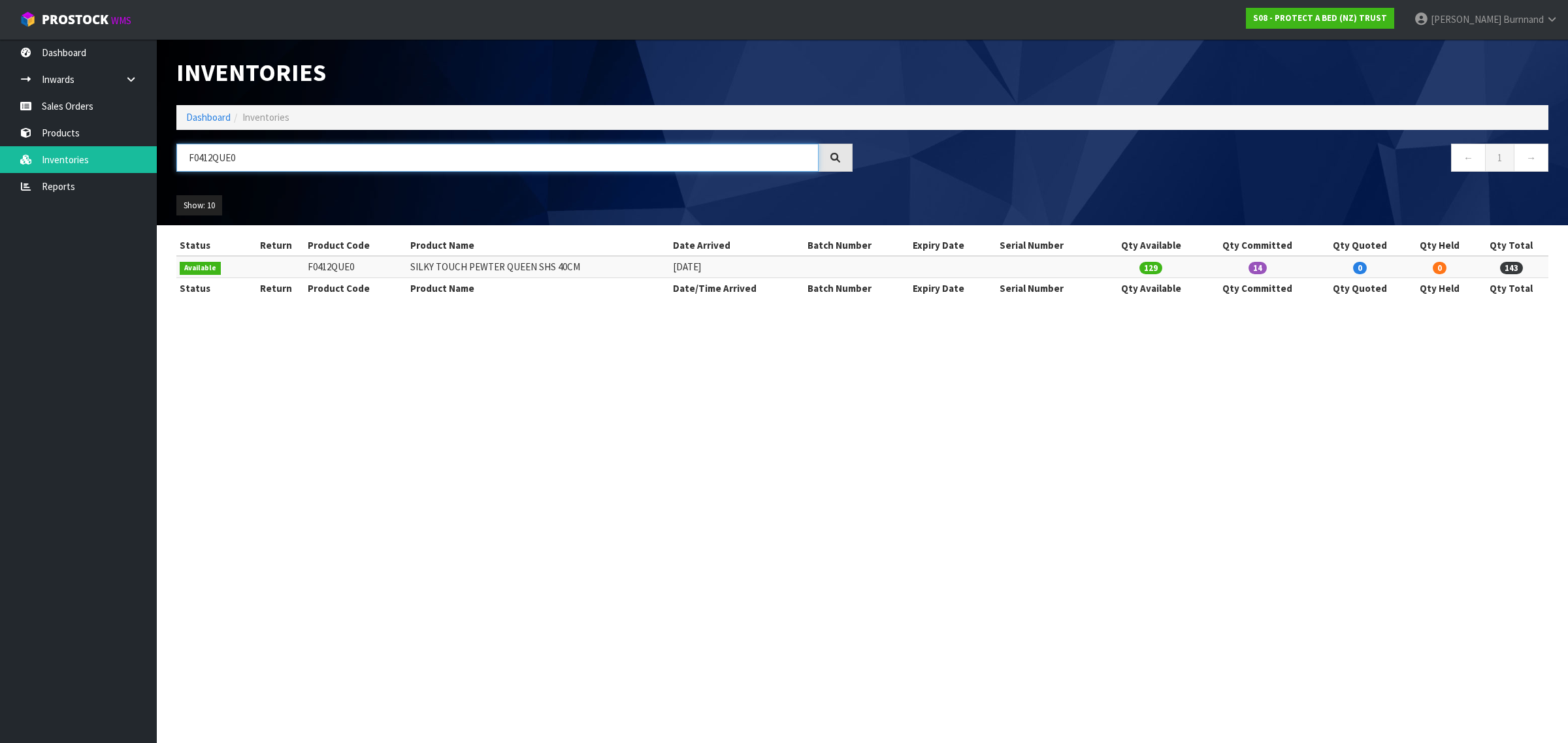
drag, startPoint x: 252, startPoint y: 157, endPoint x: 164, endPoint y: 154, distance: 88.1
click at [164, 154] on header "Inventories Dashboard Inventories F0412QUE0 ← 1 → Show: 10 5 10 25 50 All Show …" at bounding box center [862, 132] width 1411 height 186
paste input "SGL"
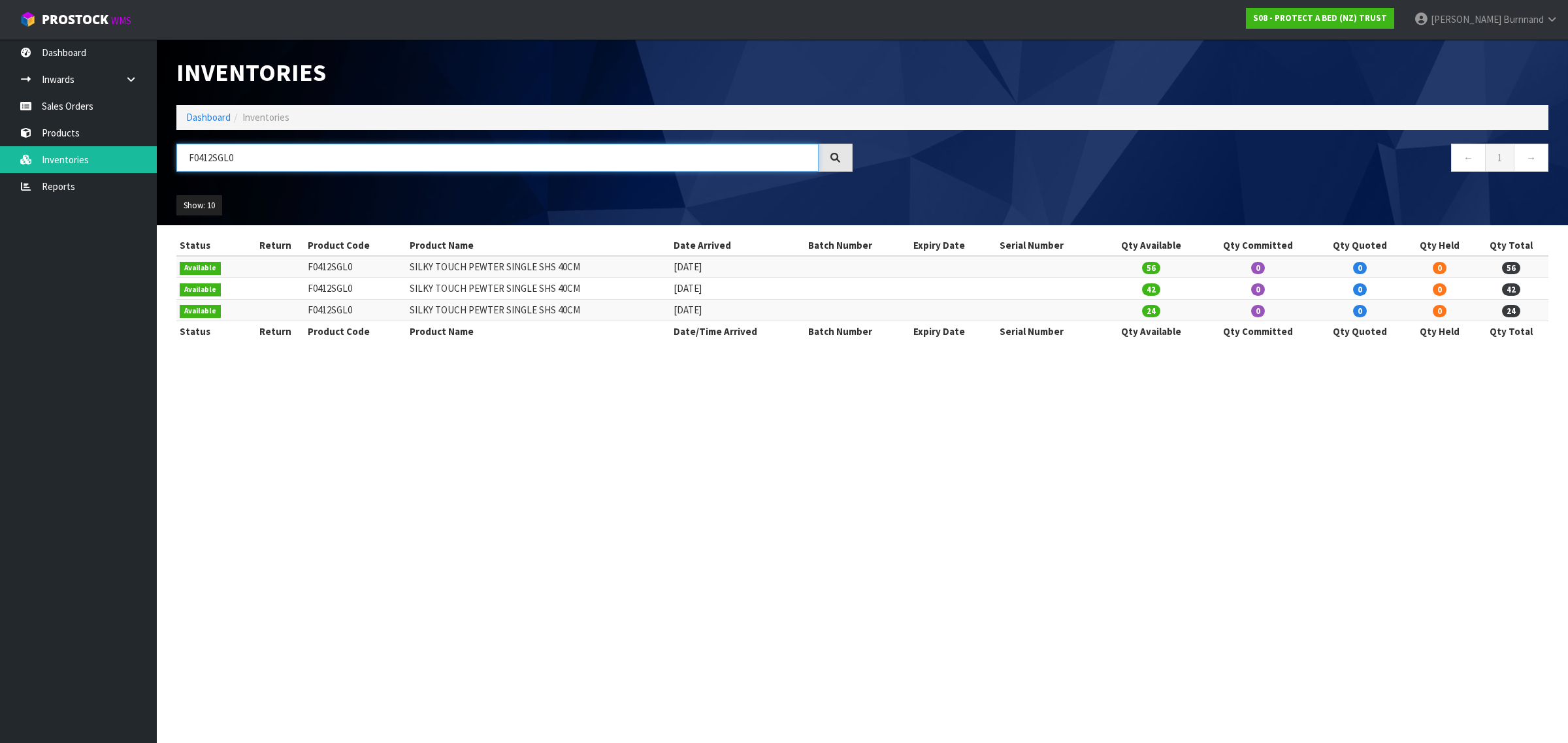
drag, startPoint x: 213, startPoint y: 157, endPoint x: 259, endPoint y: 158, distance: 46.0
click at [259, 158] on input "F0412SGL0" at bounding box center [497, 158] width 642 height 28
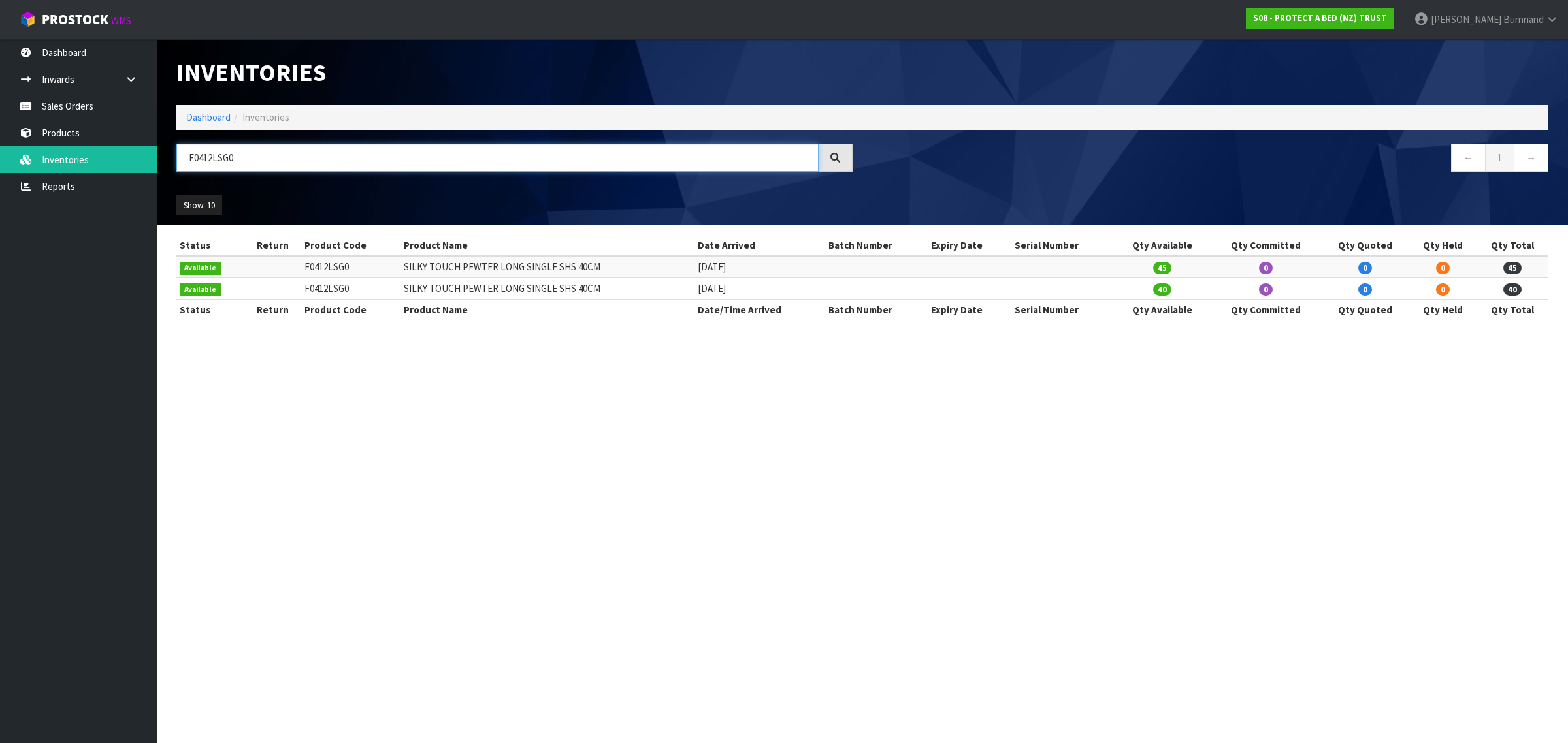
drag, startPoint x: 229, startPoint y: 154, endPoint x: 242, endPoint y: 155, distance: 13.0
click at [242, 155] on input "F0412LSG0" at bounding box center [497, 158] width 642 height 28
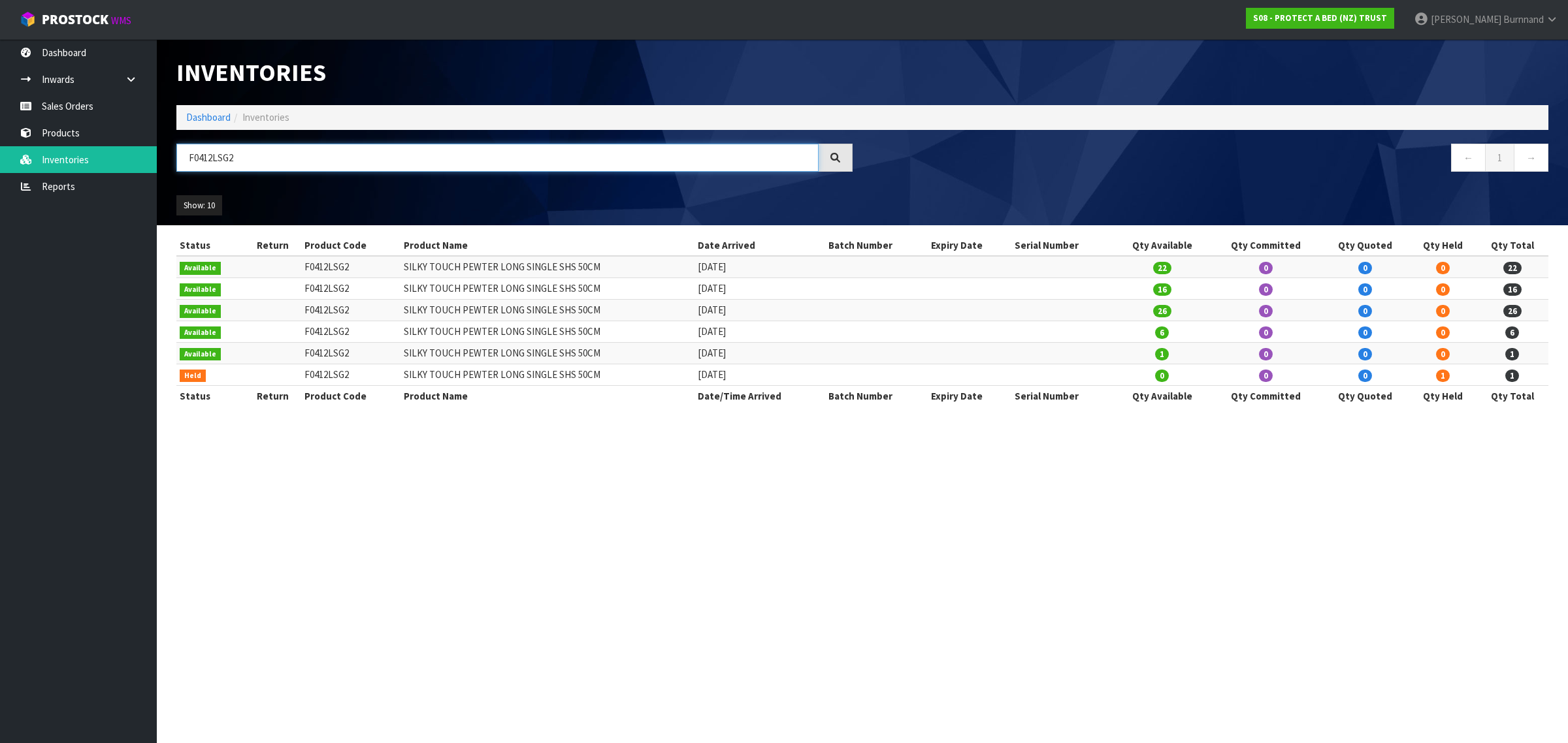
drag, startPoint x: 240, startPoint y: 154, endPoint x: 167, endPoint y: 154, distance: 73.0
click at [167, 154] on div "F0412LSG2" at bounding box center [515, 162] width 696 height 38
paste input "KSG0"
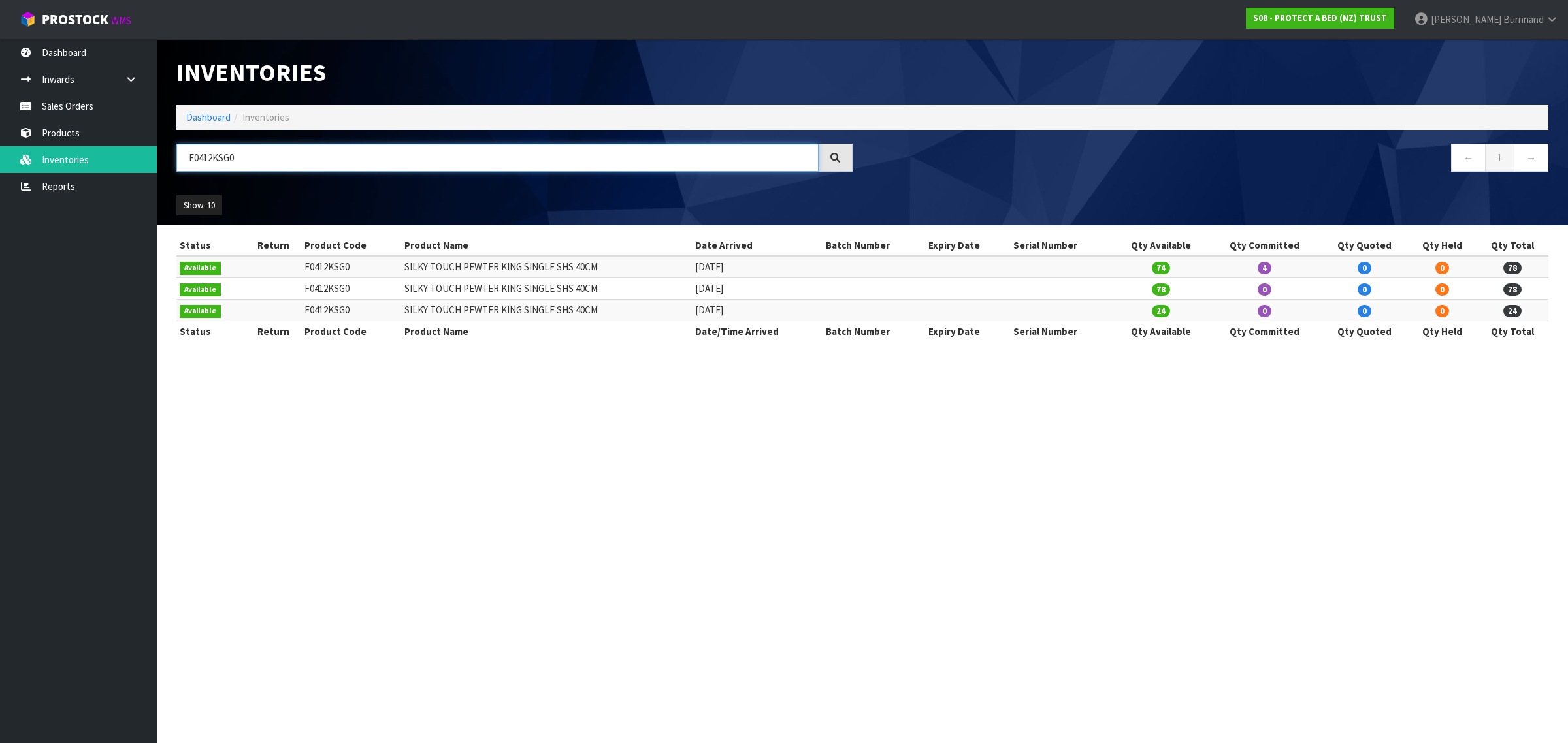
drag, startPoint x: 243, startPoint y: 158, endPoint x: 187, endPoint y: 158, distance: 56.0
click at [187, 158] on input "F0412KSG0" at bounding box center [497, 158] width 642 height 28
paste input "DBL"
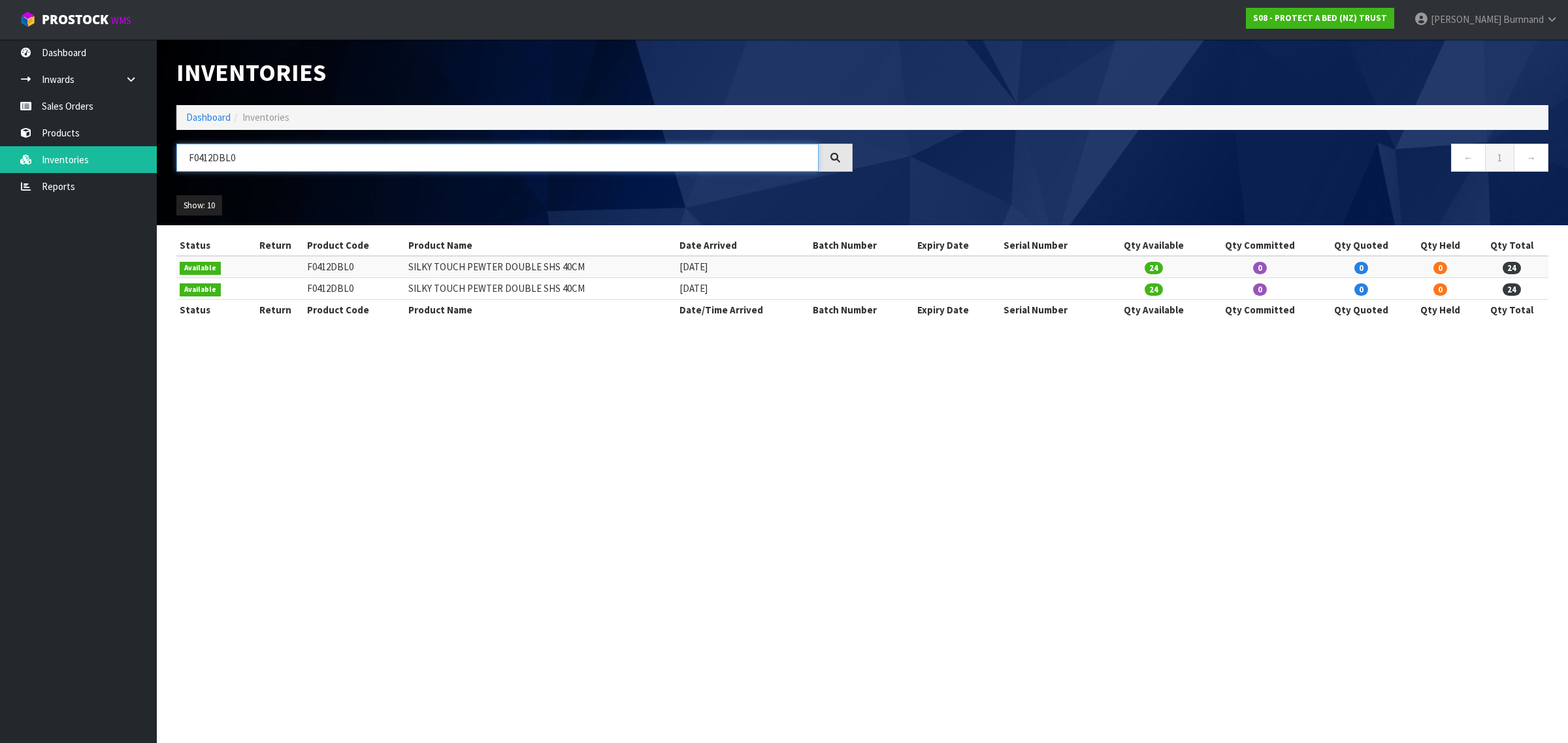
click at [235, 154] on input "F0412DBL0" at bounding box center [497, 158] width 642 height 28
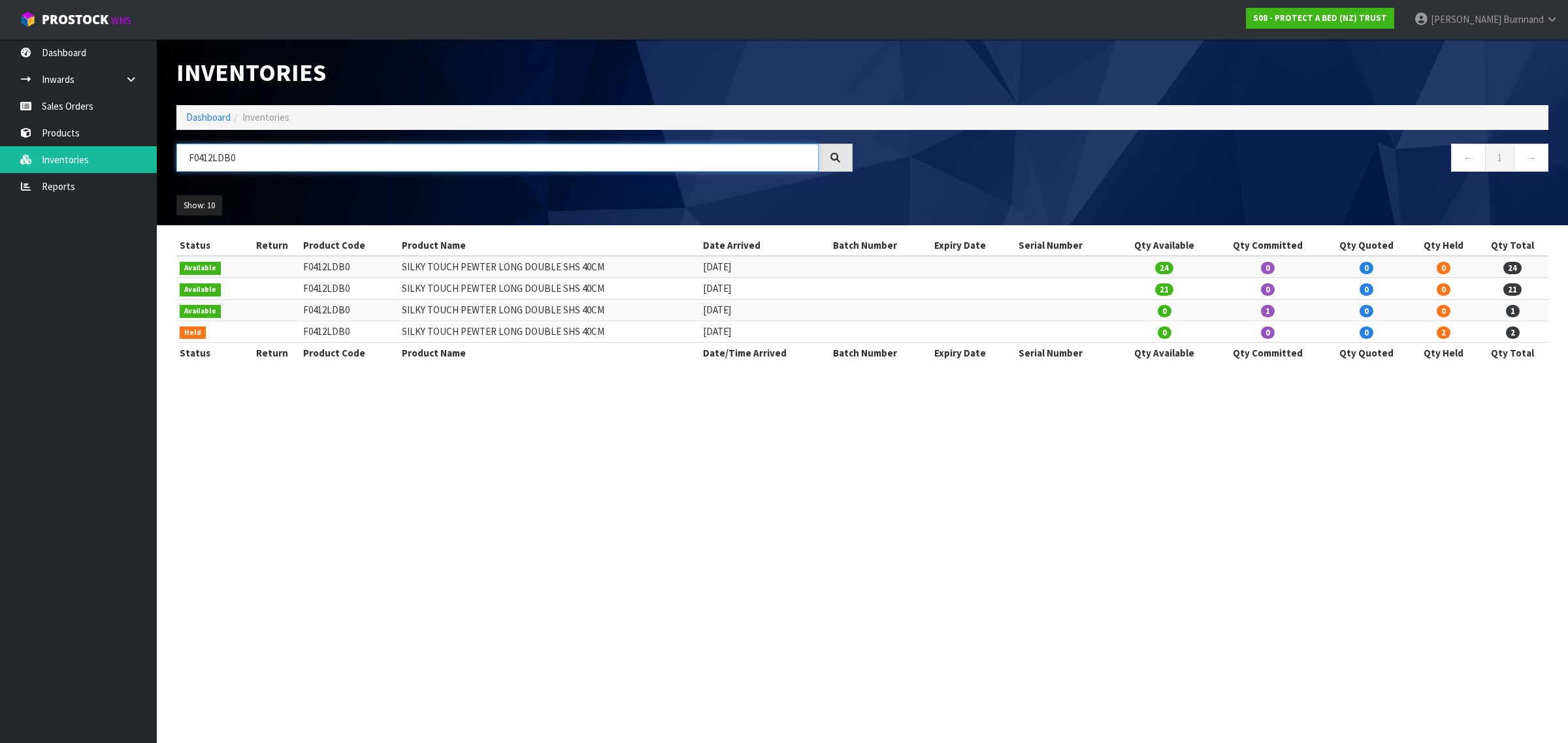
drag, startPoint x: 226, startPoint y: 157, endPoint x: 237, endPoint y: 157, distance: 11.0
click at [237, 157] on input "F0412LDB0" at bounding box center [497, 158] width 642 height 28
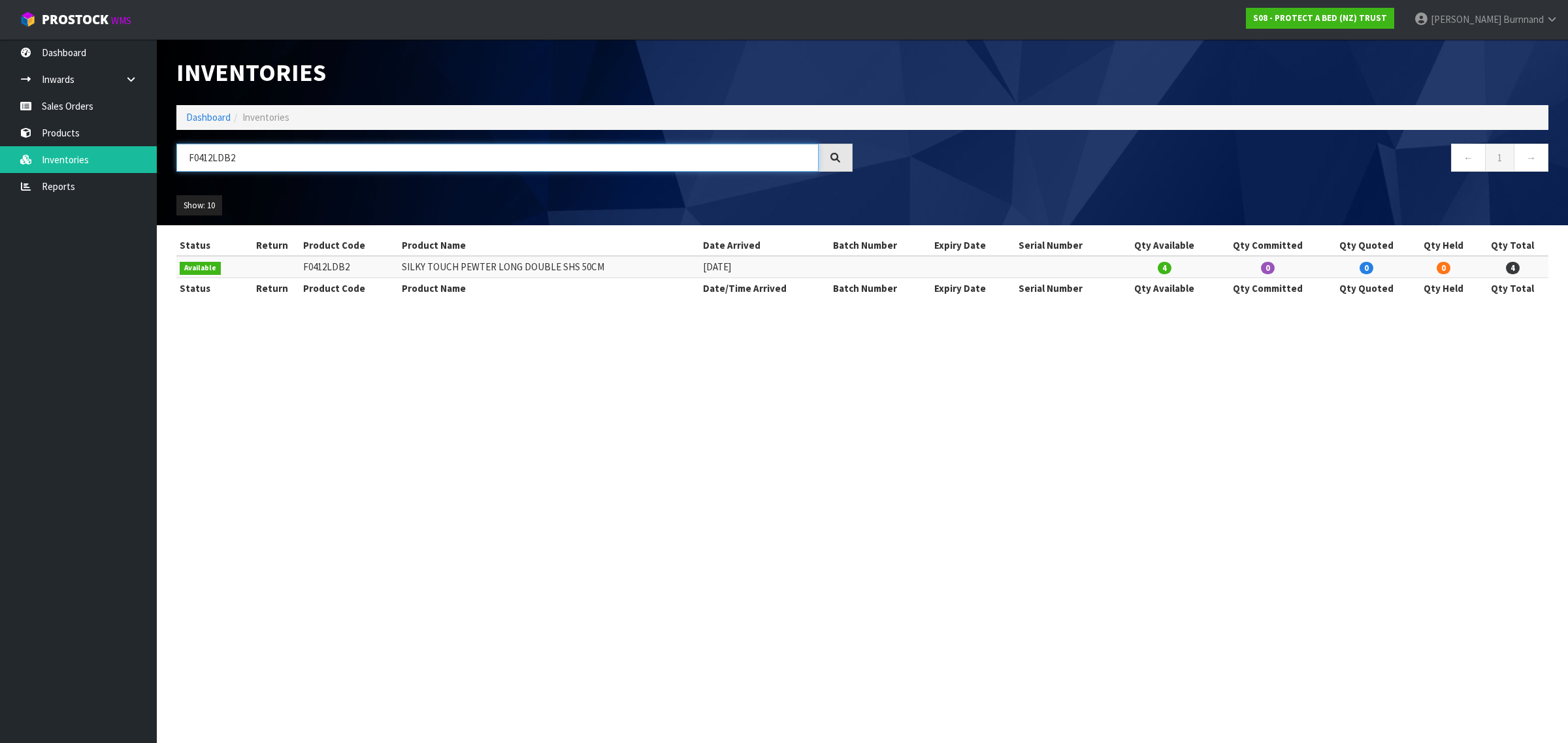
drag, startPoint x: 213, startPoint y: 158, endPoint x: 230, endPoint y: 158, distance: 17.0
click at [230, 158] on input "F0412LDB2" at bounding box center [497, 158] width 642 height 28
drag, startPoint x: 236, startPoint y: 158, endPoint x: 187, endPoint y: 157, distance: 49.0
click at [187, 157] on input "F0412DBL2" at bounding box center [497, 158] width 642 height 28
paste input "QUE0"
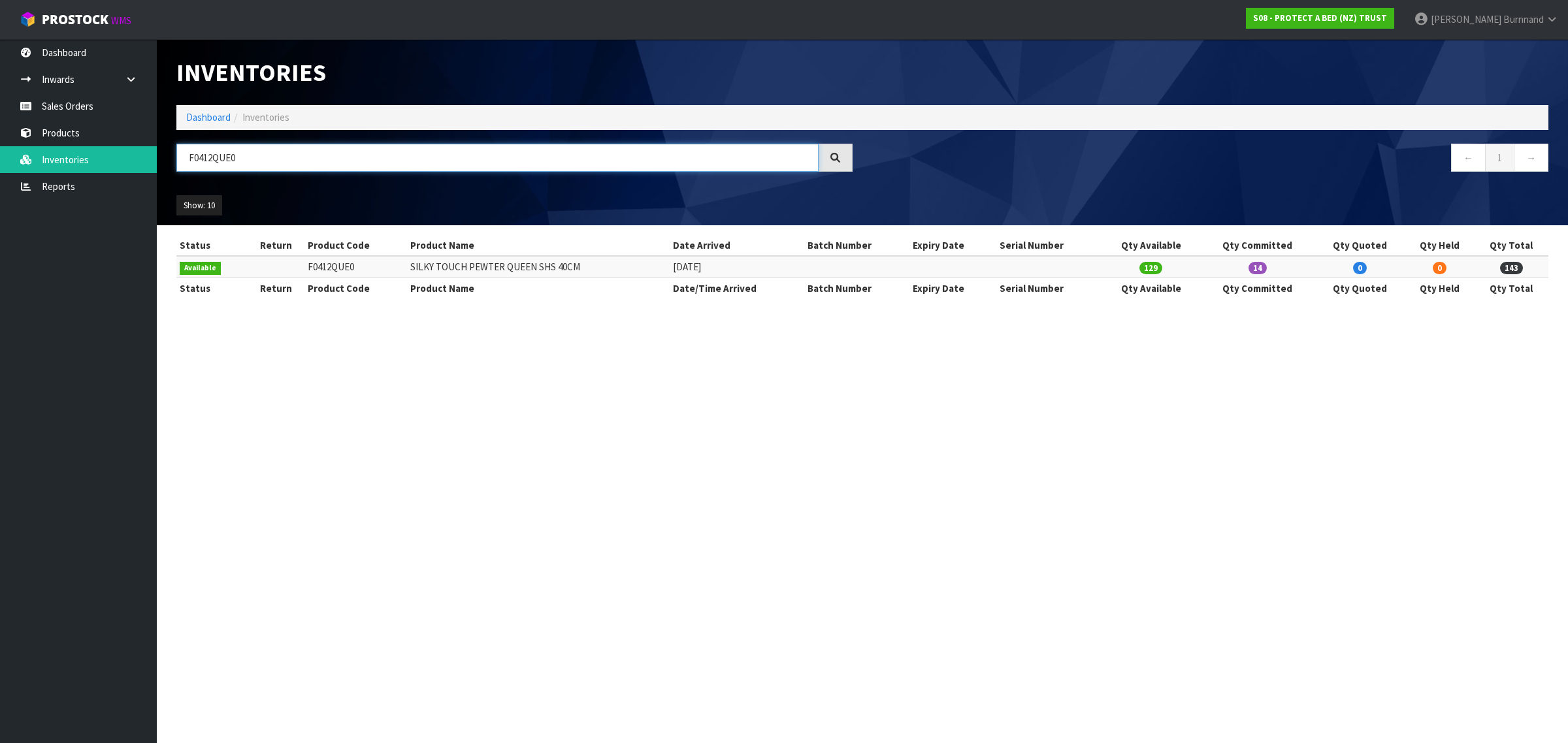
drag, startPoint x: 226, startPoint y: 158, endPoint x: 186, endPoint y: 158, distance: 40.0
click at [186, 158] on input "F0412QUE0" at bounding box center [497, 158] width 642 height 28
paste input "SKN"
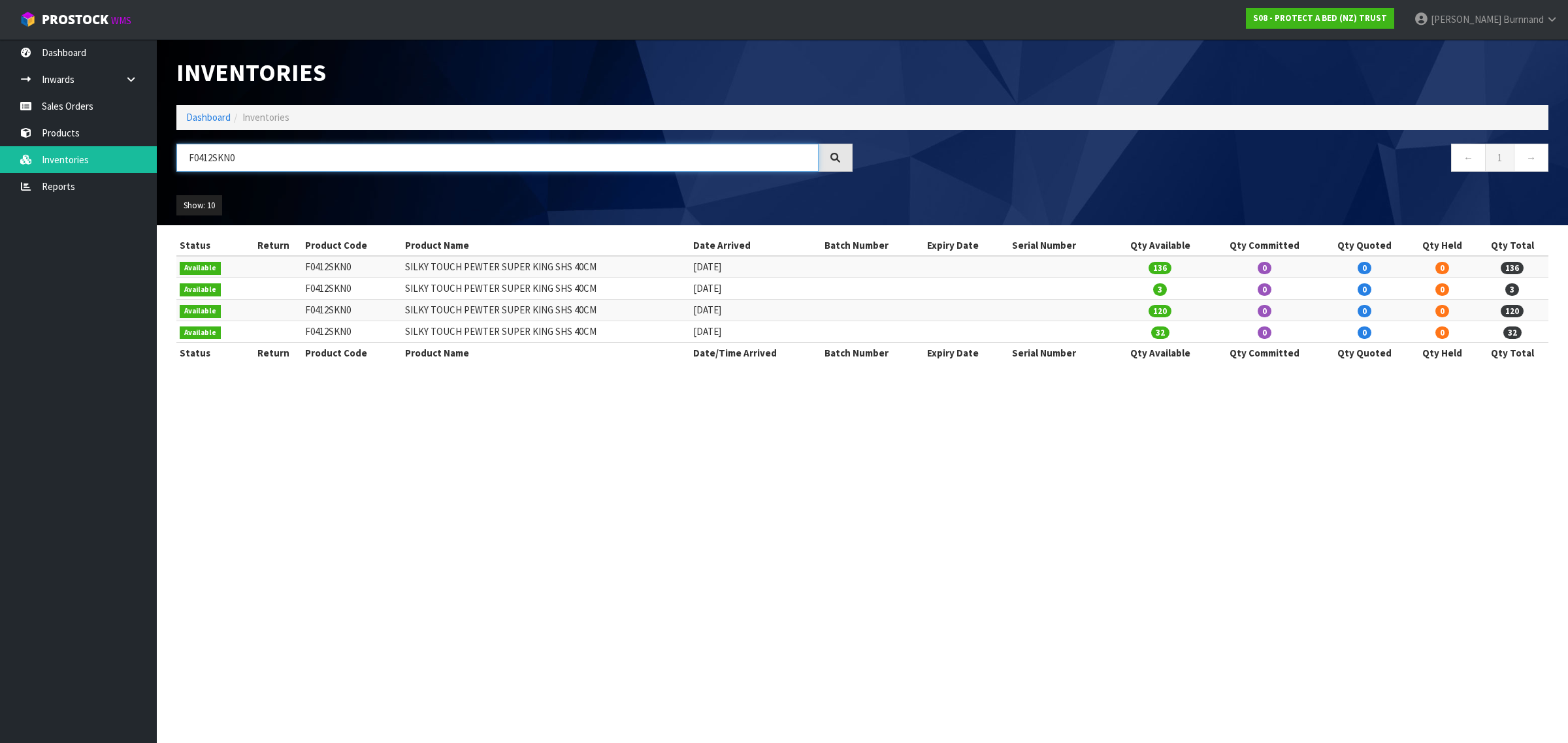
click at [235, 158] on input "F0412SKN0" at bounding box center [497, 158] width 642 height 28
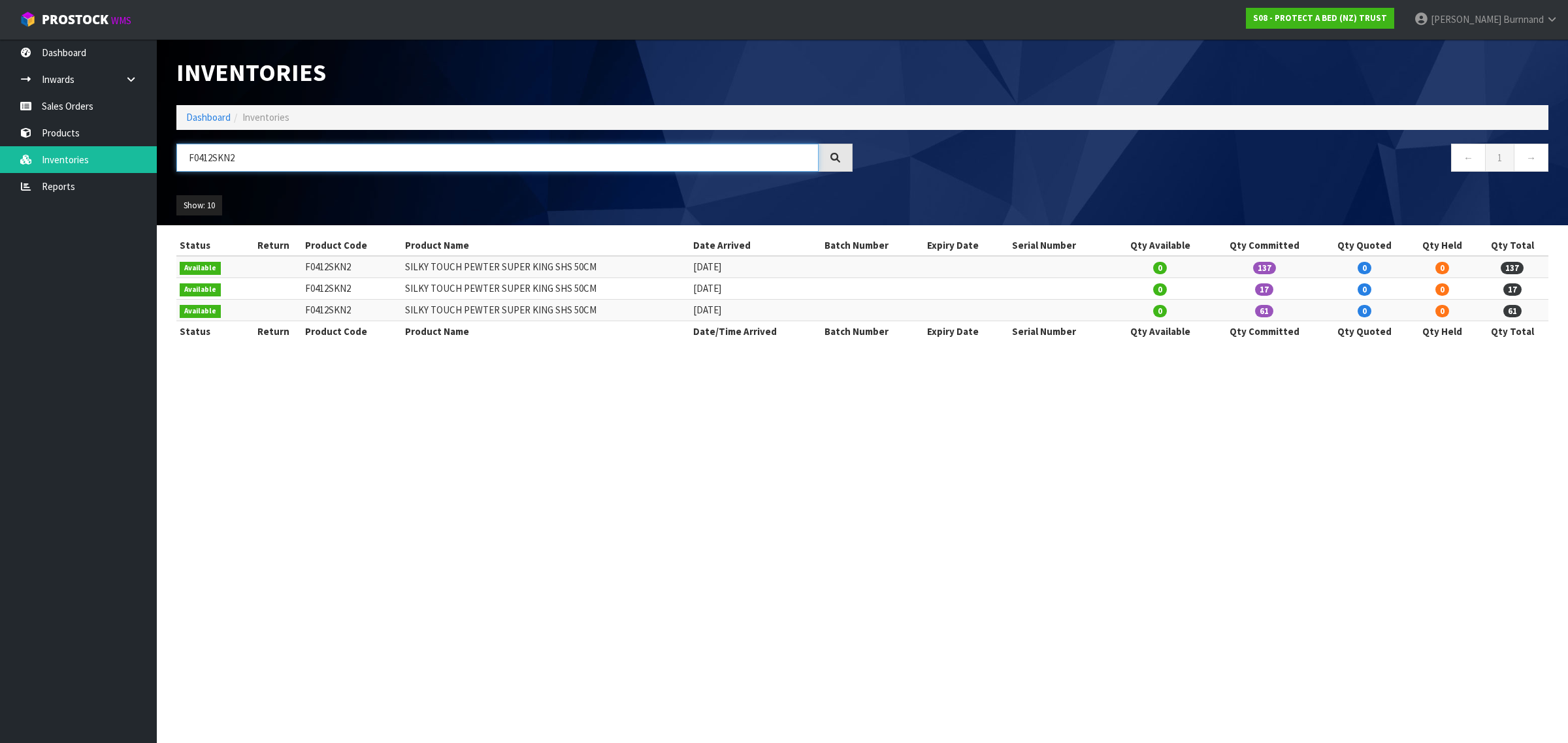
drag, startPoint x: 219, startPoint y: 155, endPoint x: 167, endPoint y: 155, distance: 52.0
click at [167, 155] on div "F0412SKN2" at bounding box center [515, 162] width 696 height 38
paste input "8"
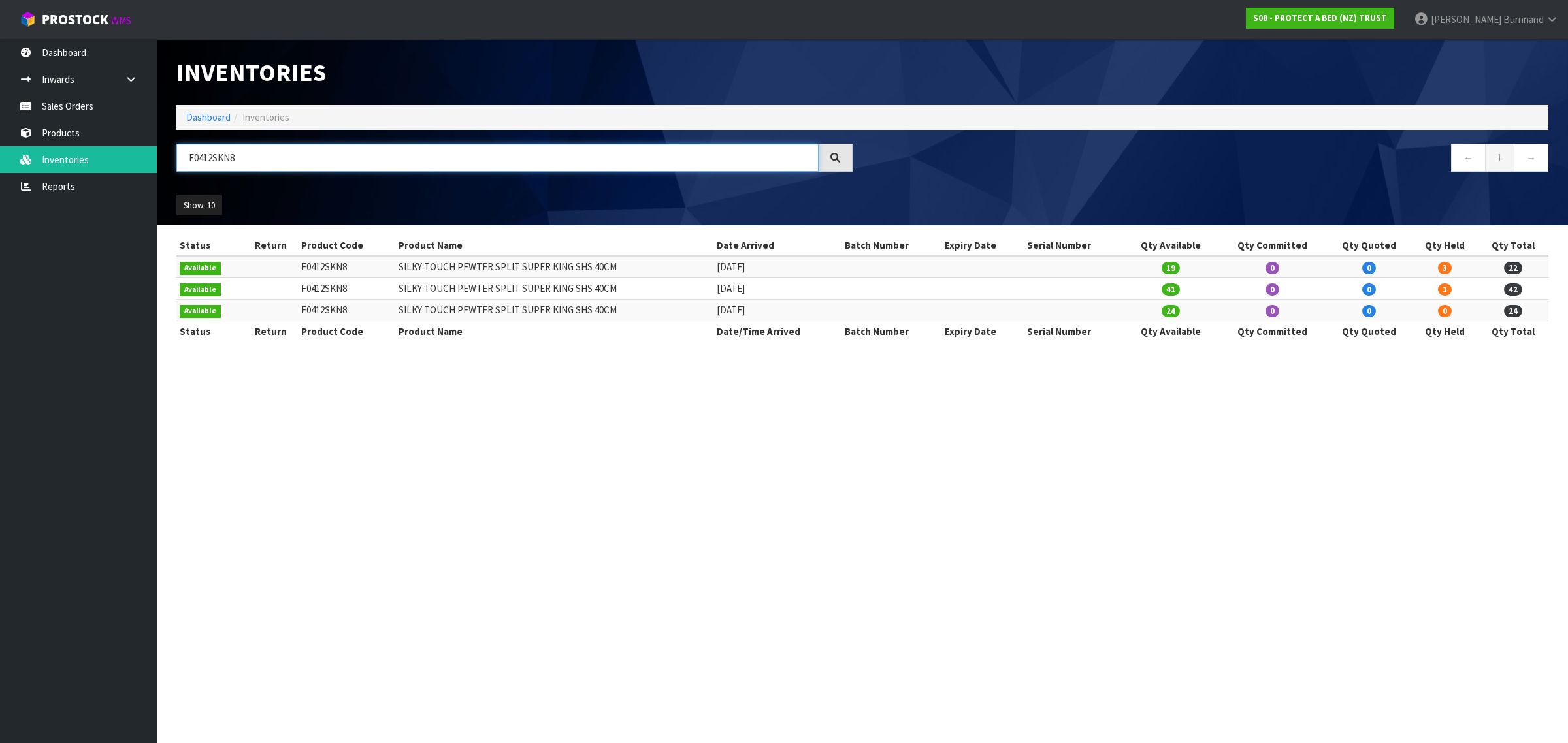
drag, startPoint x: 223, startPoint y: 155, endPoint x: 245, endPoint y: 155, distance: 22.0
click at [245, 155] on input "F0412SKN8" at bounding box center [497, 158] width 642 height 28
drag, startPoint x: 213, startPoint y: 154, endPoint x: 162, endPoint y: 154, distance: 51.0
click at [162, 154] on header "Inventories Dashboard Inventories F0412SK82 ← 1 → Show: 10 5 10 25 50 All Show …" at bounding box center [862, 132] width 1411 height 186
paste input "CLK0"
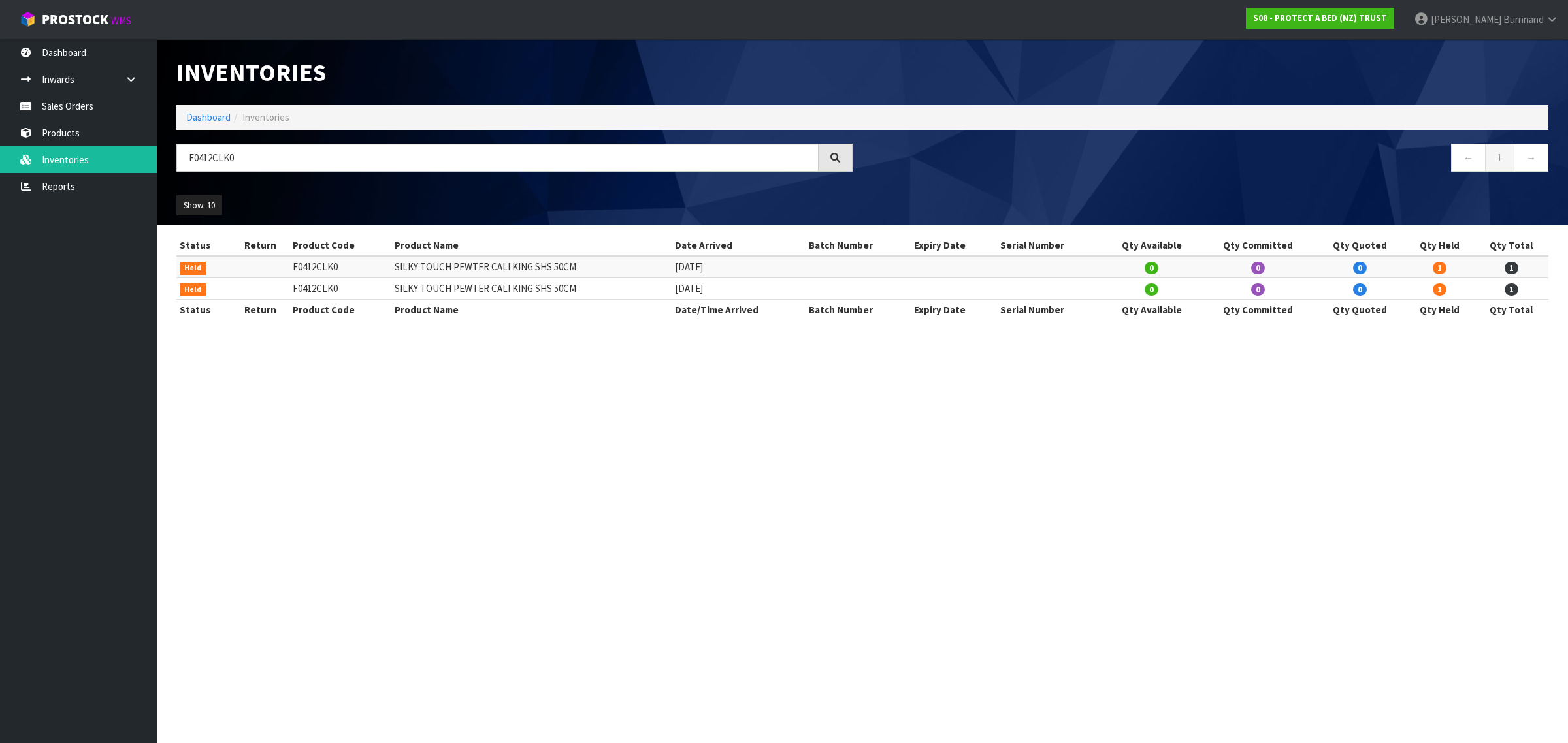
drag, startPoint x: 455, startPoint y: 447, endPoint x: 429, endPoint y: 451, distance: 26.3
click at [454, 447] on section "Inventories Dashboard Inventories F0412CLK0 ← 1 → Show: 10 5 10 25 50 All Show …" at bounding box center [784, 372] width 1568 height 743
drag, startPoint x: 197, startPoint y: 154, endPoint x: 268, endPoint y: 155, distance: 71.0
click at [268, 155] on input "F0412CLK0" at bounding box center [497, 158] width 642 height 28
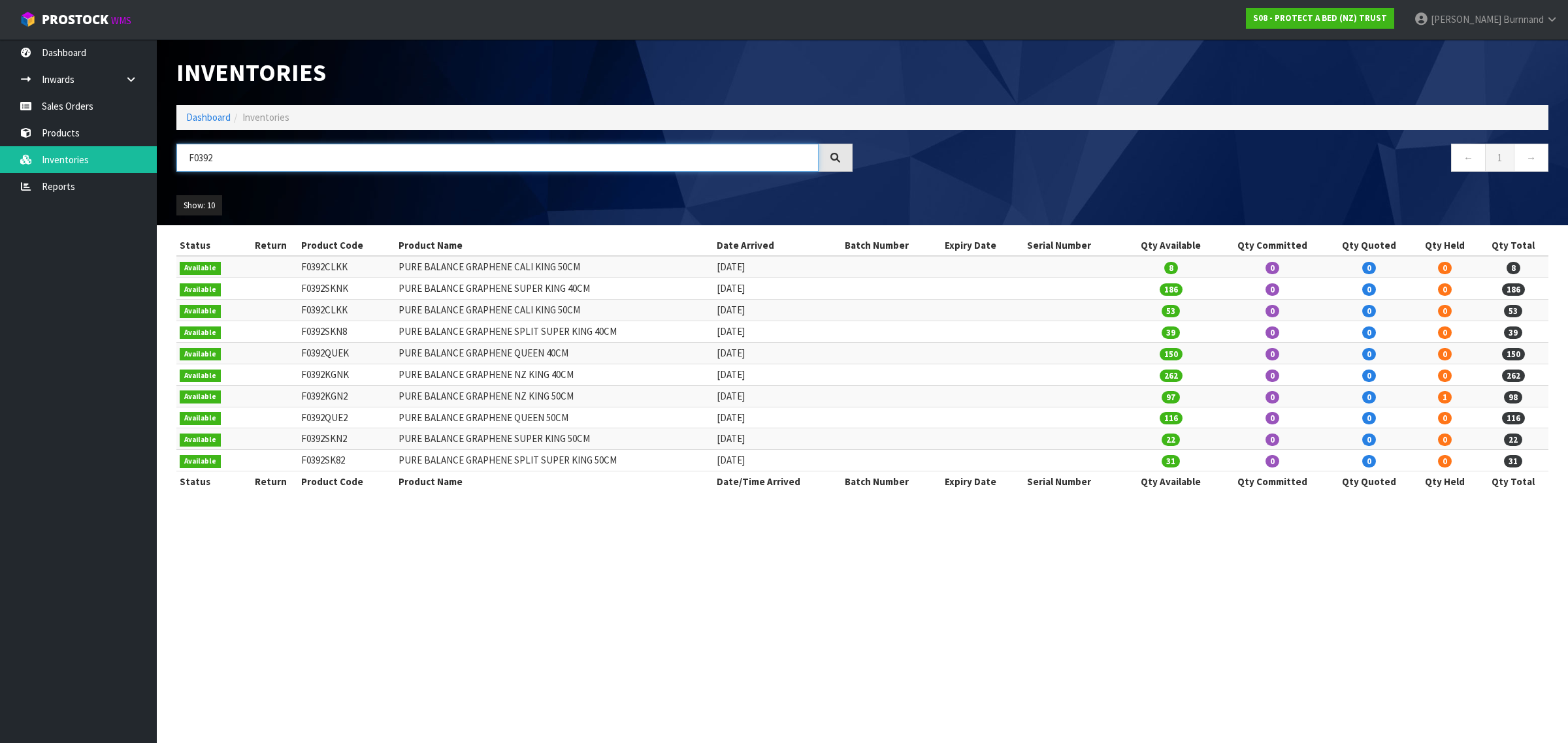
click at [211, 158] on input "F0392" at bounding box center [497, 158] width 642 height 28
type input "F0391"
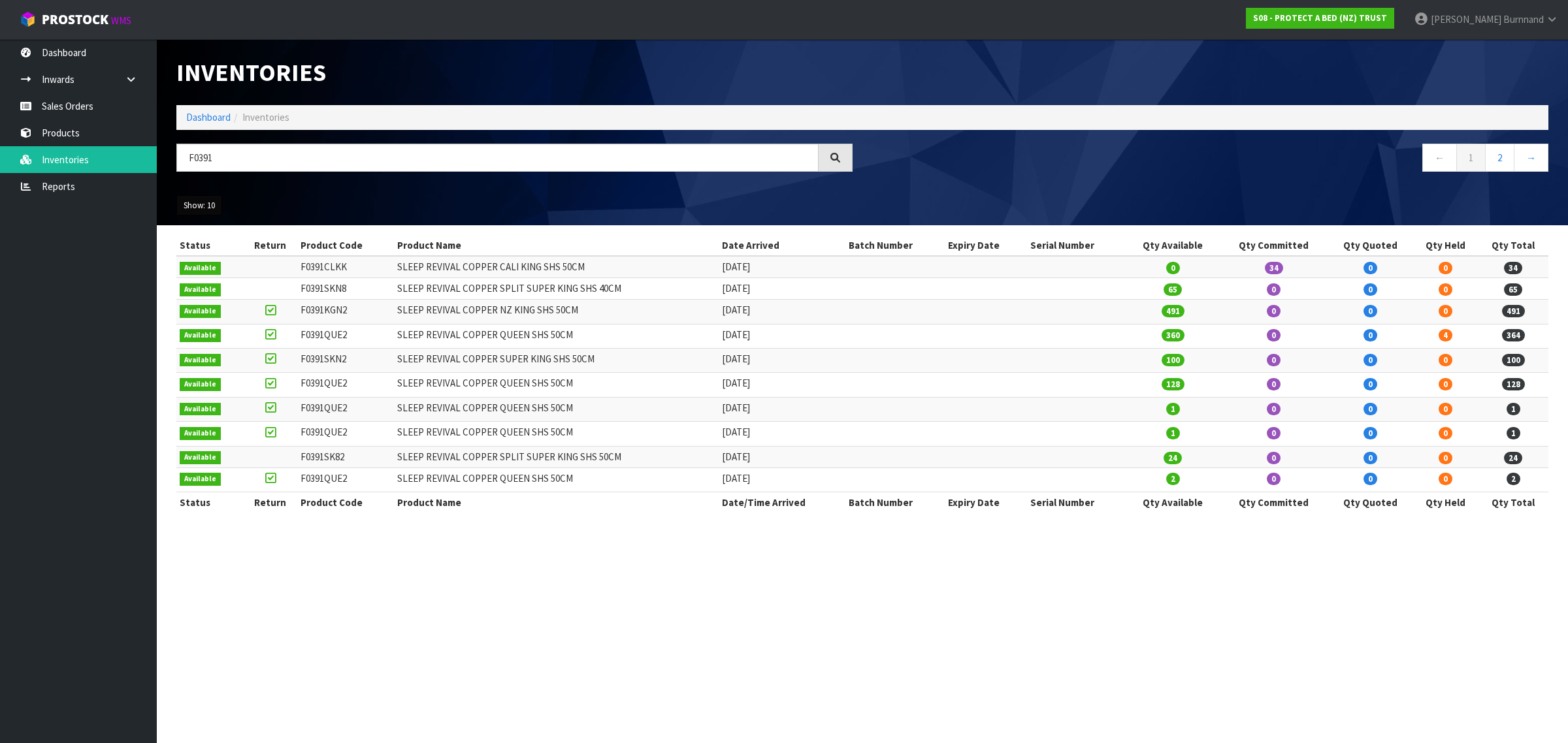
click at [198, 205] on button "Show: 10" at bounding box center [199, 205] width 46 height 21
click at [202, 264] on link "25" at bounding box center [229, 265] width 104 height 18
